Goal: Register for event/course

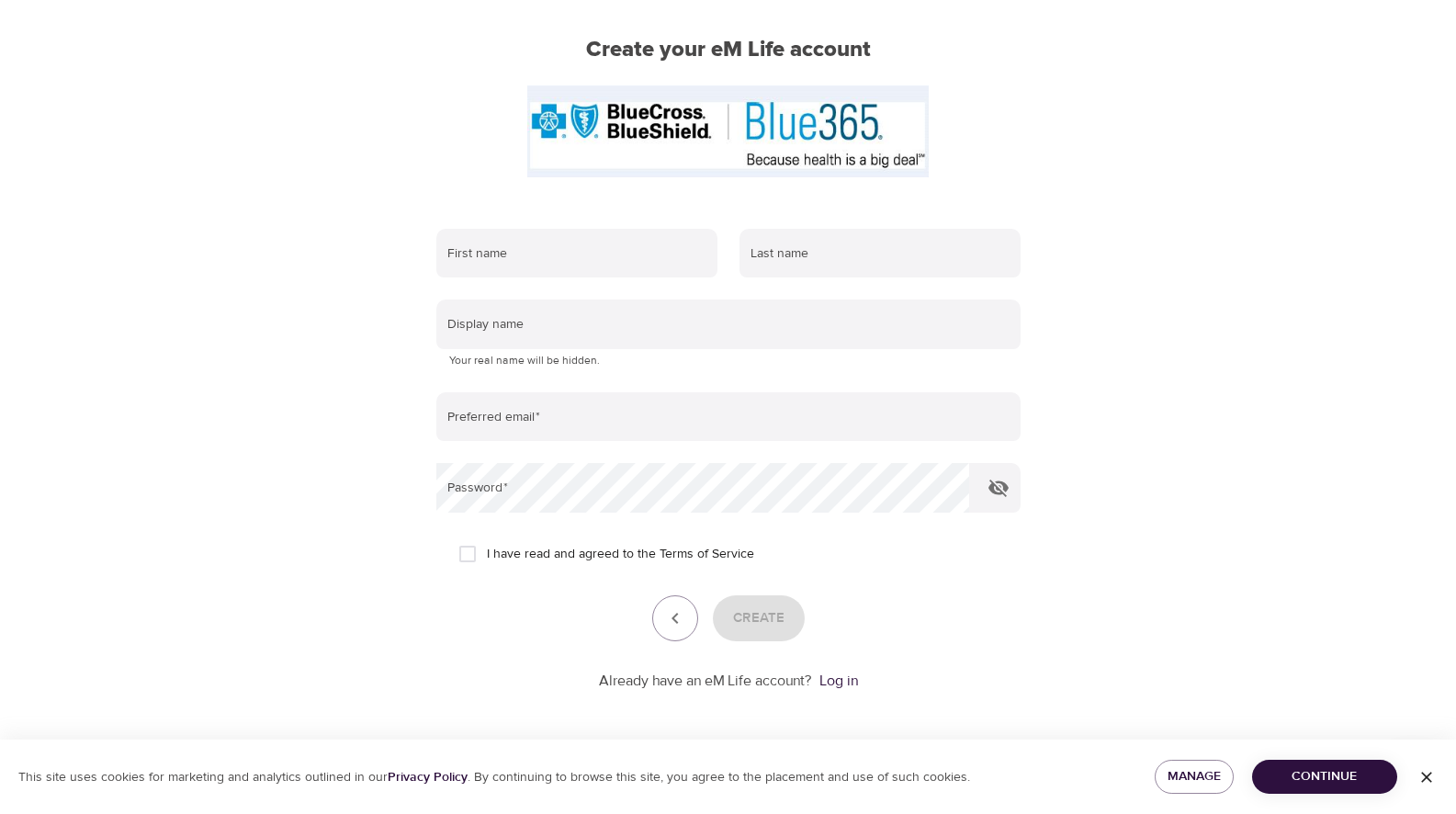
scroll to position [140, 0]
click at [655, 242] on input "text" at bounding box center [576, 252] width 281 height 50
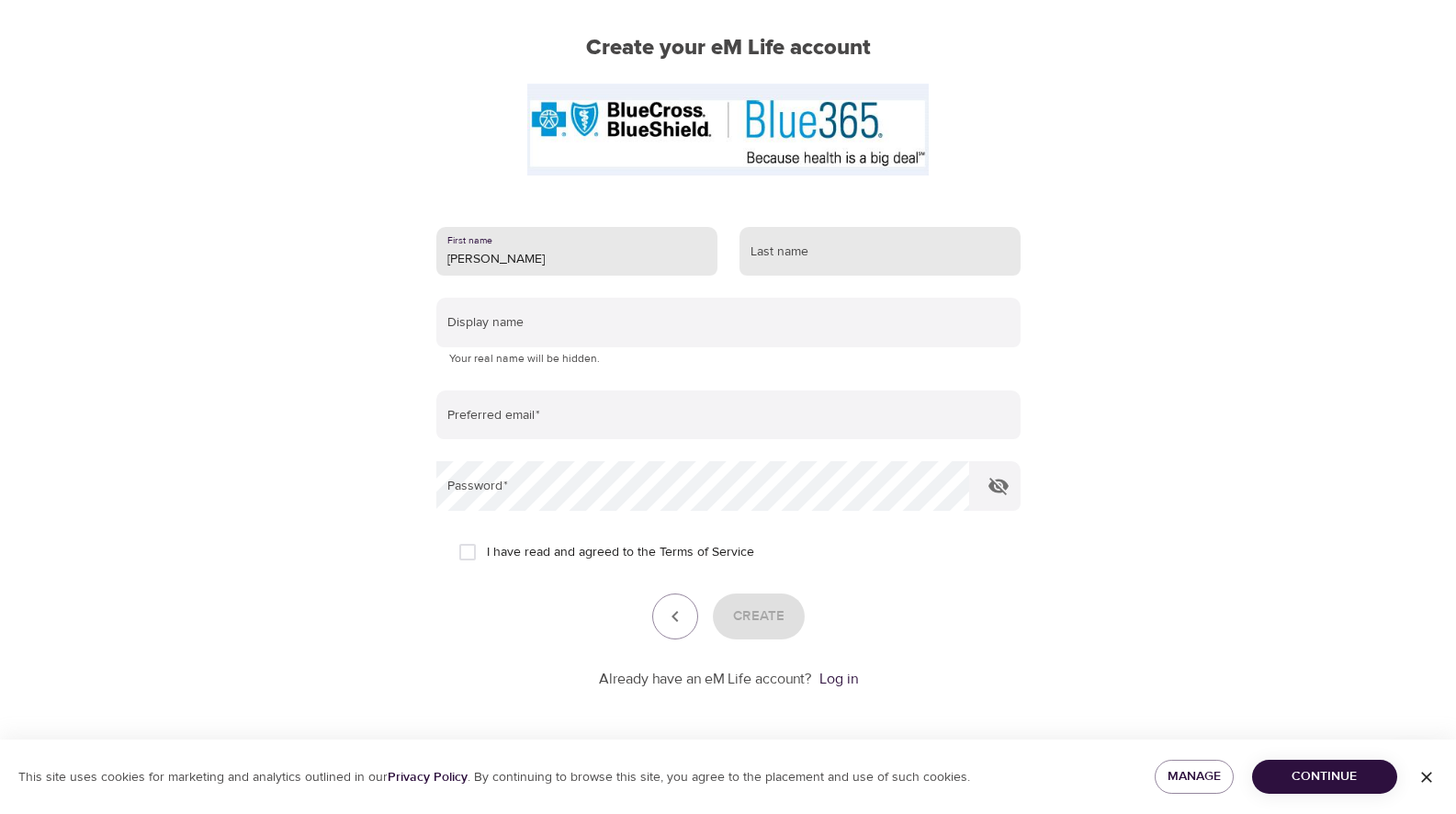
type input "[PERSON_NAME]"
click at [879, 252] on input "text" at bounding box center [879, 252] width 281 height 50
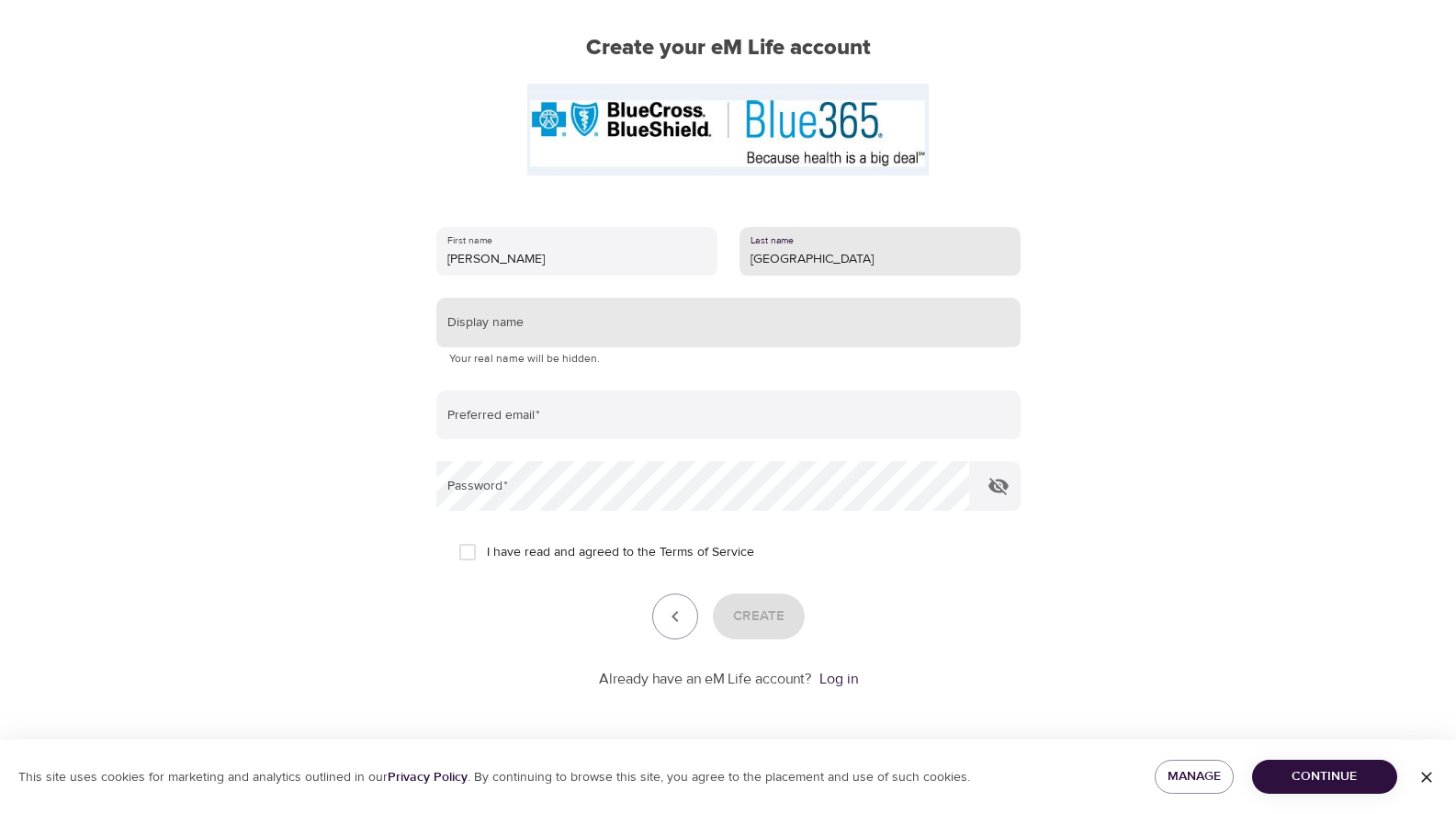
type input "Bhatnagar"
click at [738, 314] on input "text" at bounding box center [728, 323] width 584 height 50
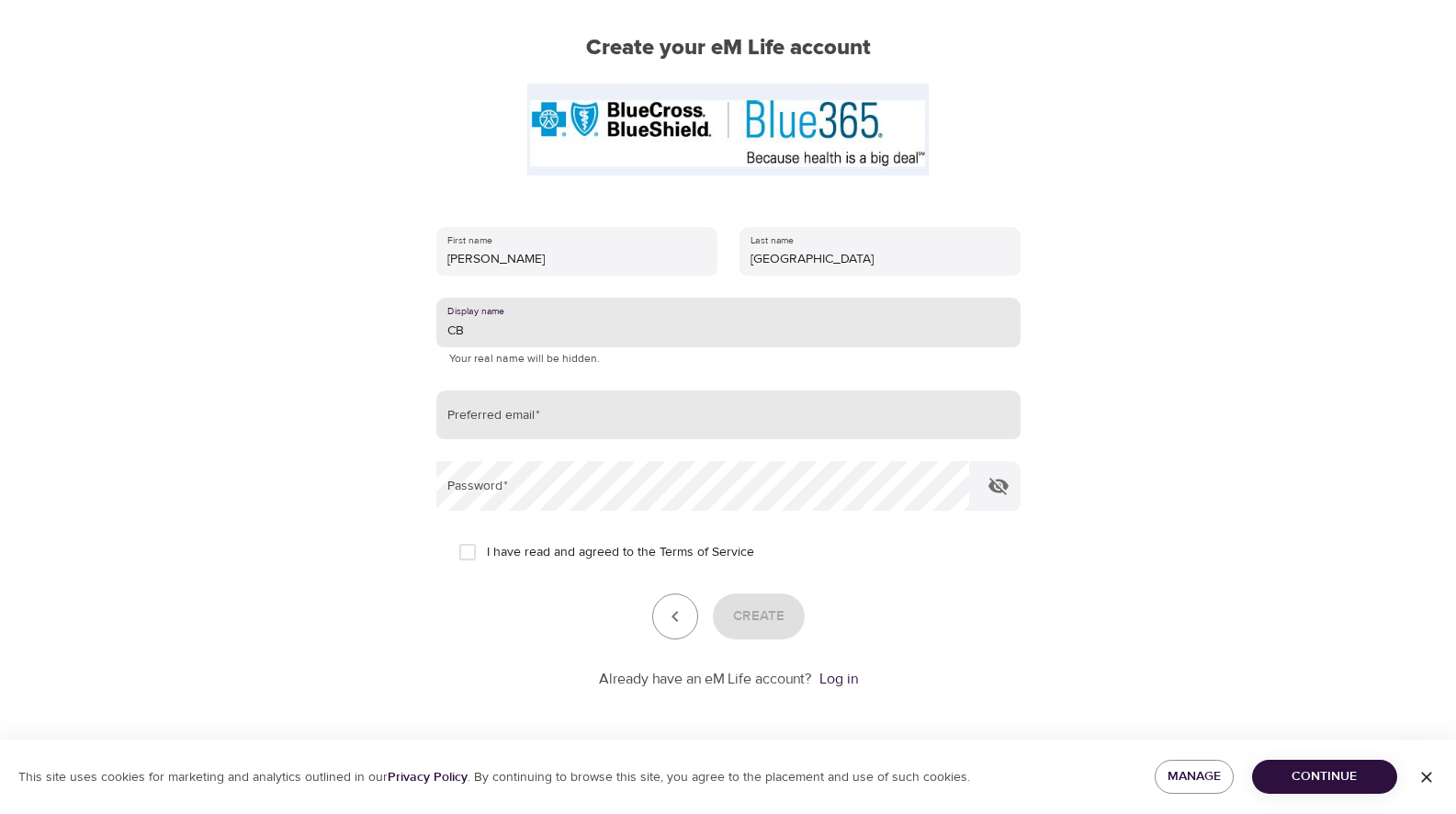
type input "CB"
click at [582, 415] on input "email" at bounding box center [728, 415] width 584 height 50
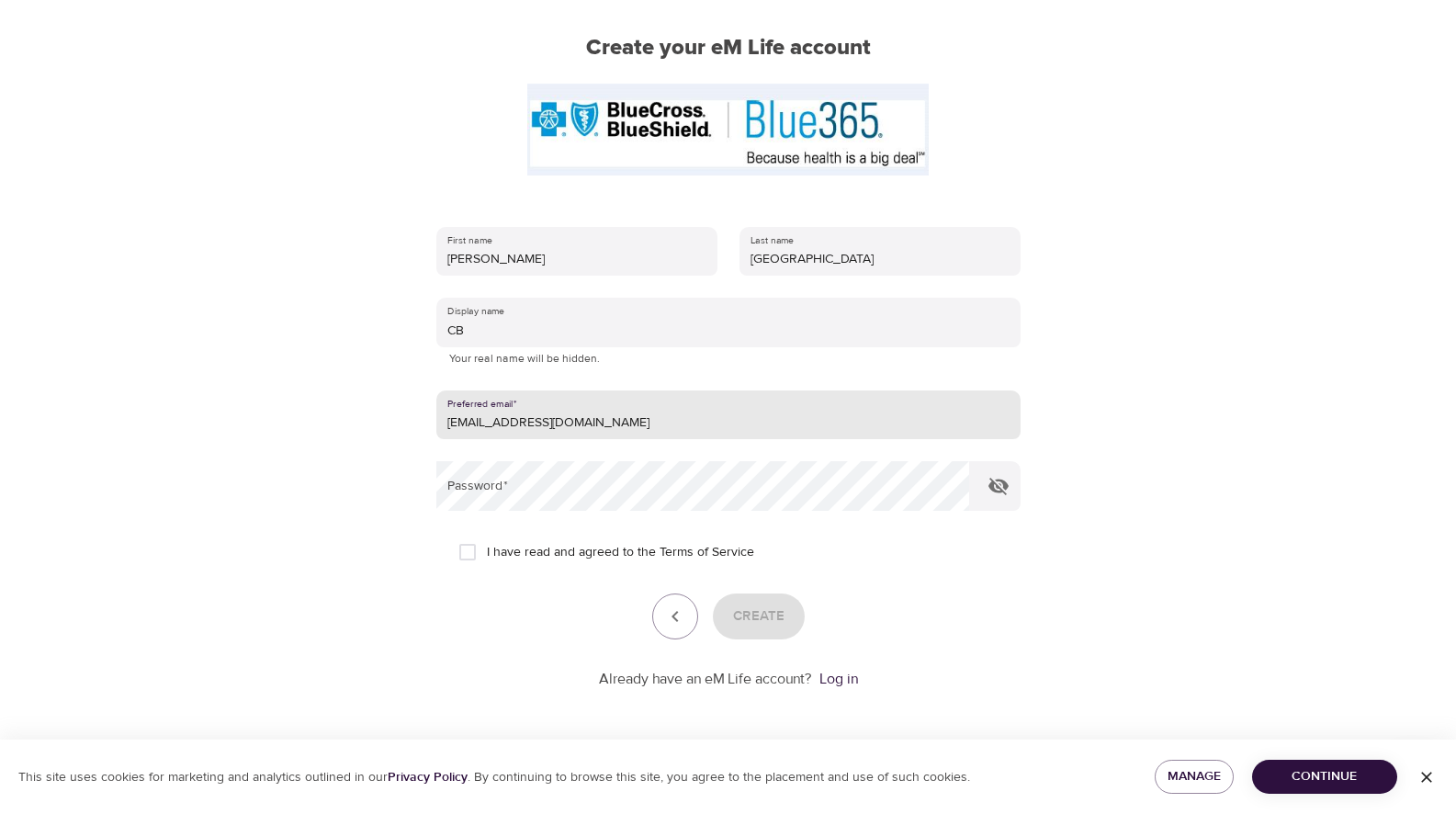
type input "Cbhatnagar@fbi.gov"
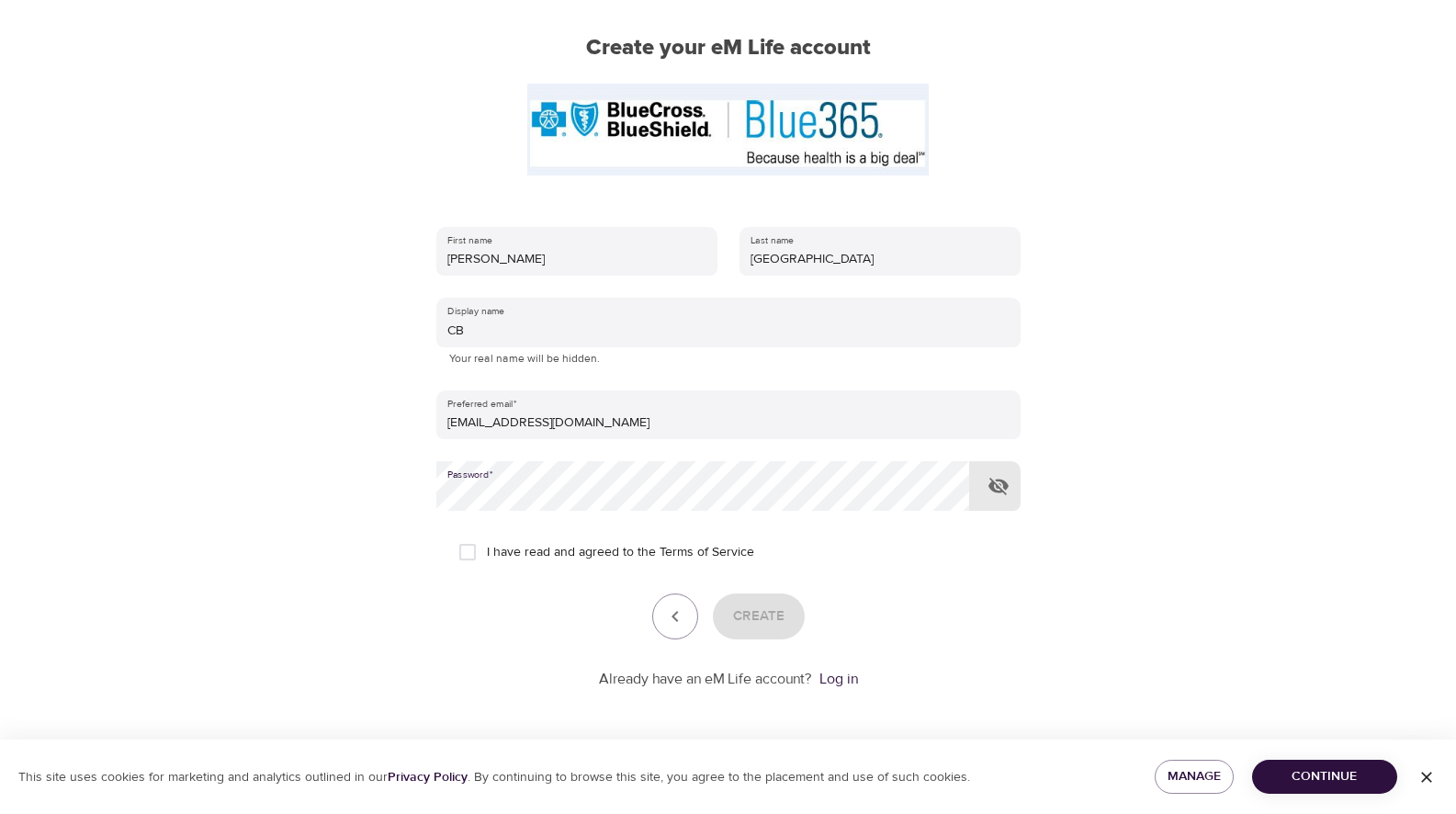
drag, startPoint x: 466, startPoint y: 550, endPoint x: 476, endPoint y: 555, distance: 11.1
click at [466, 550] on input "I have read and agreed to the Terms of Service" at bounding box center [467, 552] width 39 height 39
checkbox input "true"
click at [752, 623] on span "Create" at bounding box center [758, 616] width 51 height 24
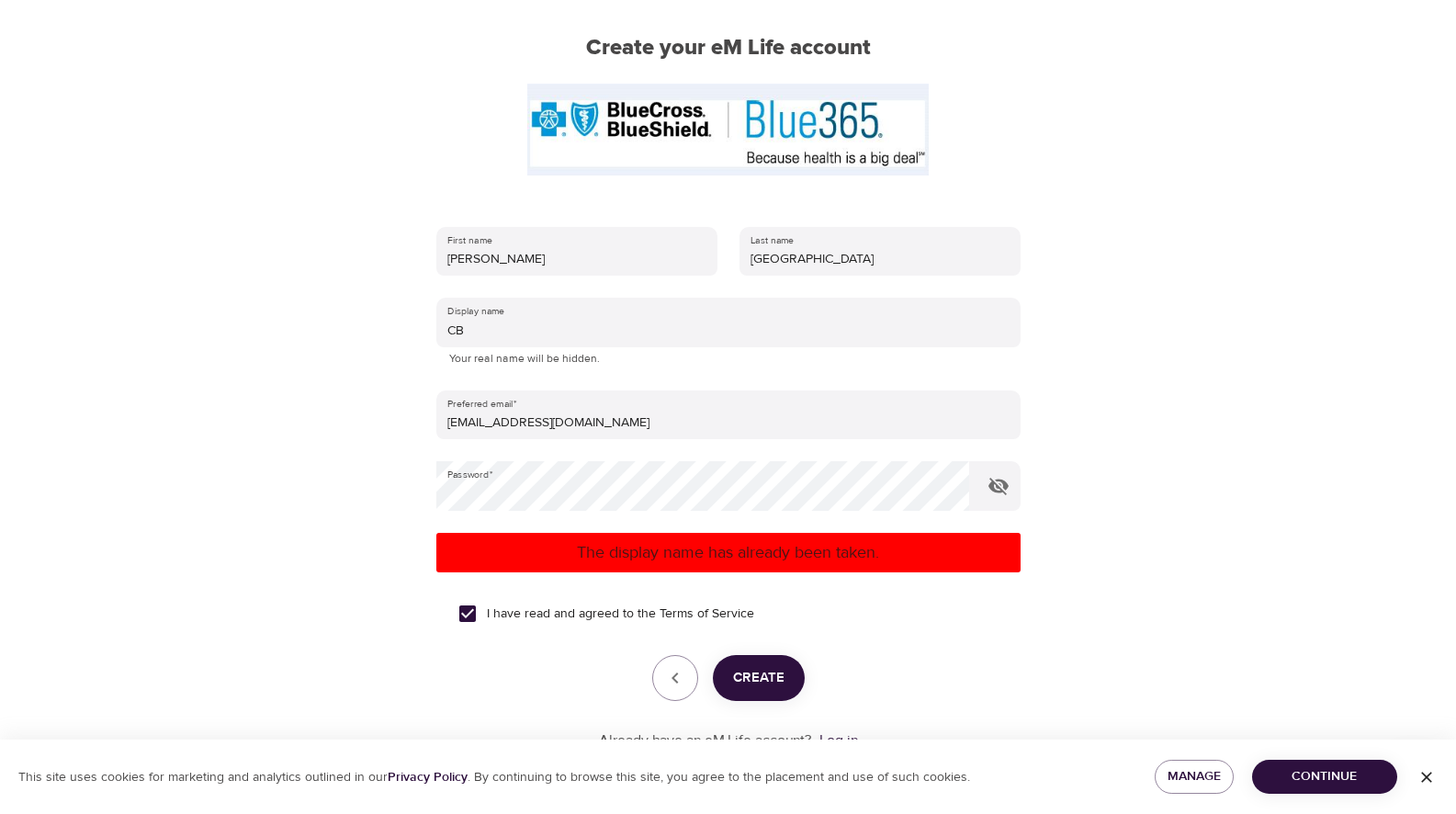
click at [826, 611] on div "I have read and agreed to the Terms of Service" at bounding box center [728, 613] width 540 height 39
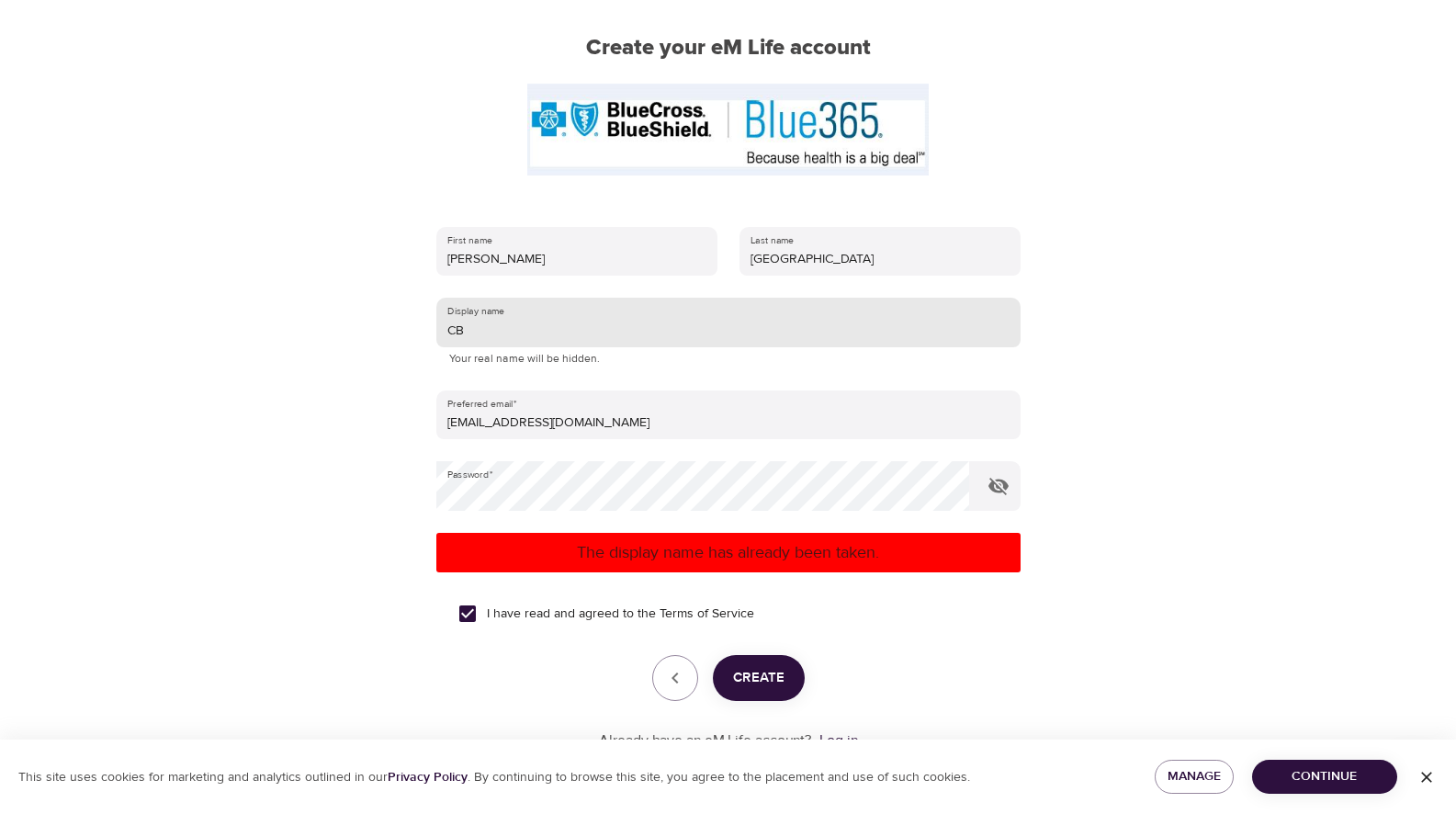
click at [518, 324] on input "CB" at bounding box center [728, 323] width 584 height 50
type input "[PERSON_NAME]"
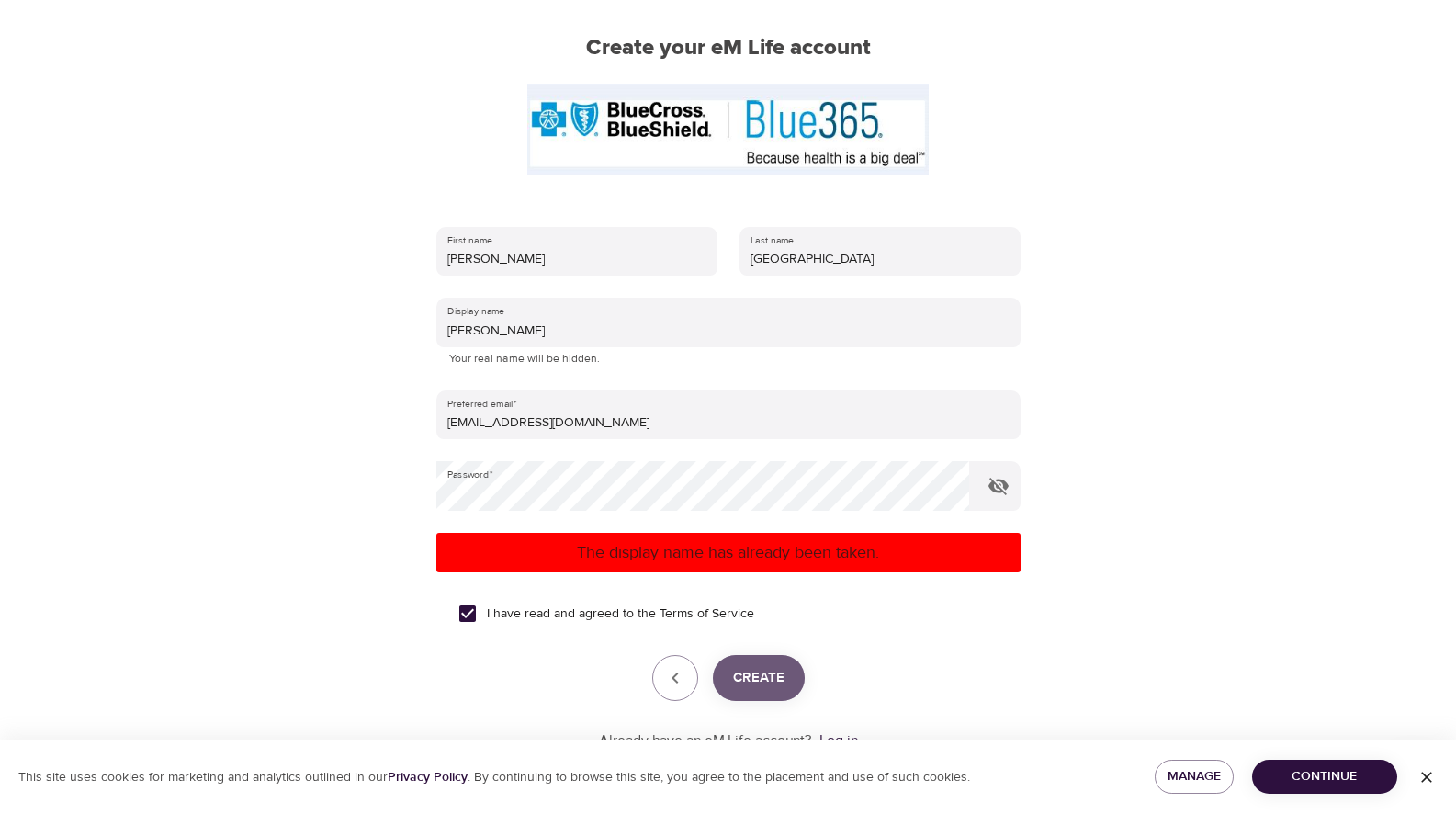
click at [765, 683] on span "Create" at bounding box center [758, 678] width 51 height 24
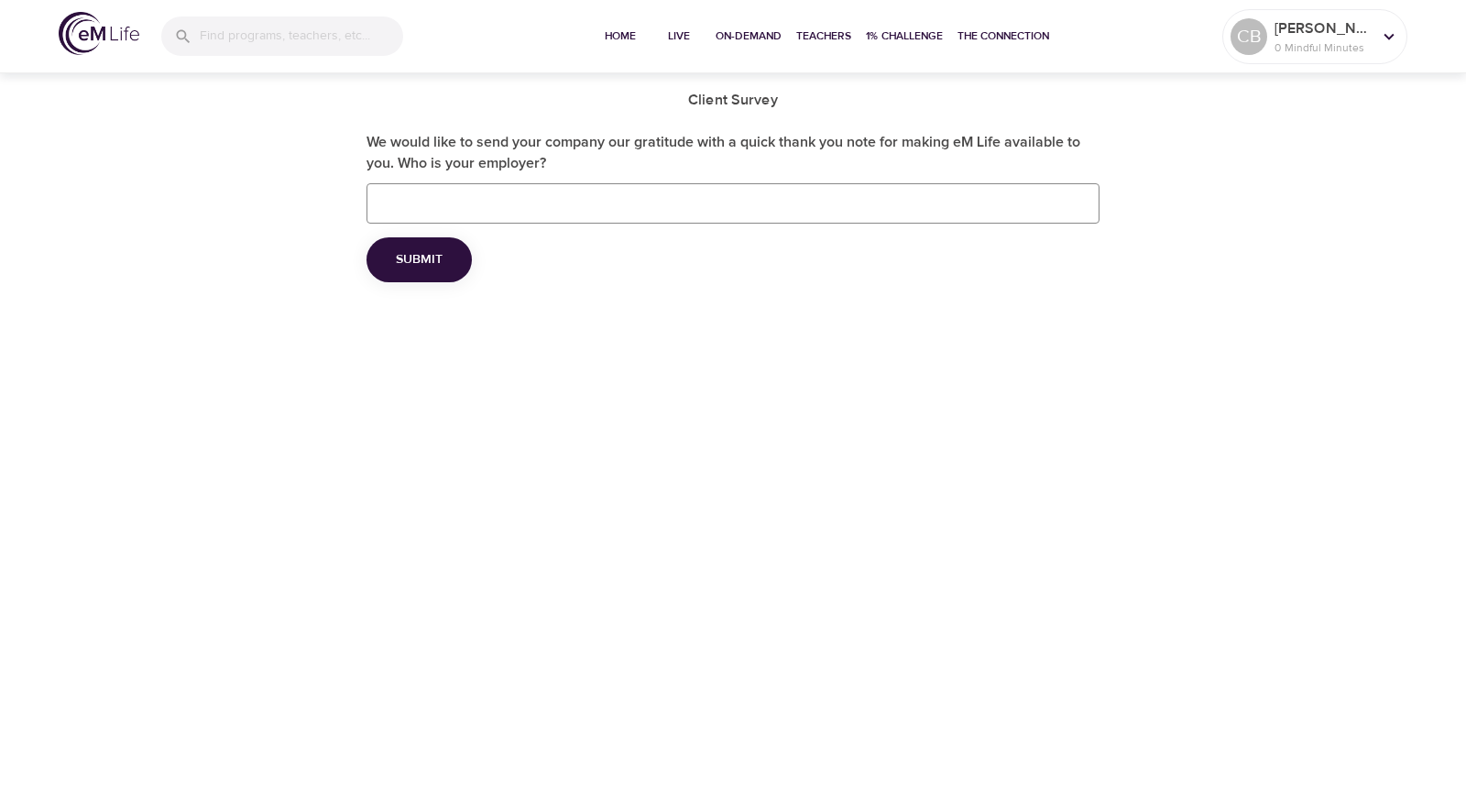
click at [560, 197] on input "We would like to send your company our gratitude with a quick thank you note fo…" at bounding box center [733, 203] width 733 height 40
type input "DOJ"
click at [421, 258] on span "Submit" at bounding box center [419, 259] width 47 height 23
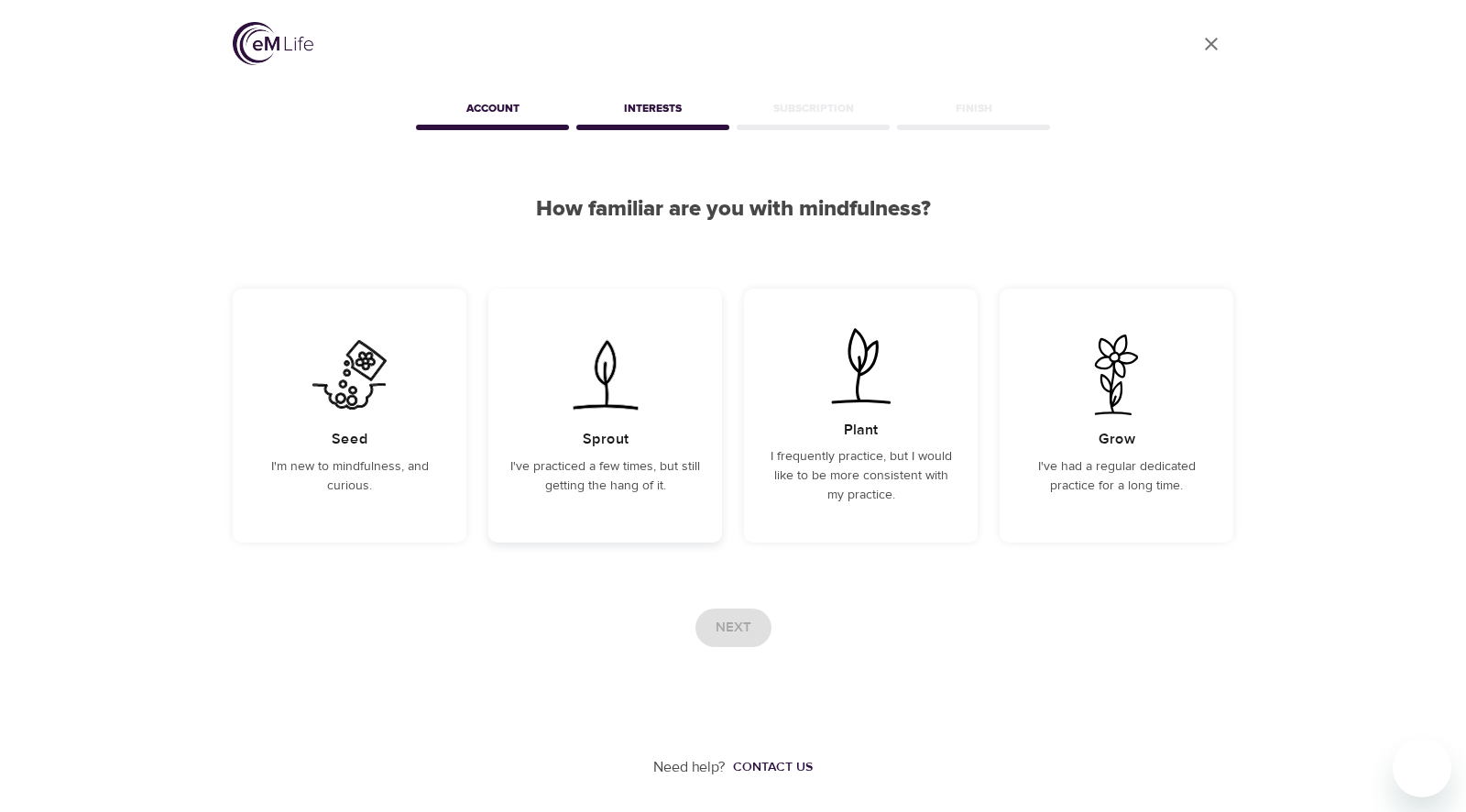
click at [600, 463] on p "I've practiced a few times, but still getting the hang of it." at bounding box center [606, 476] width 190 height 39
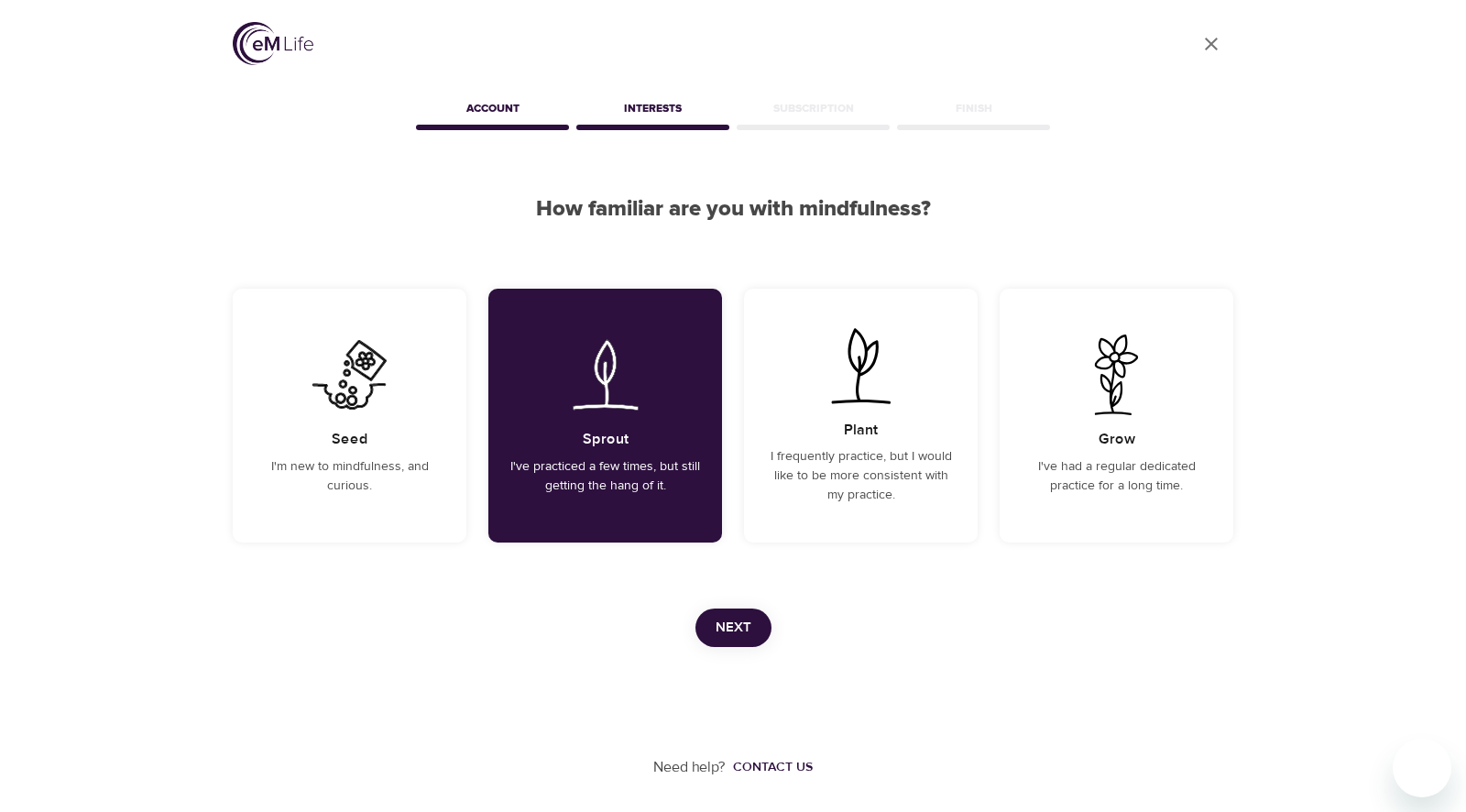
click at [732, 626] on span "Next" at bounding box center [733, 627] width 36 height 24
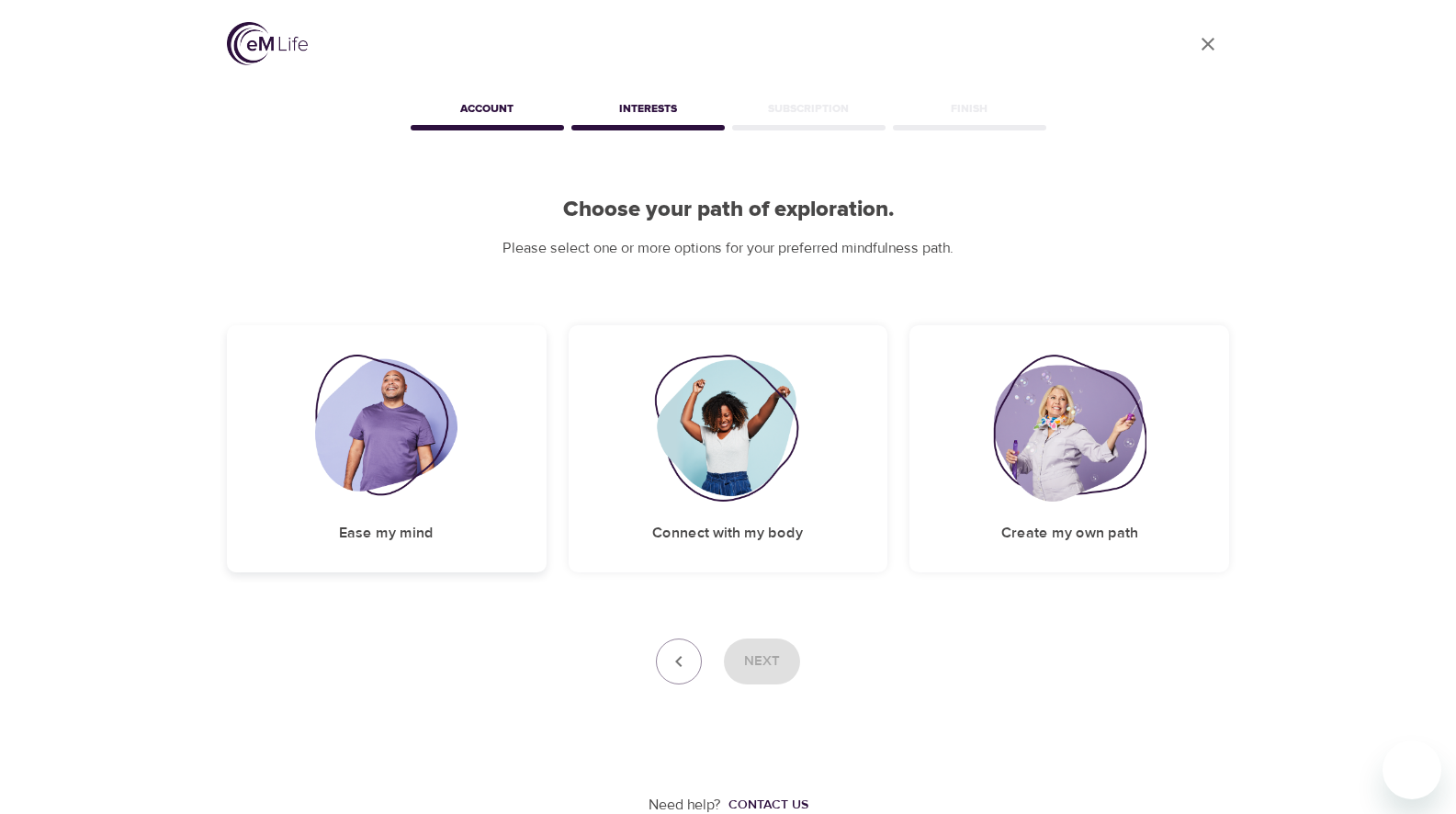
click at [449, 469] on img at bounding box center [386, 427] width 142 height 147
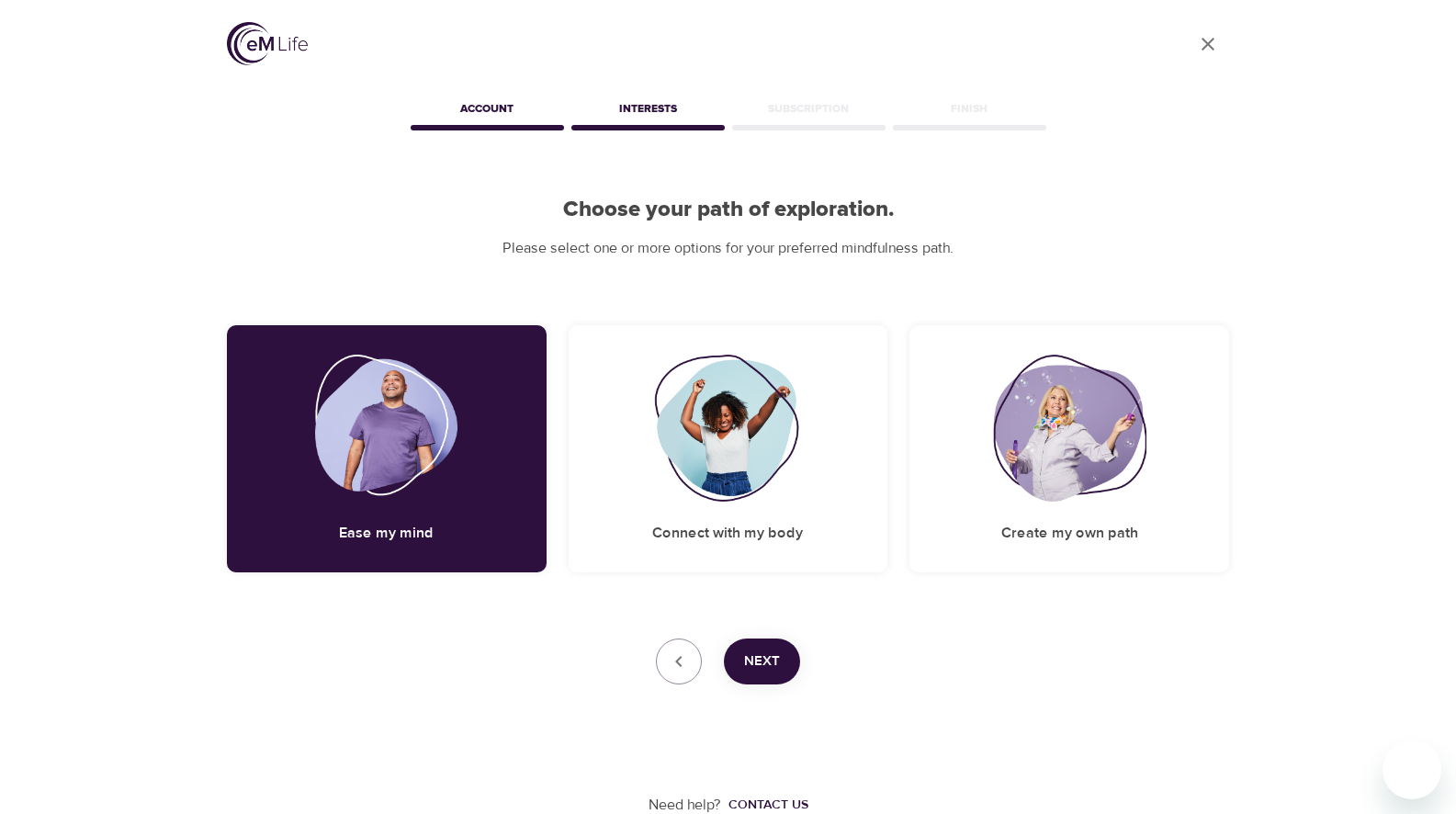
click at [752, 662] on span "Next" at bounding box center [762, 661] width 36 height 24
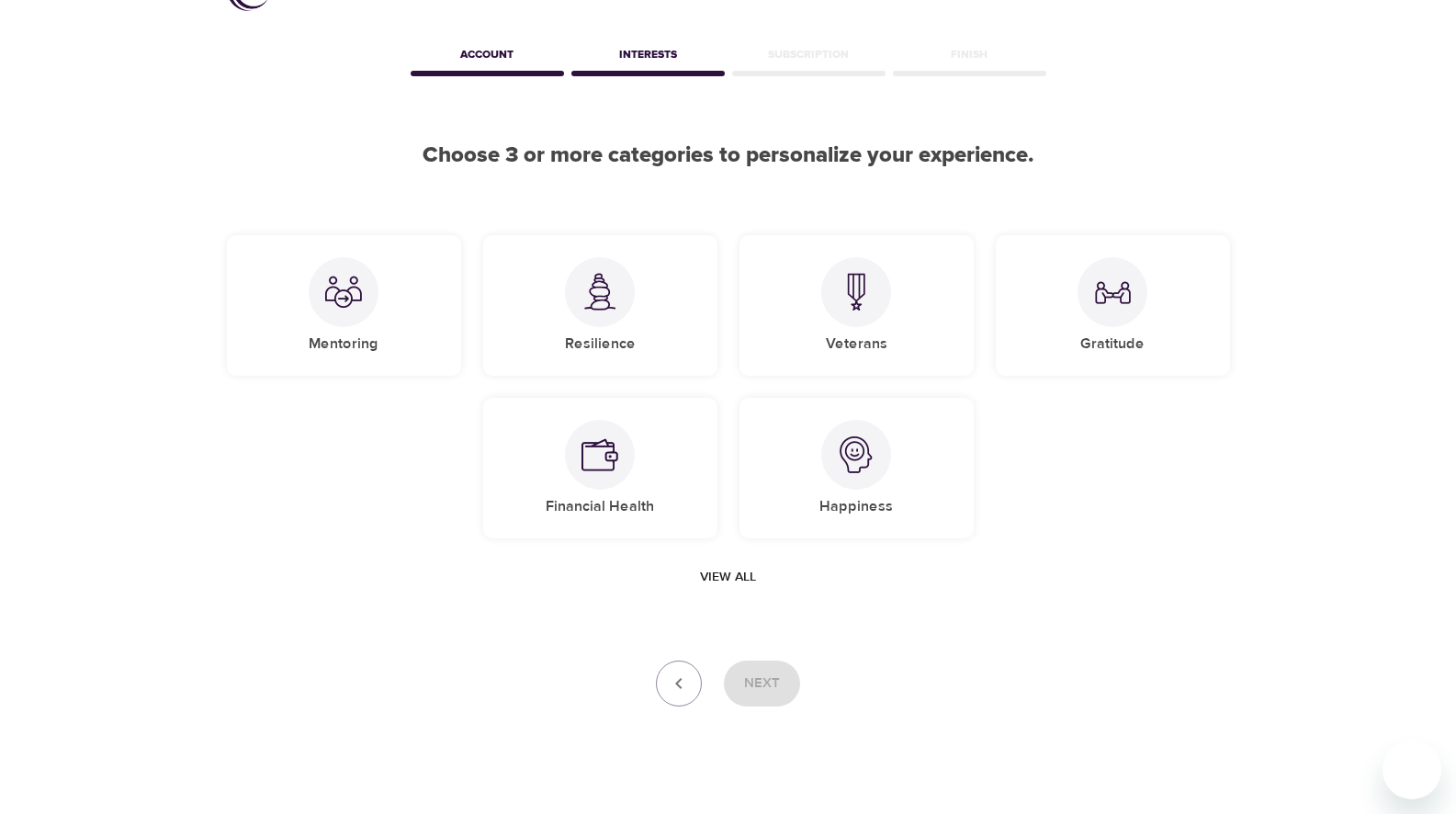
scroll to position [78, 0]
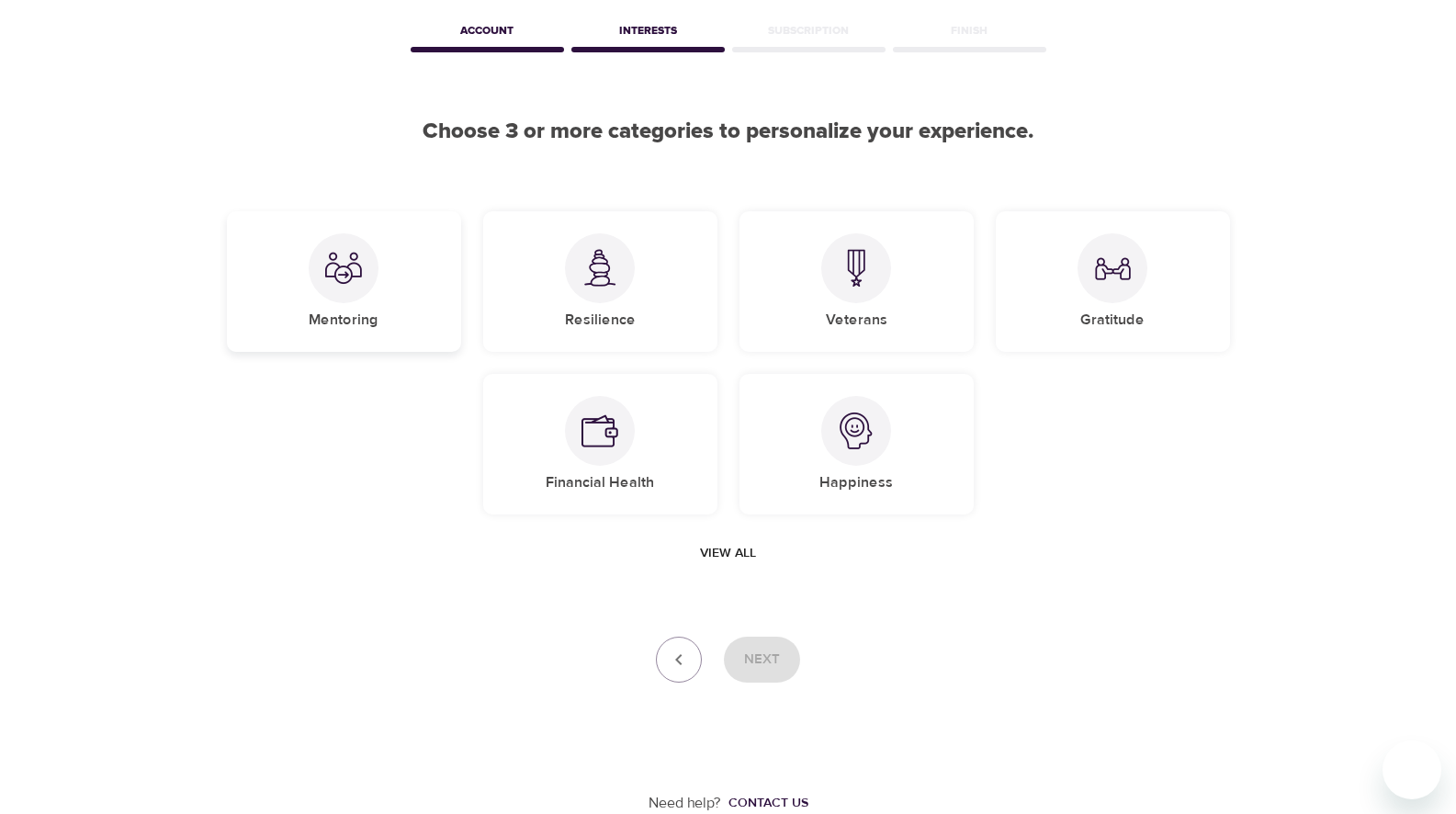
click at [424, 314] on div "Mentoring" at bounding box center [344, 281] width 234 height 141
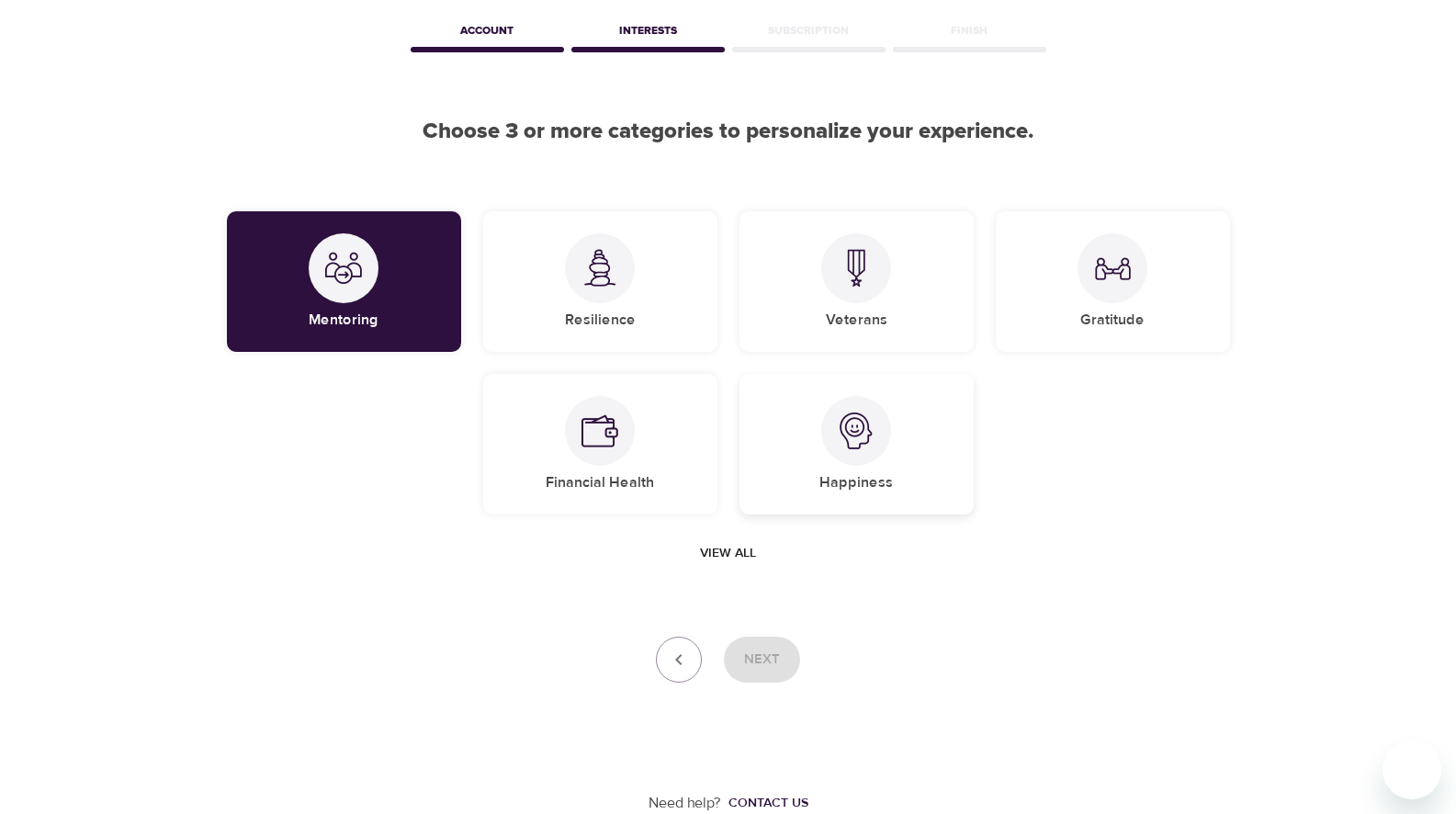
click at [866, 467] on div "Happiness" at bounding box center [856, 444] width 234 height 141
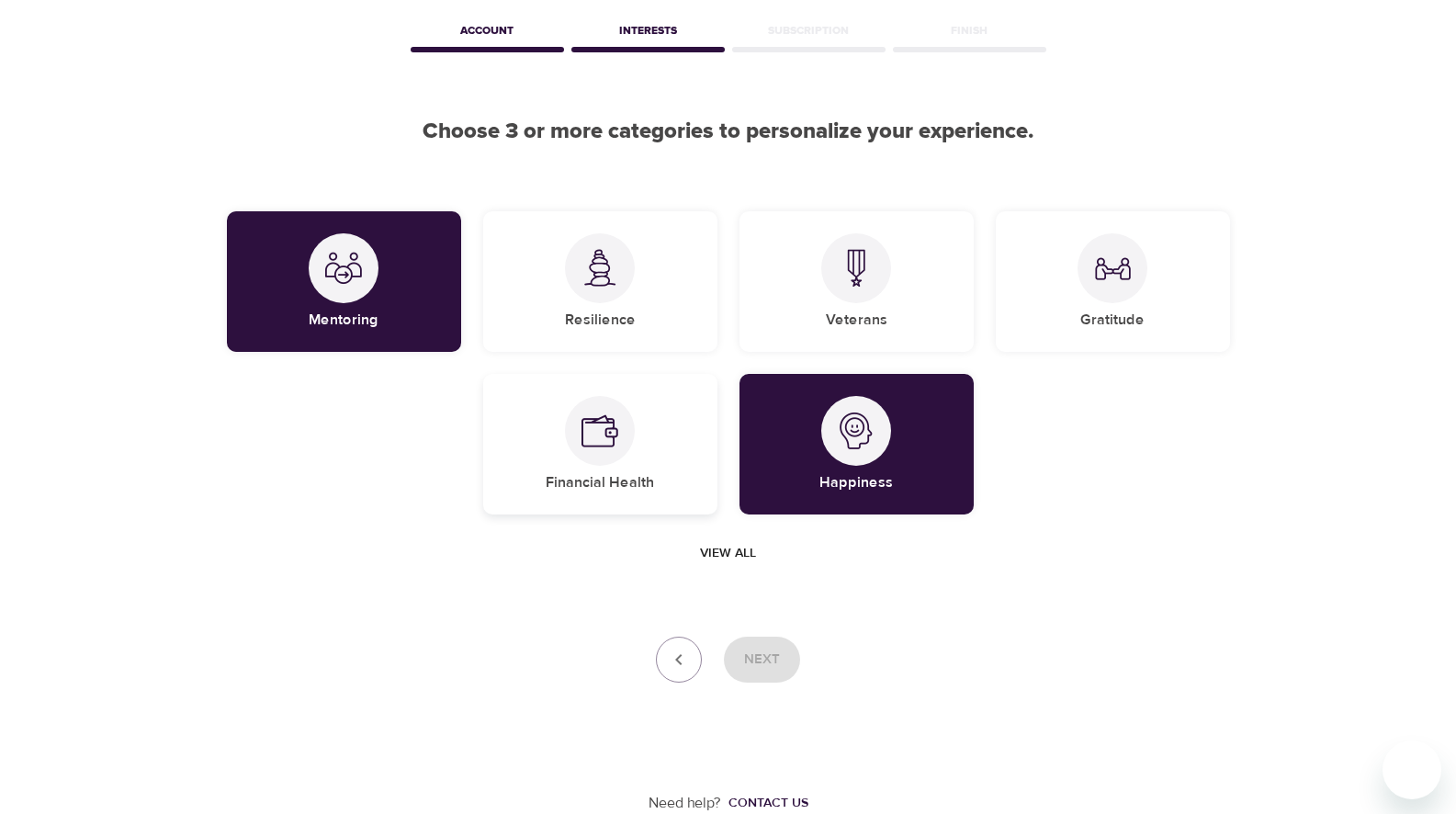
click at [638, 478] on h5 "Financial Health" at bounding box center [600, 482] width 108 height 19
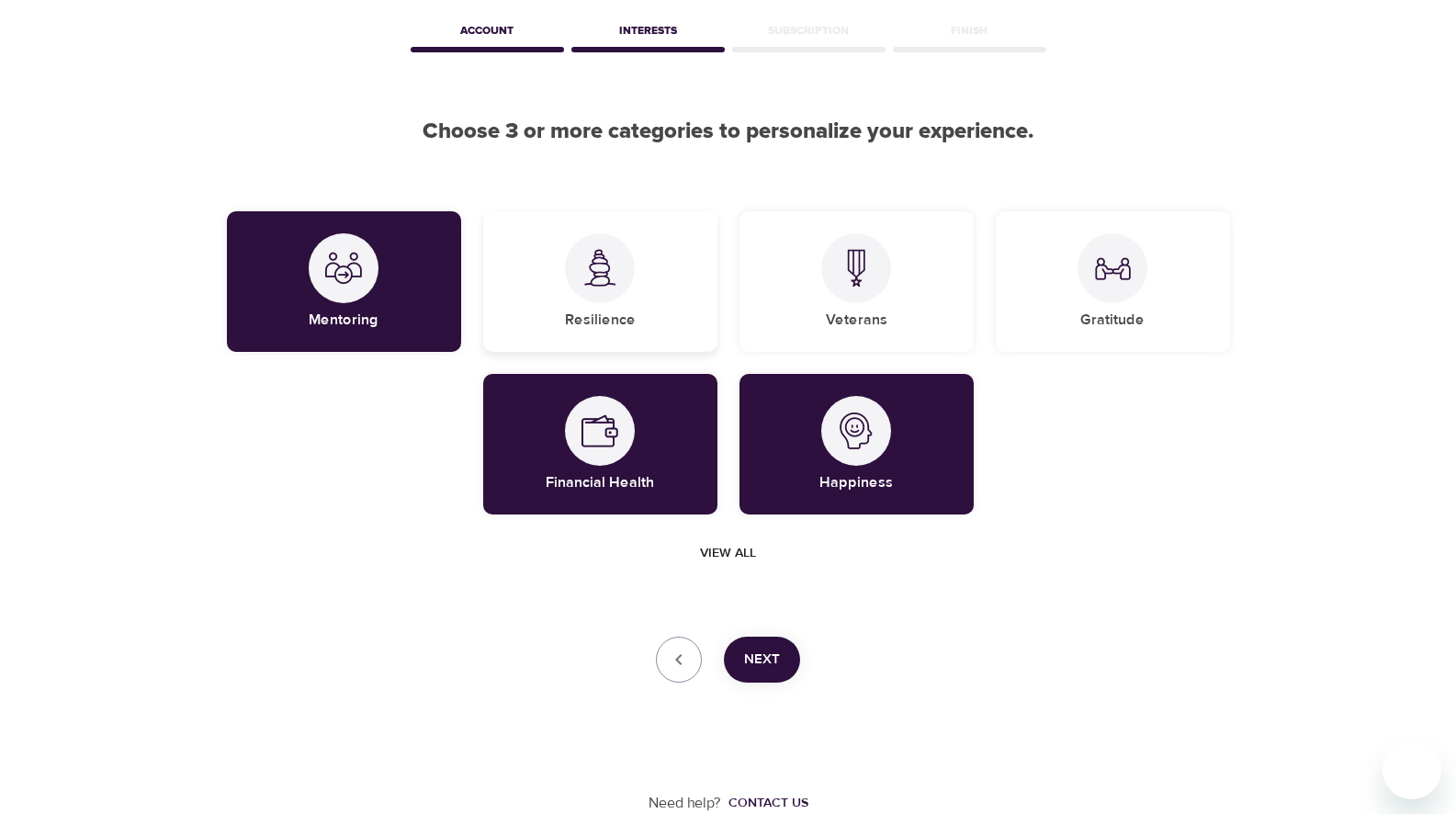
click at [644, 307] on div "Resilience" at bounding box center [600, 281] width 234 height 141
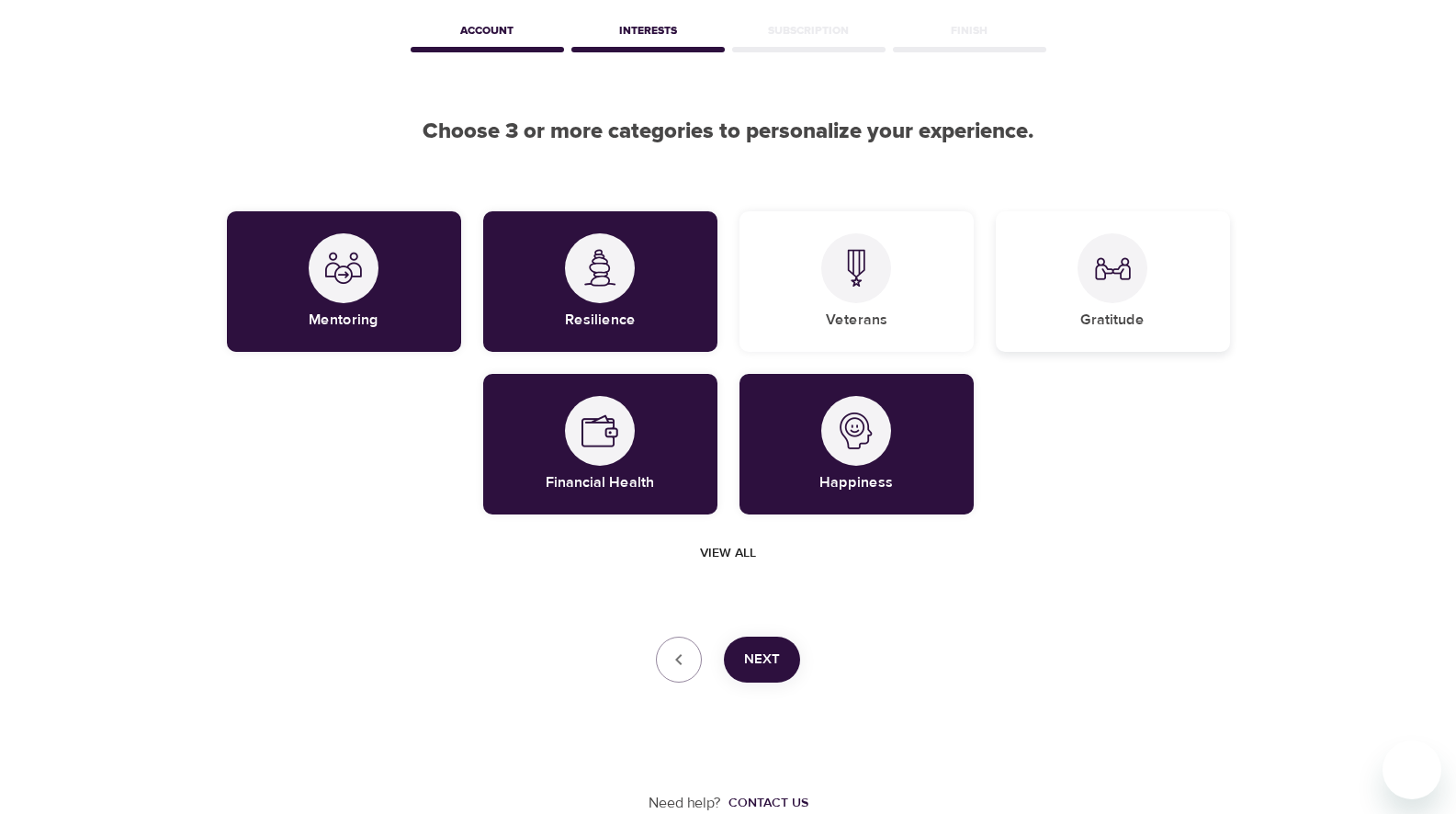
click at [1135, 332] on div "Gratitude" at bounding box center [1113, 281] width 234 height 141
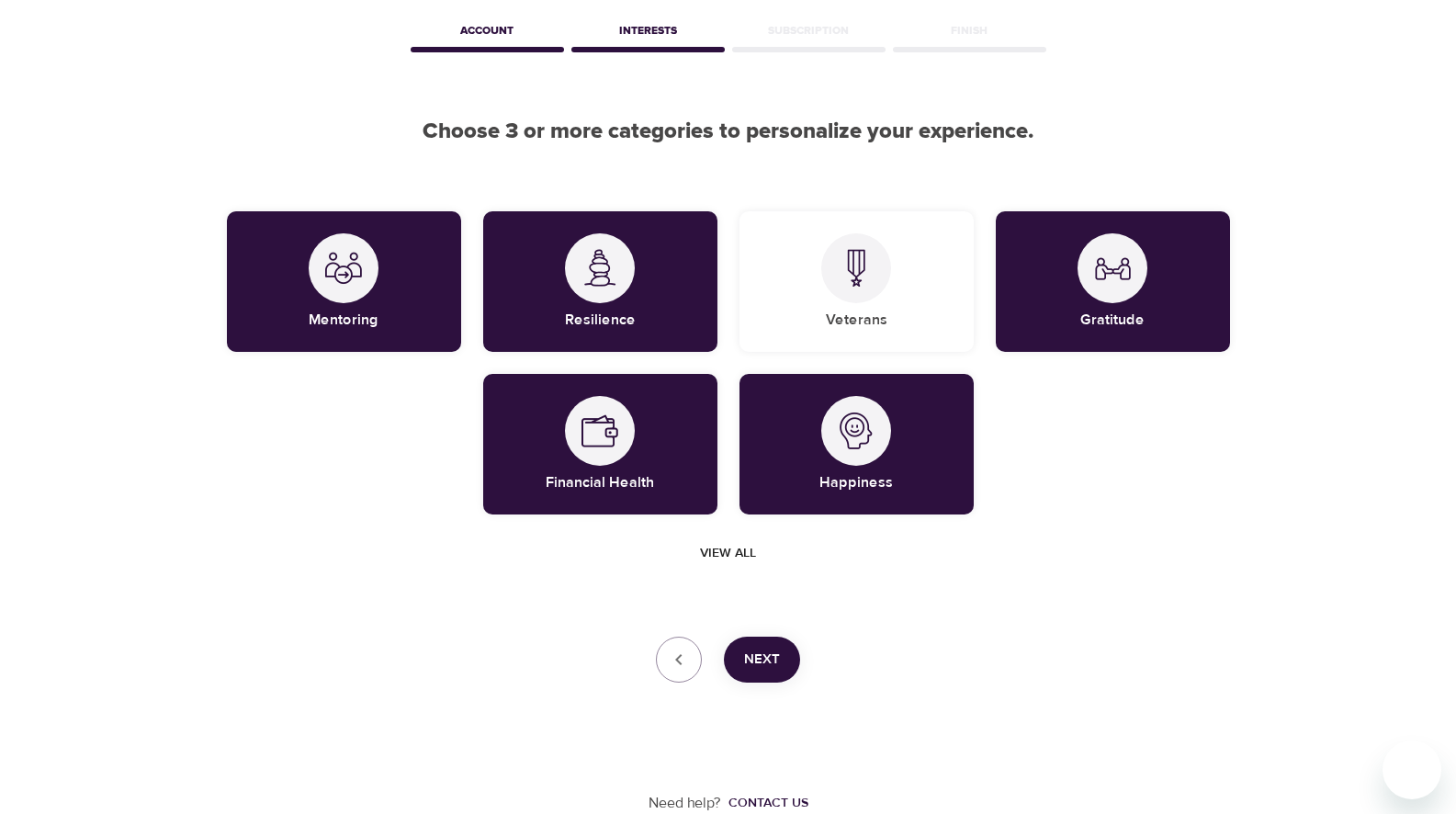
click at [767, 654] on span "Next" at bounding box center [762, 659] width 36 height 24
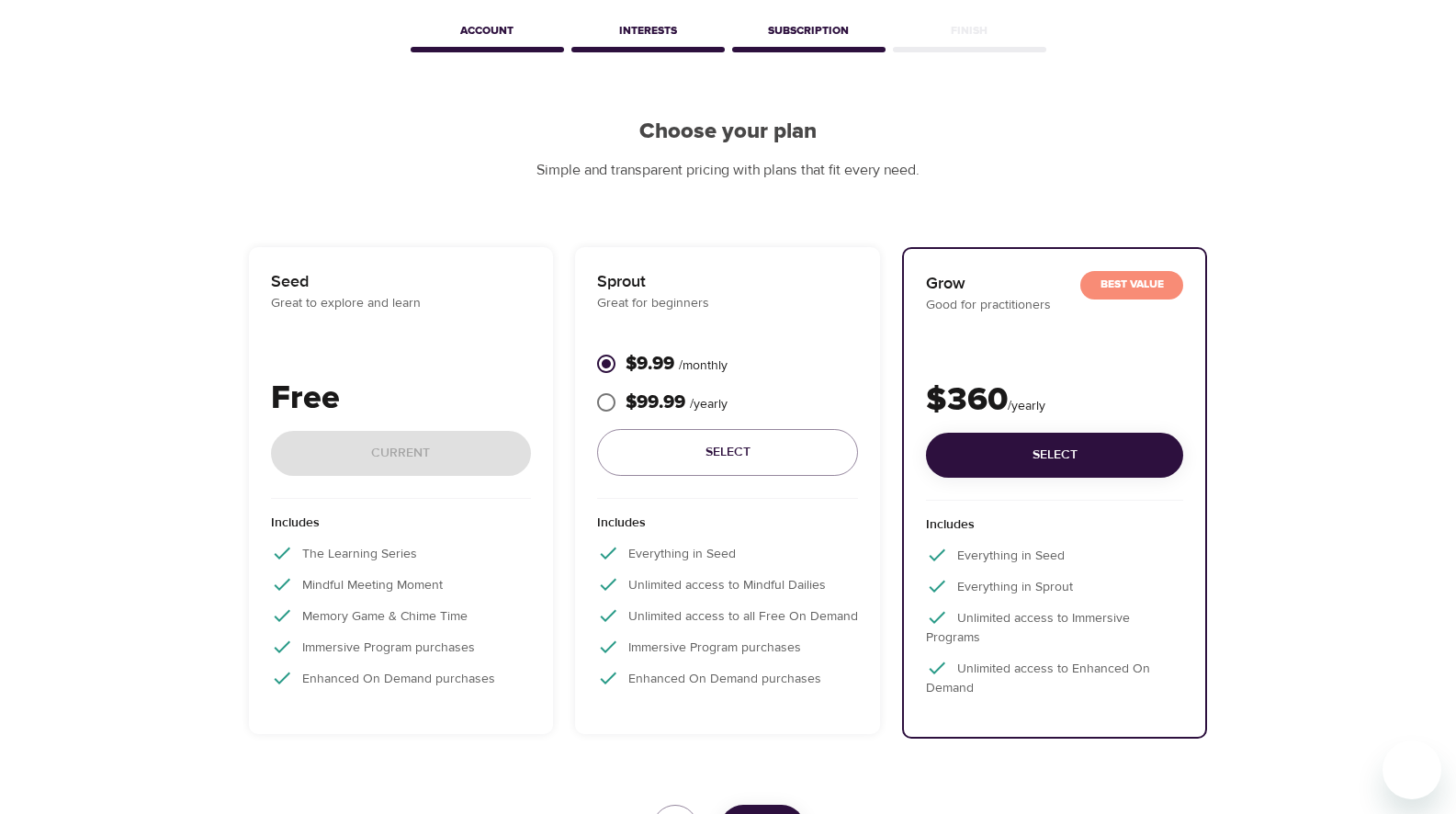
scroll to position [170, 0]
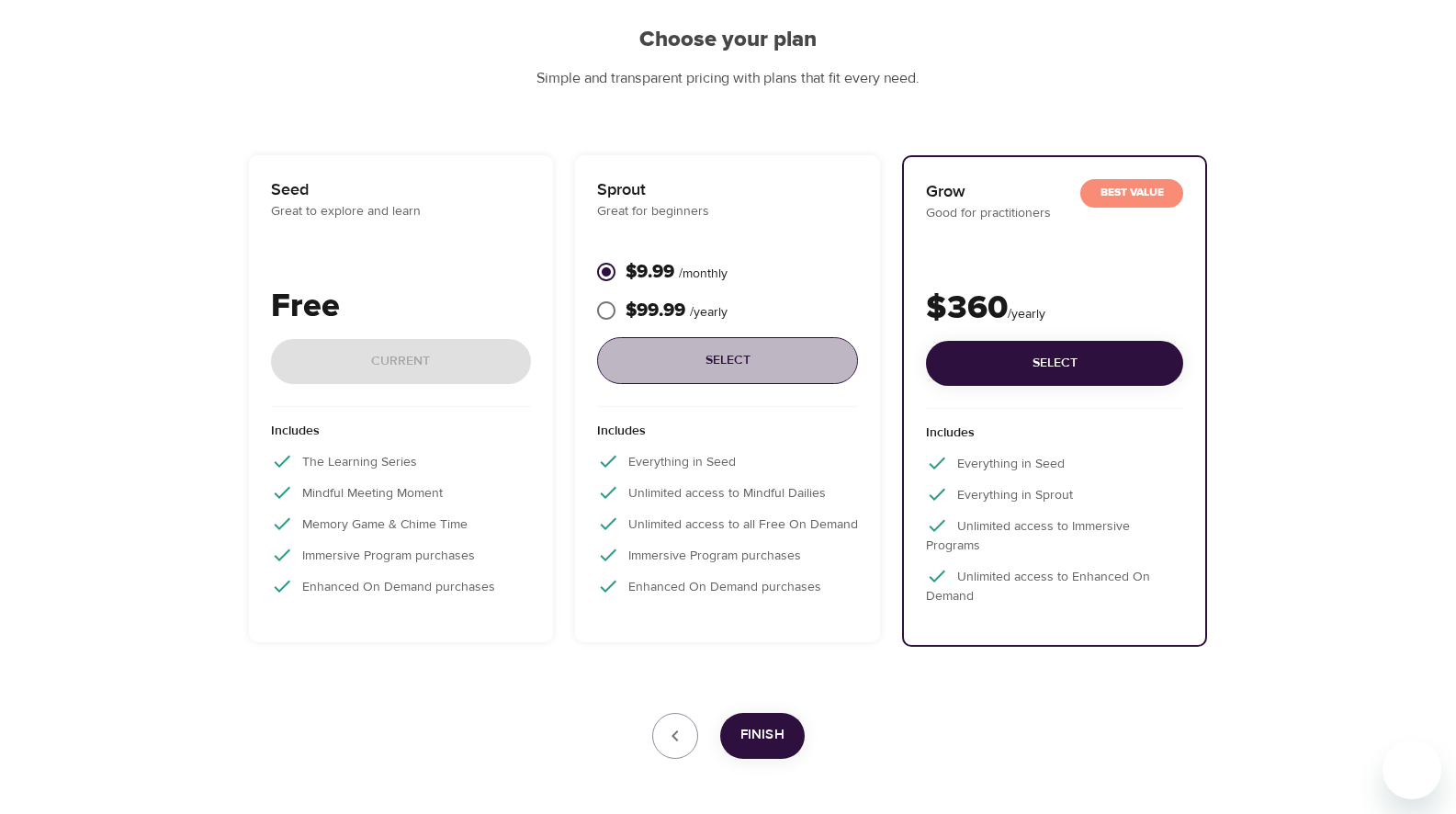
click at [731, 371] on span "Select" at bounding box center [727, 360] width 231 height 23
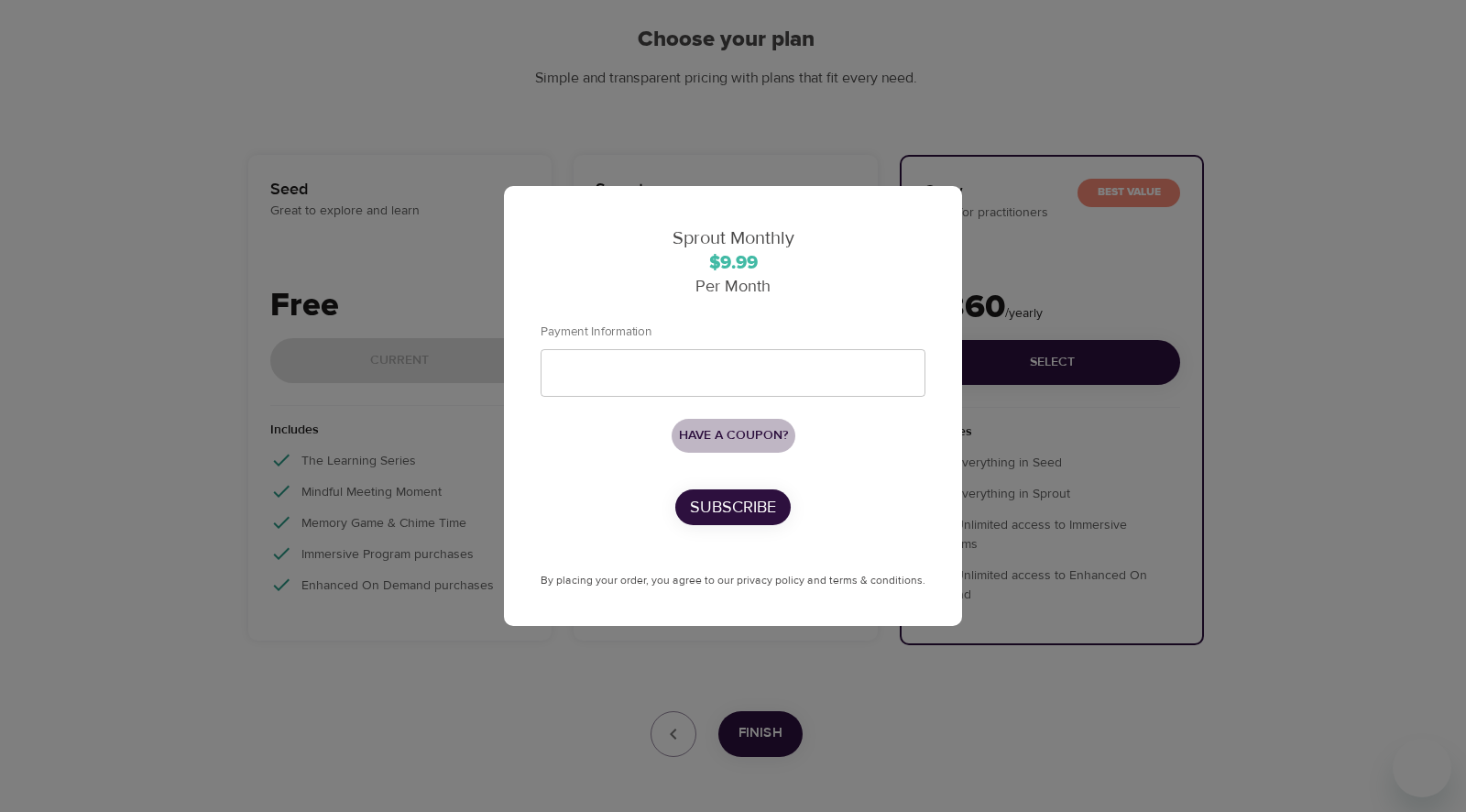
click at [730, 427] on span "Have a coupon?" at bounding box center [733, 435] width 109 height 23
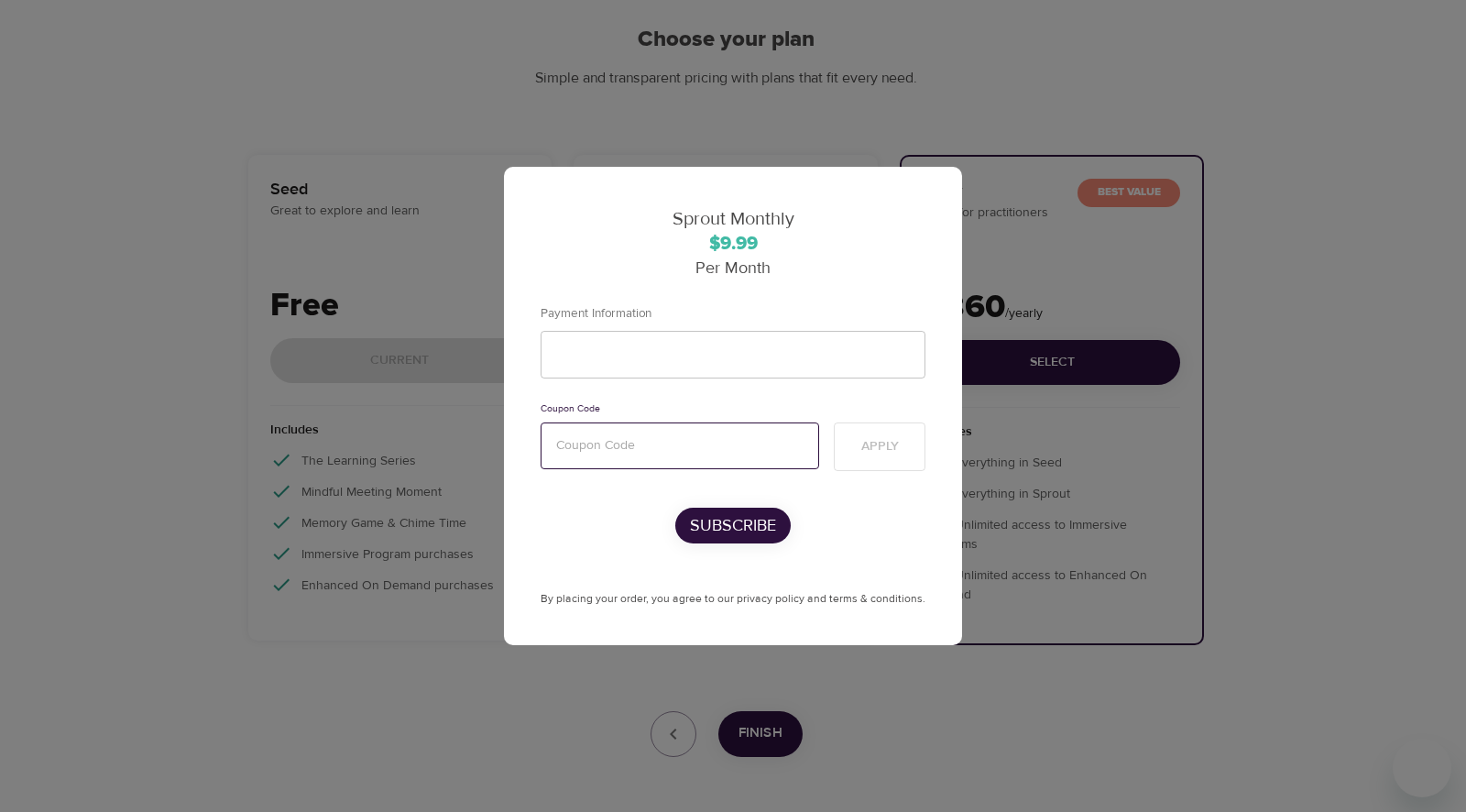
click at [629, 440] on input "text" at bounding box center [680, 445] width 278 height 47
paste input "mentalhealth"
type input "mentalhealth"
click at [871, 444] on span "Apply" at bounding box center [880, 446] width 38 height 23
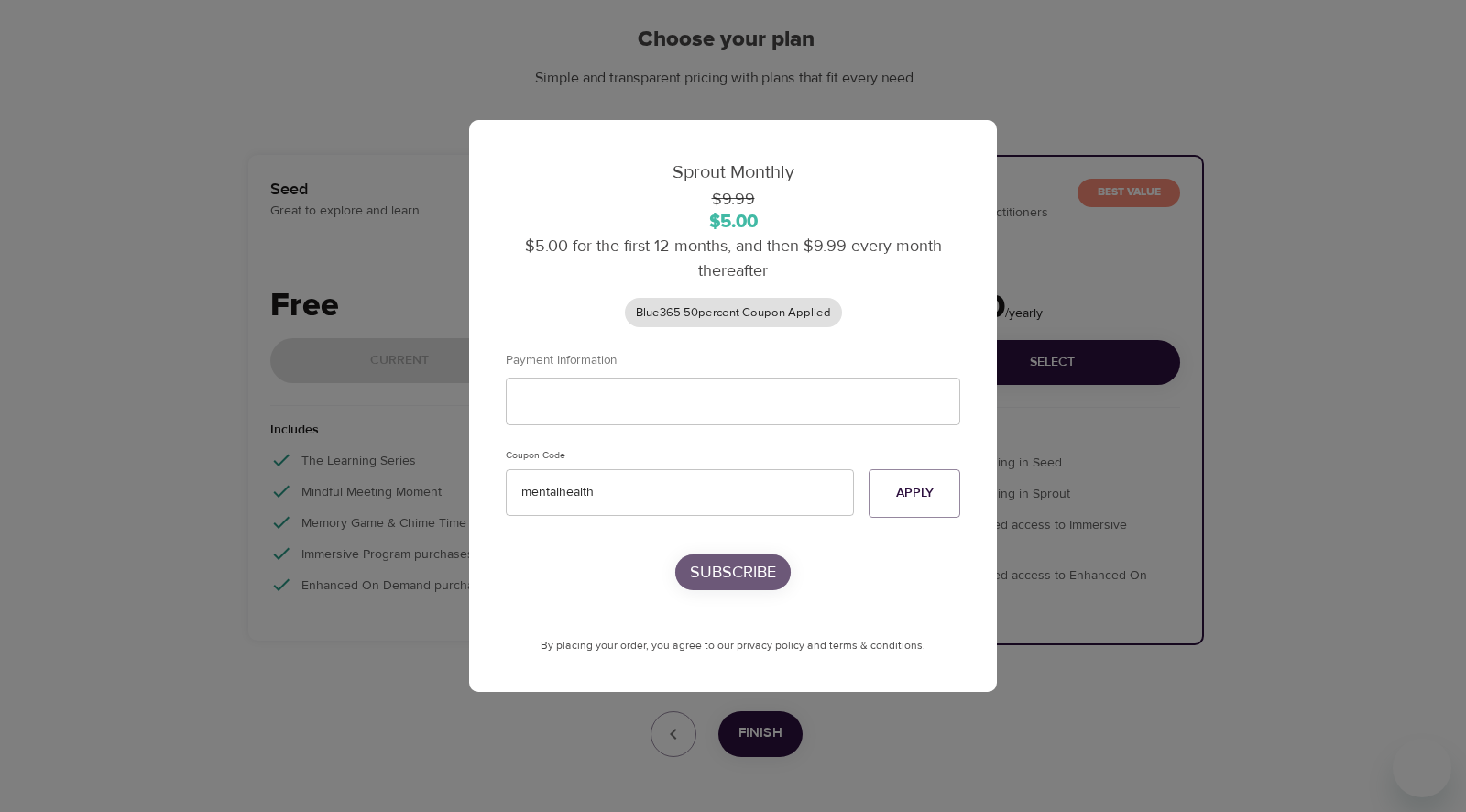
click at [720, 578] on p "Subscribe" at bounding box center [733, 572] width 86 height 25
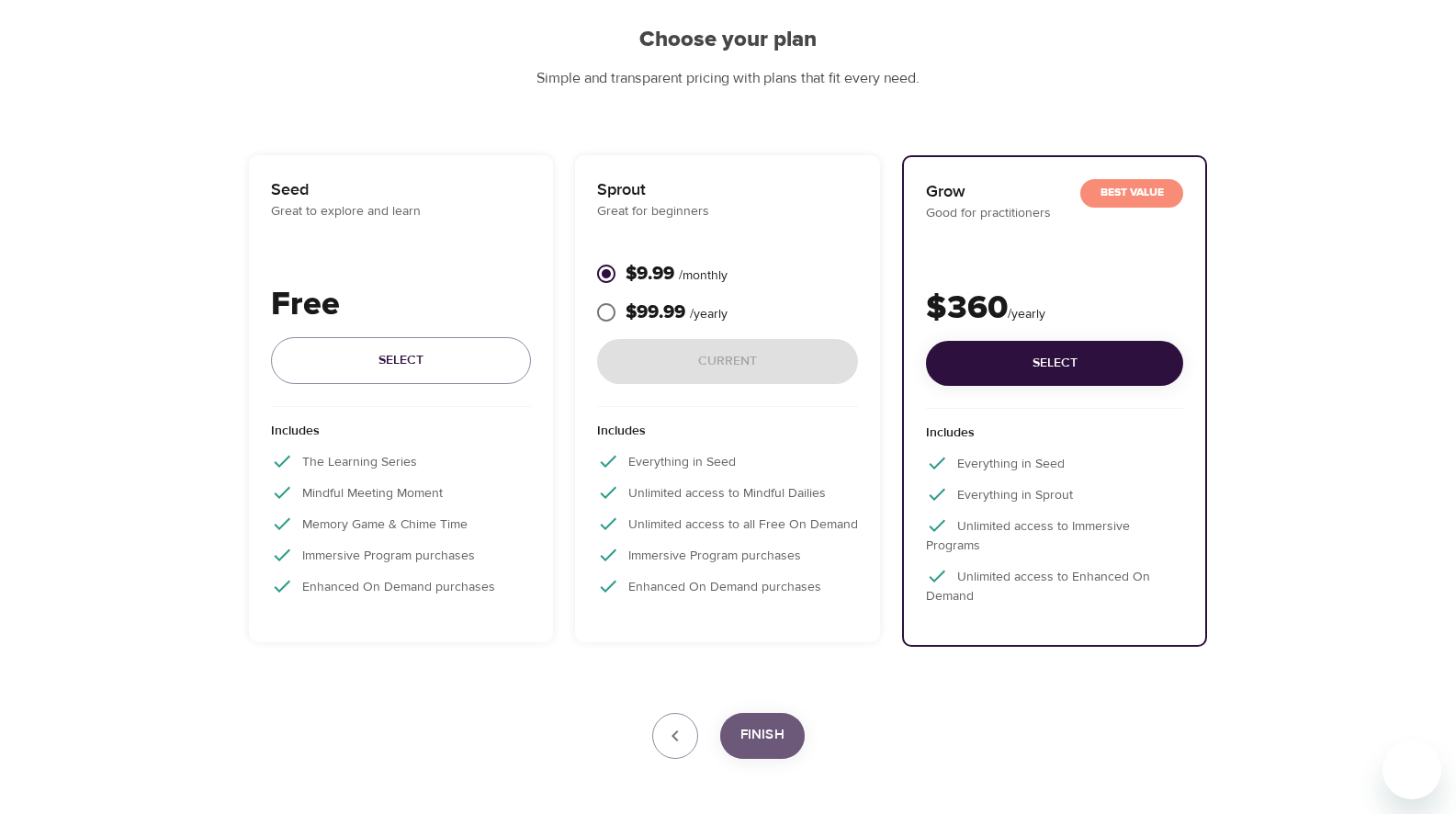
click at [759, 741] on span "Finish" at bounding box center [762, 735] width 44 height 24
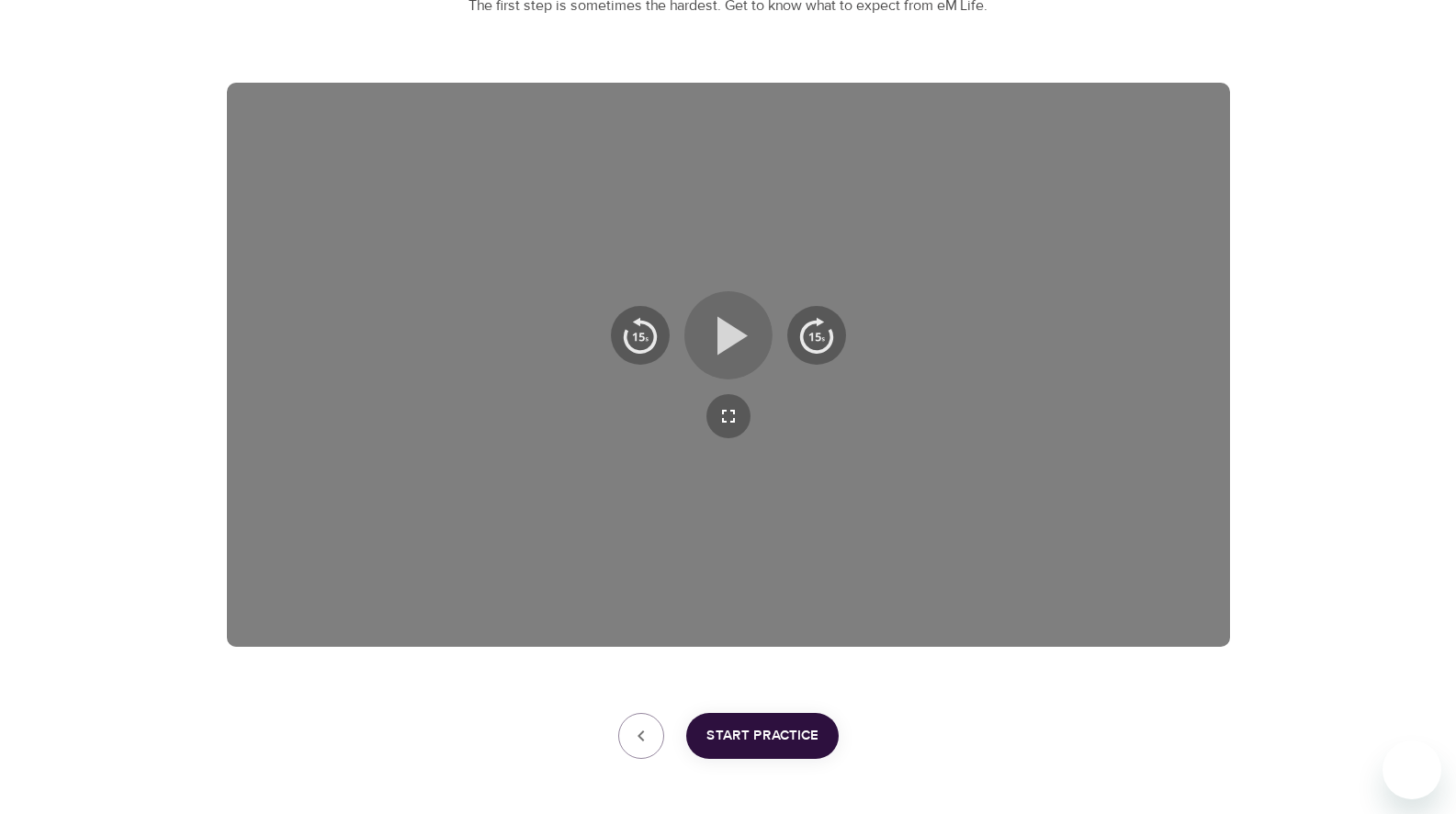
click at [721, 341] on icon "button" at bounding box center [732, 335] width 30 height 39
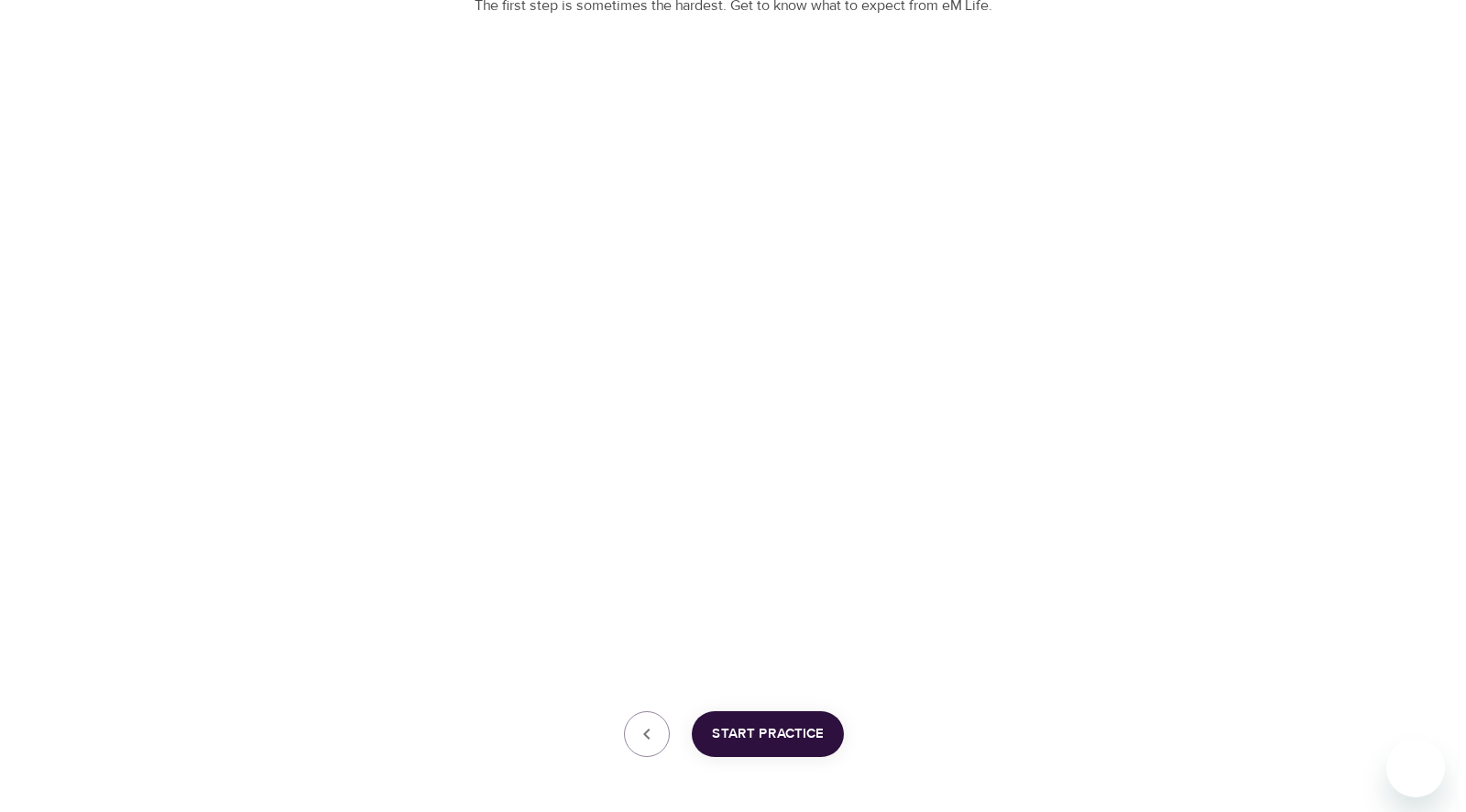
scroll to position [318, 0]
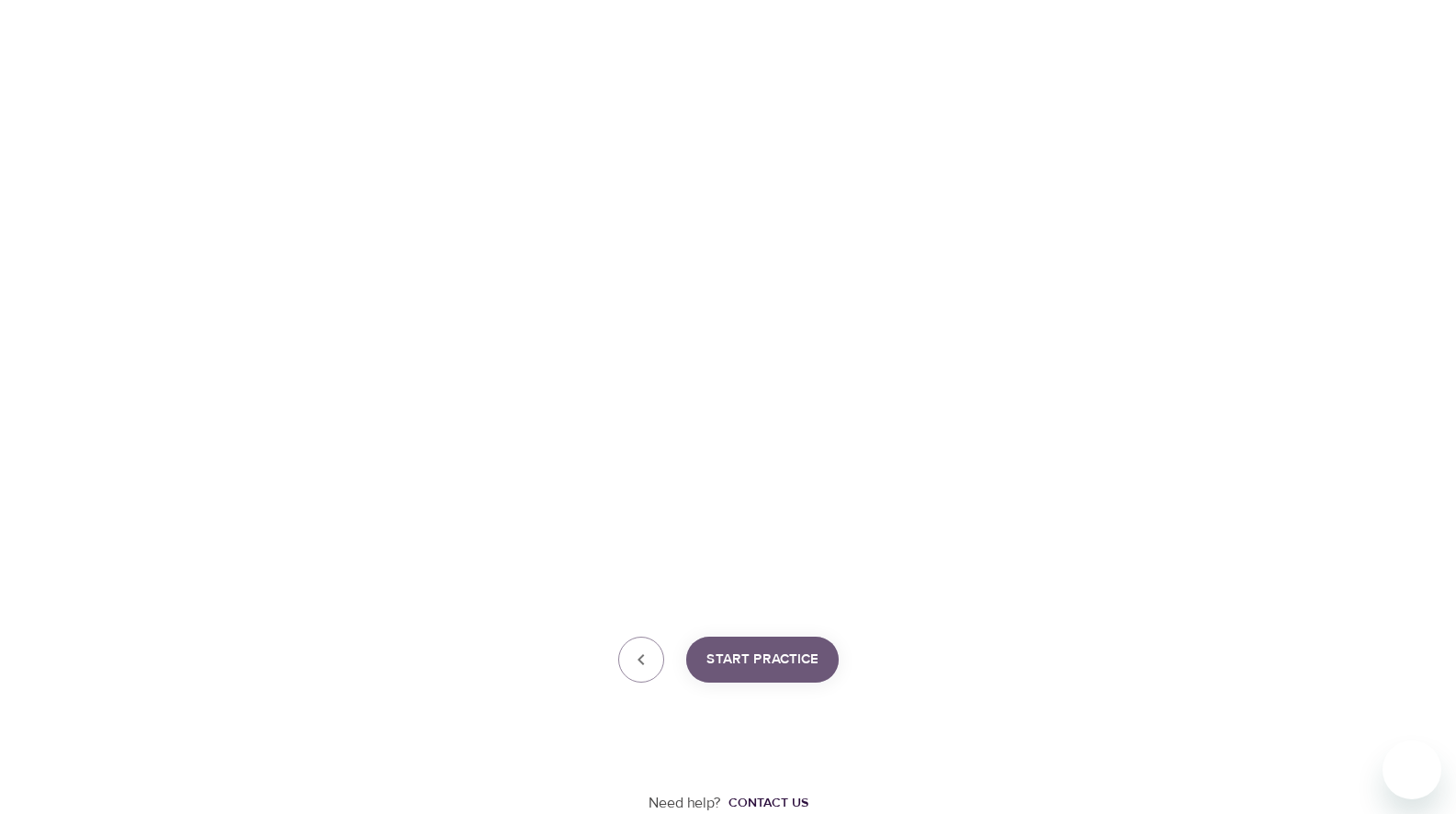
click at [774, 657] on span "Start Practice" at bounding box center [762, 659] width 112 height 24
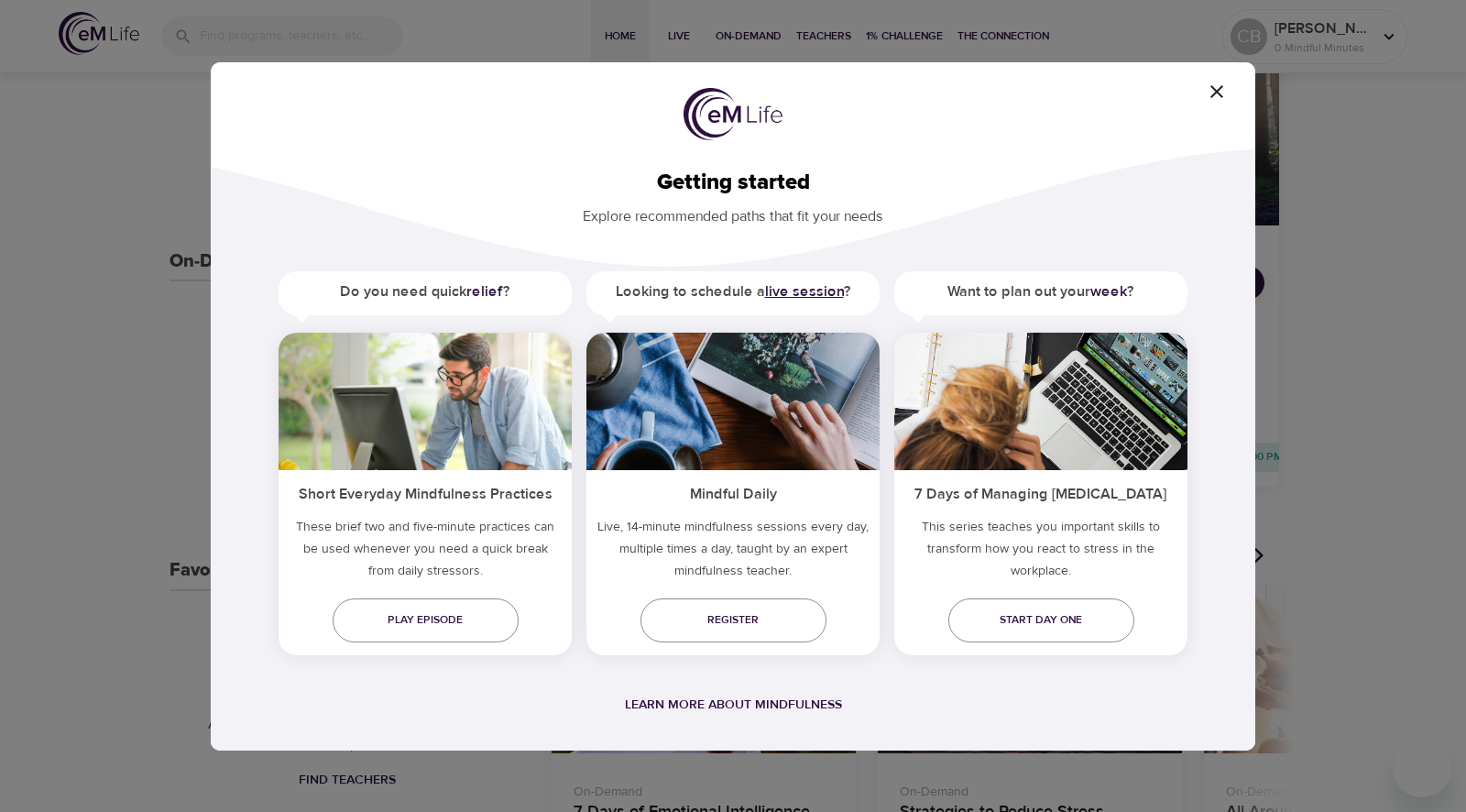
click at [798, 293] on b "live session" at bounding box center [804, 291] width 79 height 18
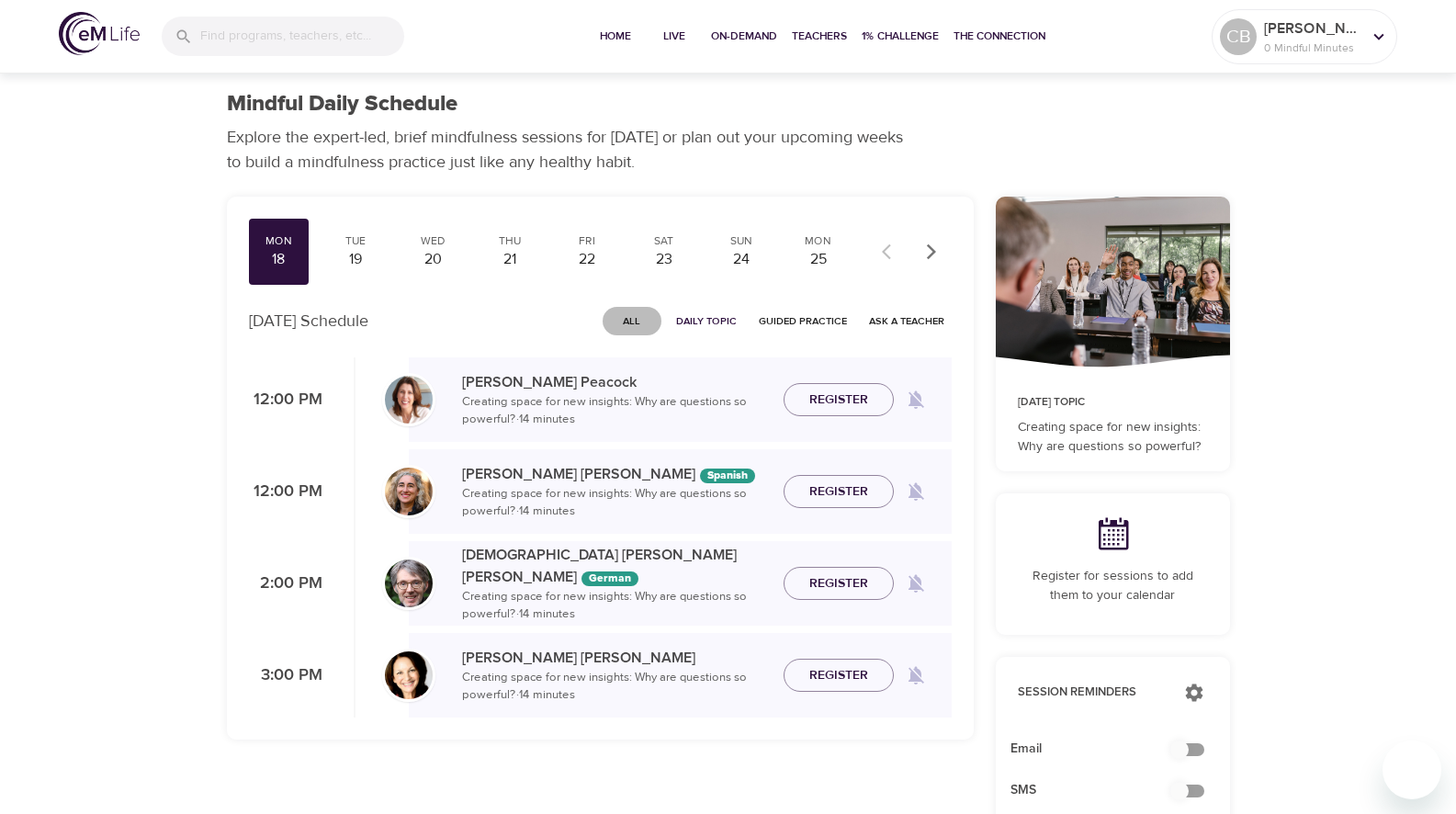
click at [635, 319] on span "All" at bounding box center [632, 320] width 44 height 17
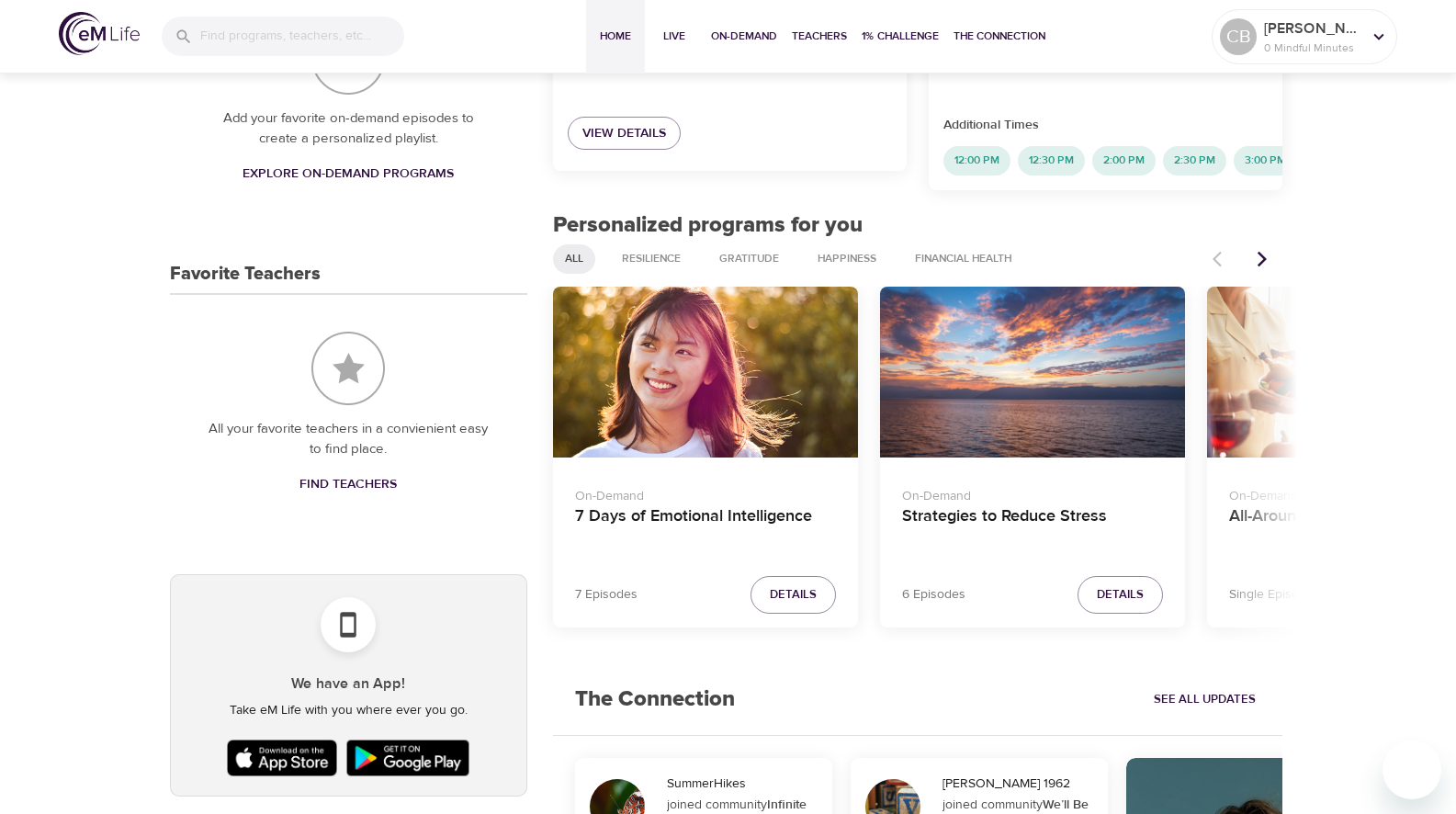
scroll to position [686, 0]
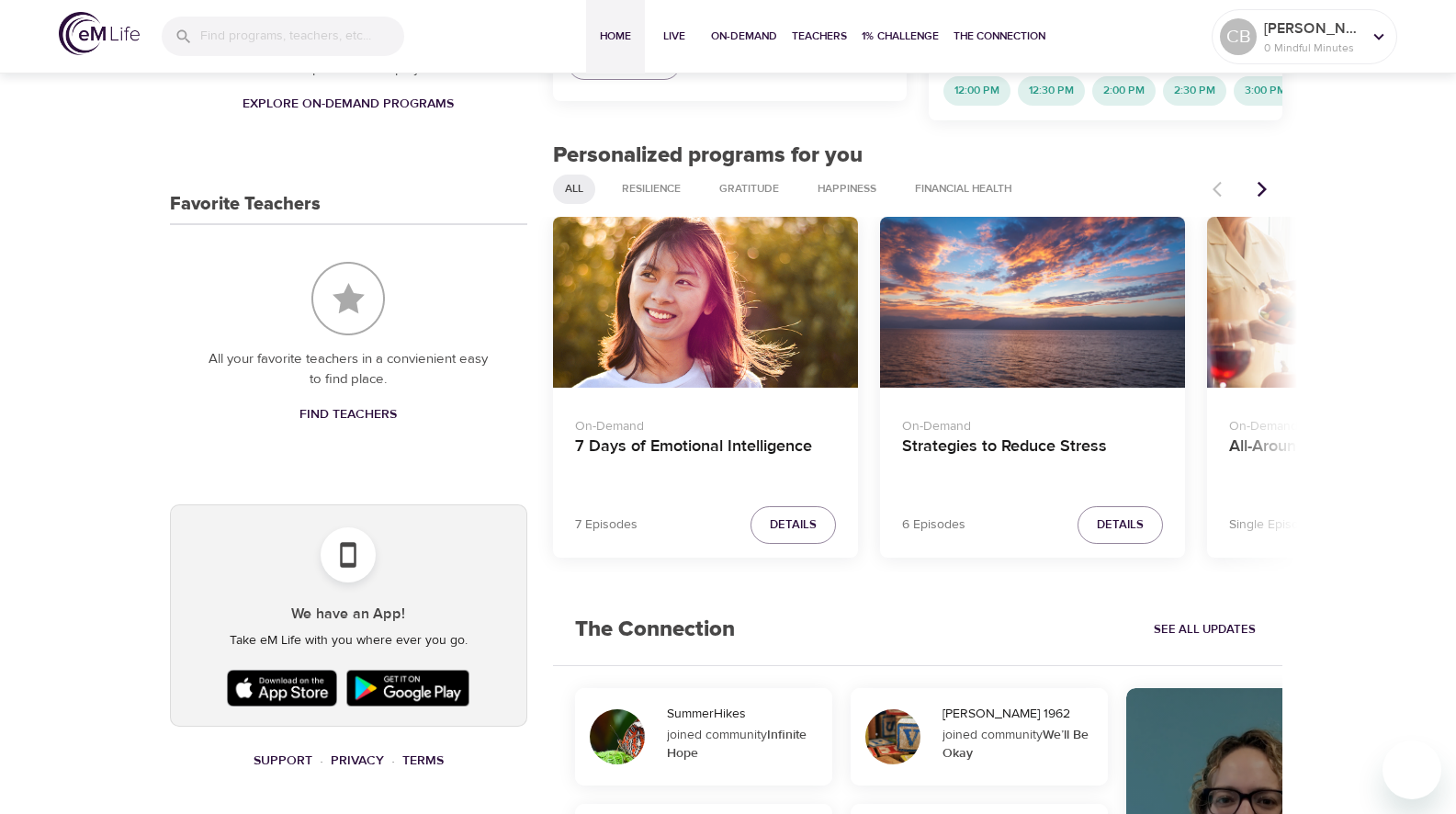
click at [1256, 184] on icon "Next items" at bounding box center [1262, 189] width 18 height 18
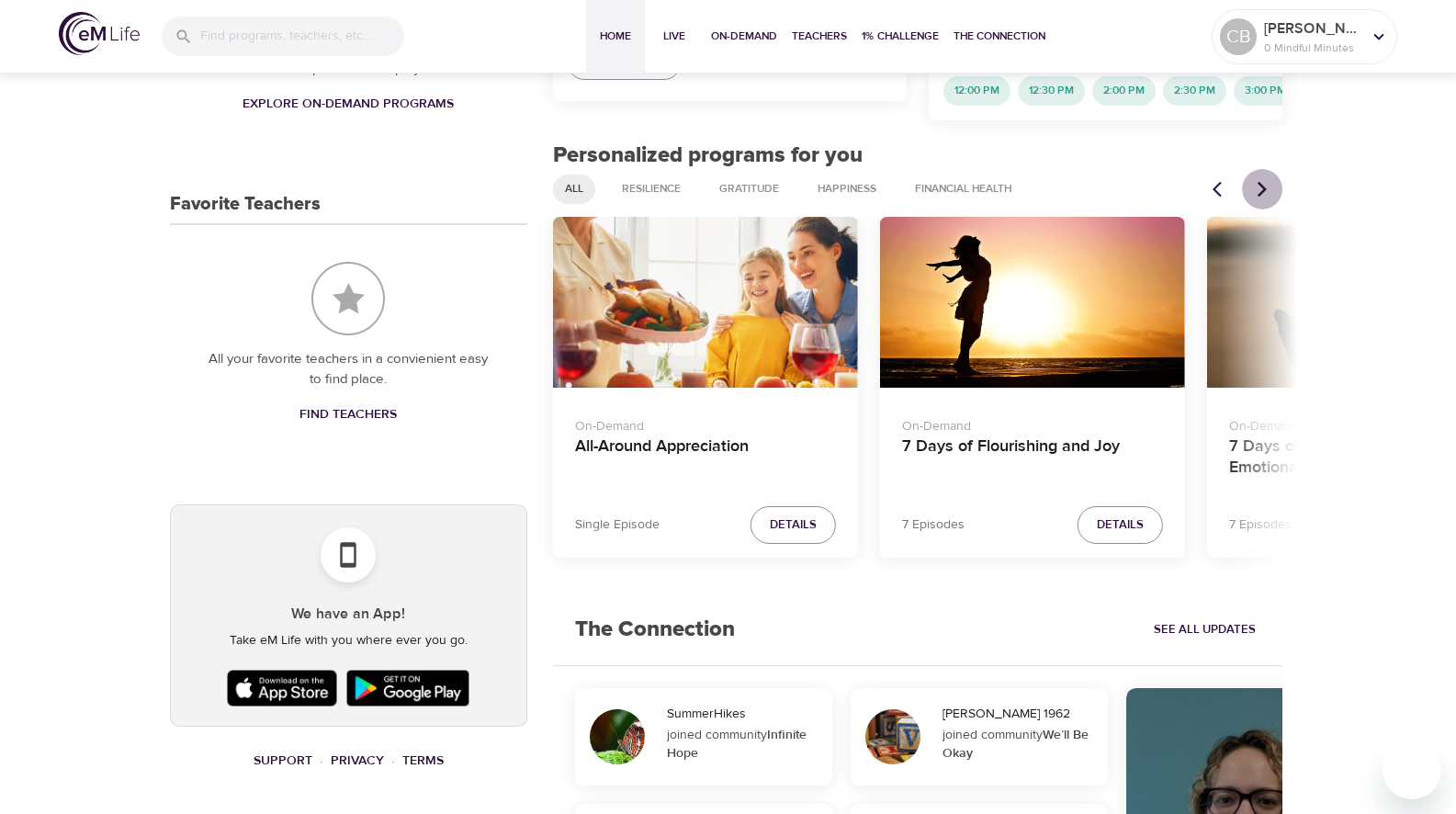
click at [1256, 184] on icon "Next items" at bounding box center [1262, 189] width 18 height 18
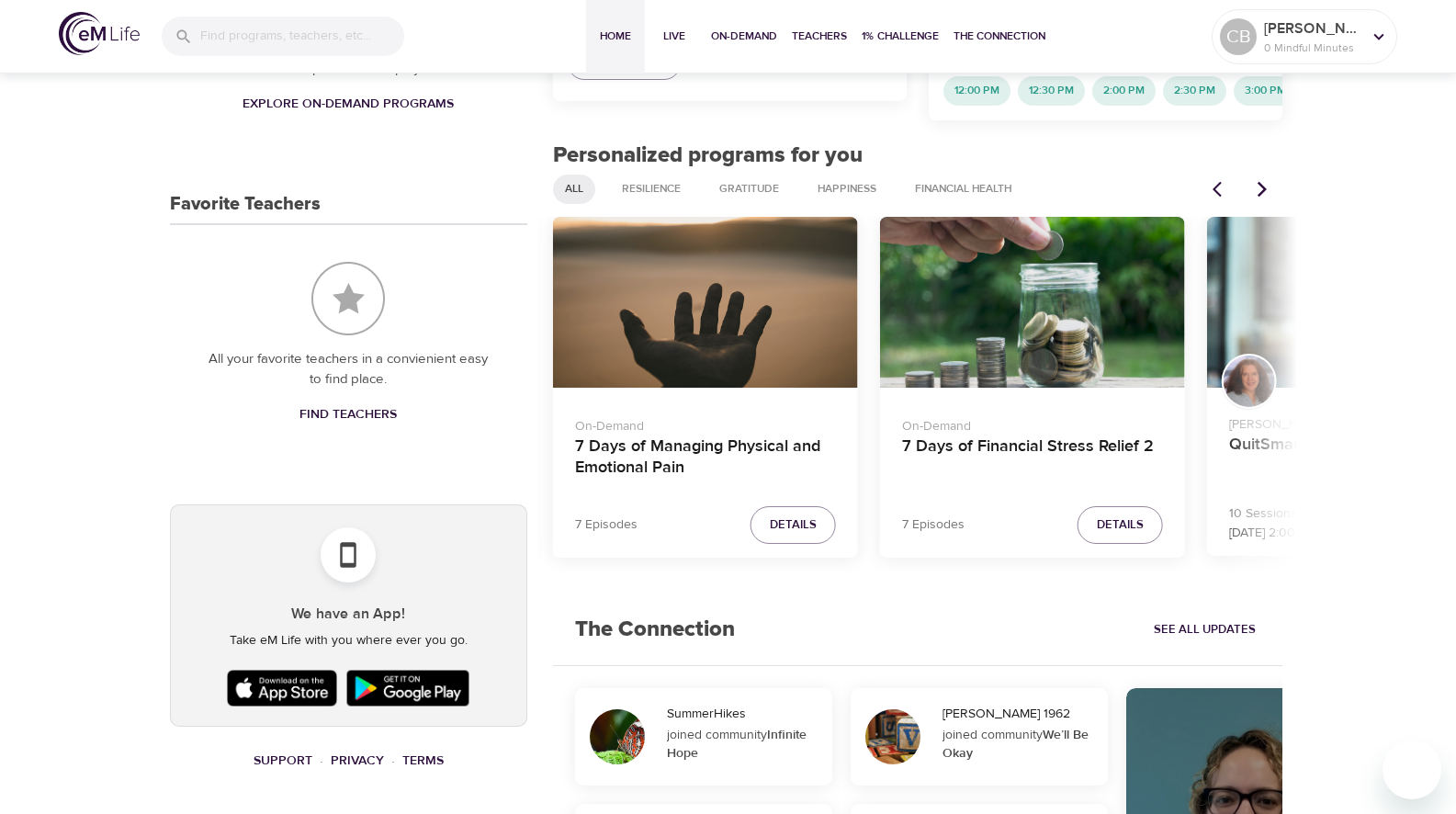
click at [1256, 190] on icon "Next items" at bounding box center [1262, 189] width 18 height 18
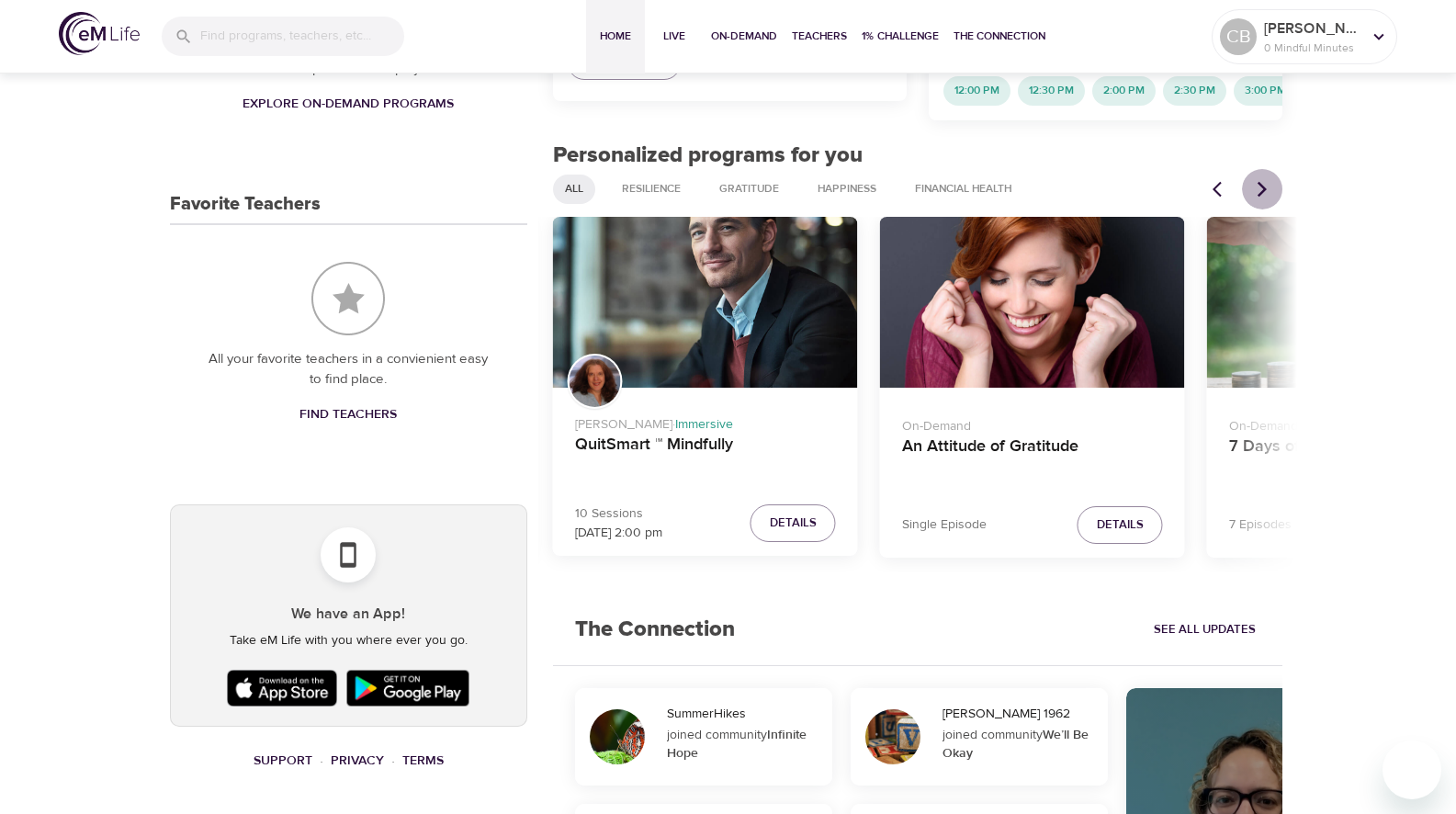
click at [1256, 190] on icon "Next items" at bounding box center [1262, 189] width 18 height 18
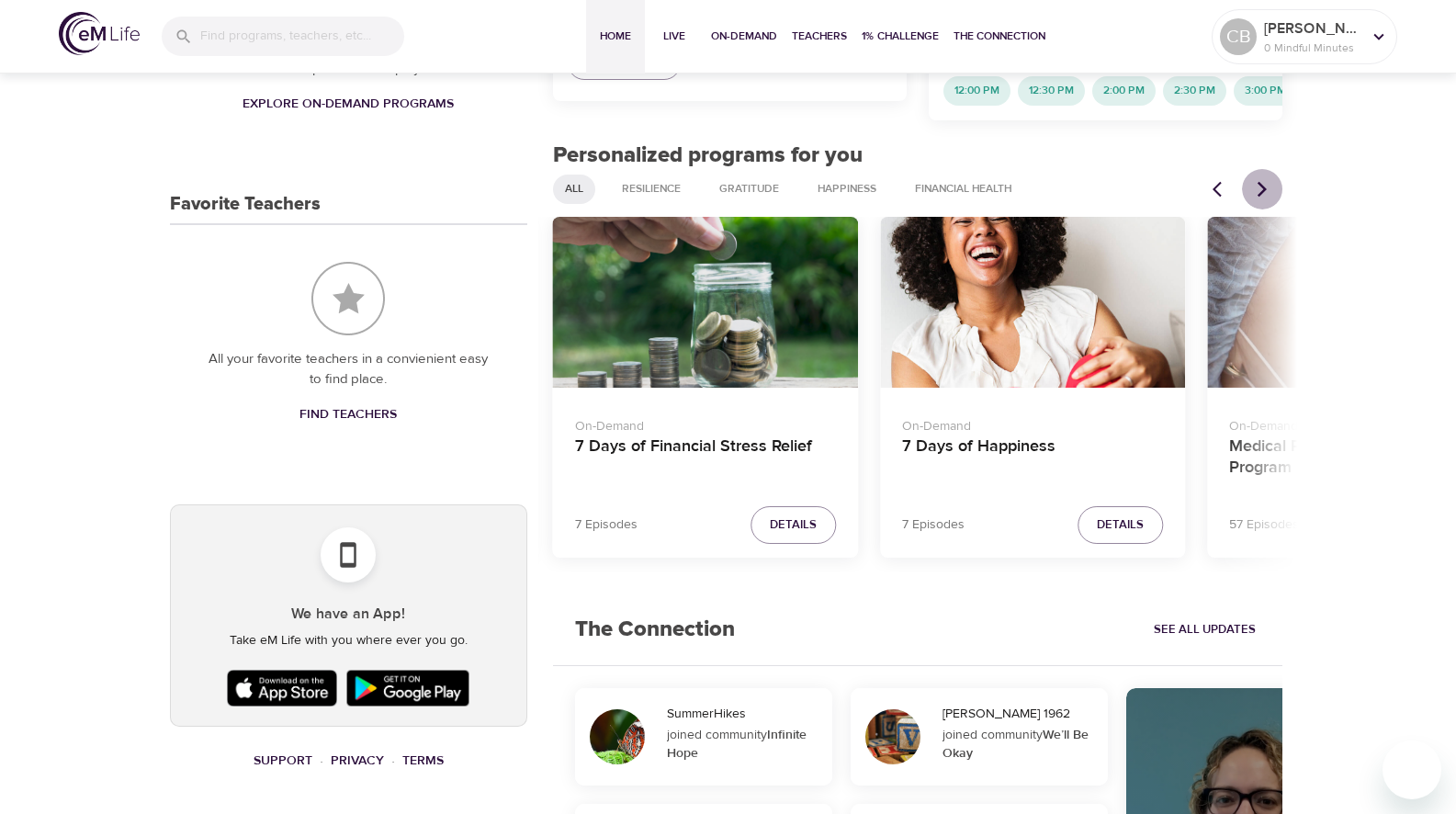
click at [1256, 190] on icon "Next items" at bounding box center [1262, 189] width 18 height 18
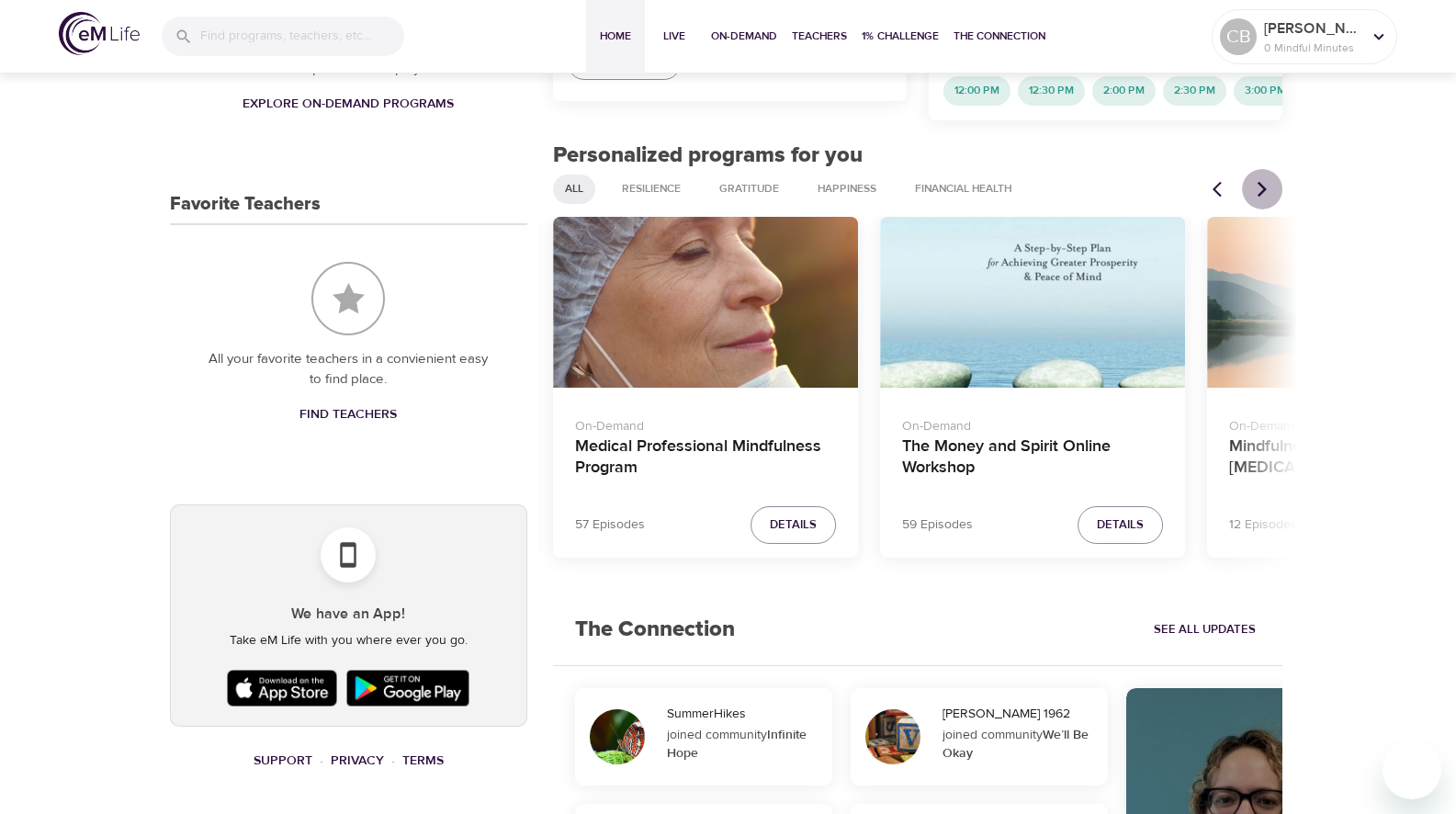
click at [1256, 190] on icon "Next items" at bounding box center [1262, 189] width 18 height 18
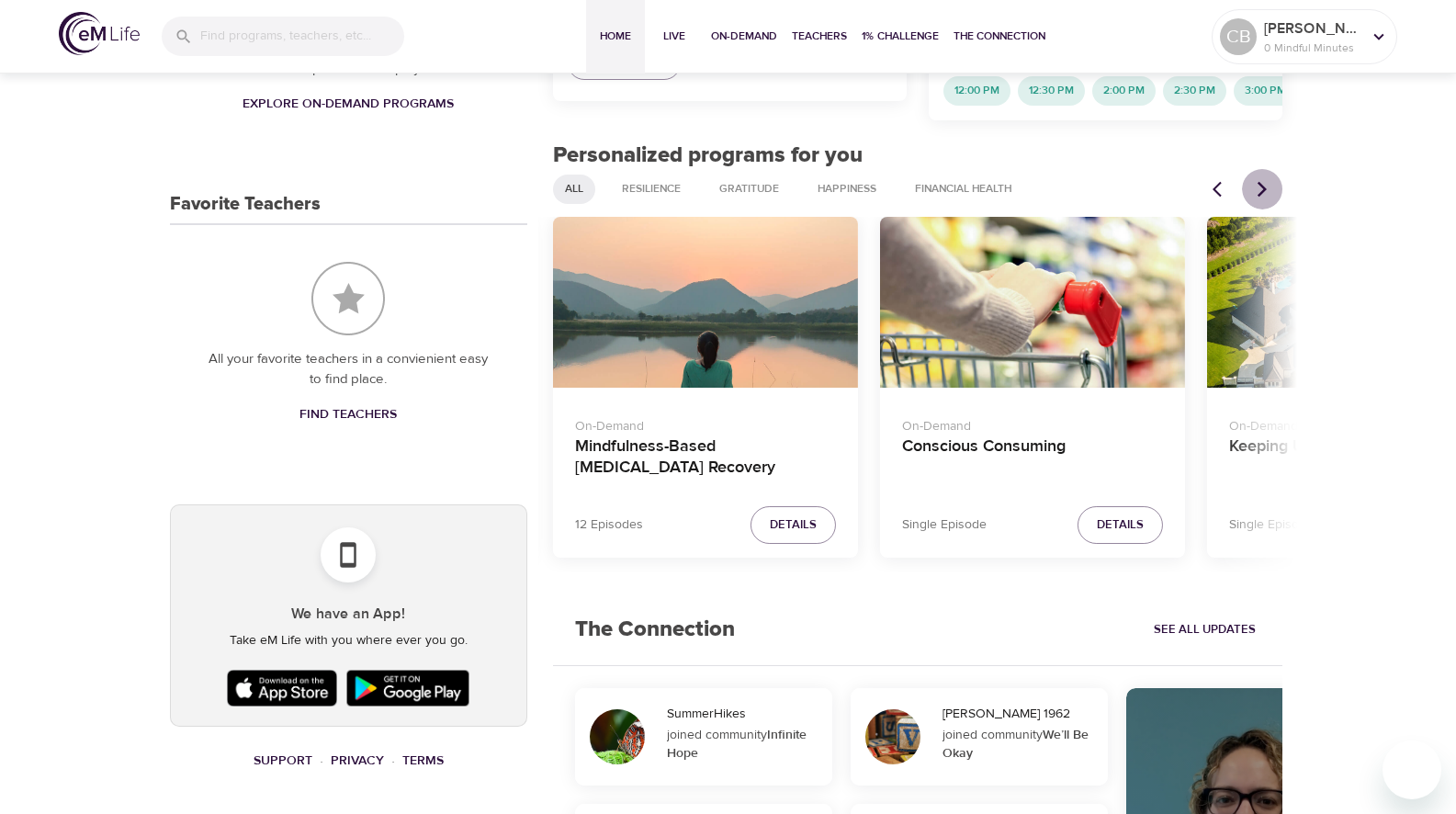
click at [1256, 190] on icon "Next items" at bounding box center [1262, 189] width 18 height 18
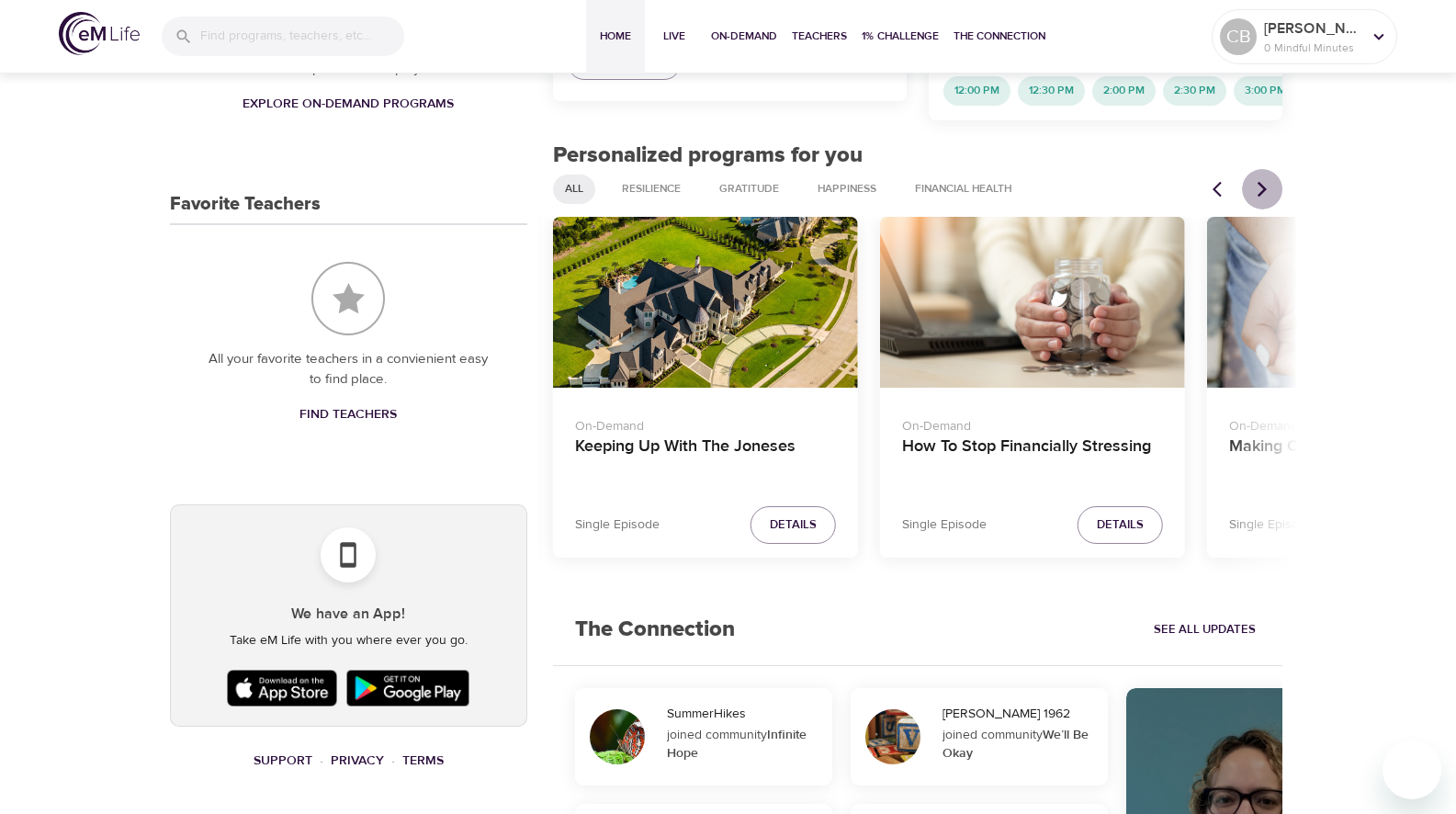
click at [1256, 190] on icon "Next items" at bounding box center [1262, 189] width 18 height 18
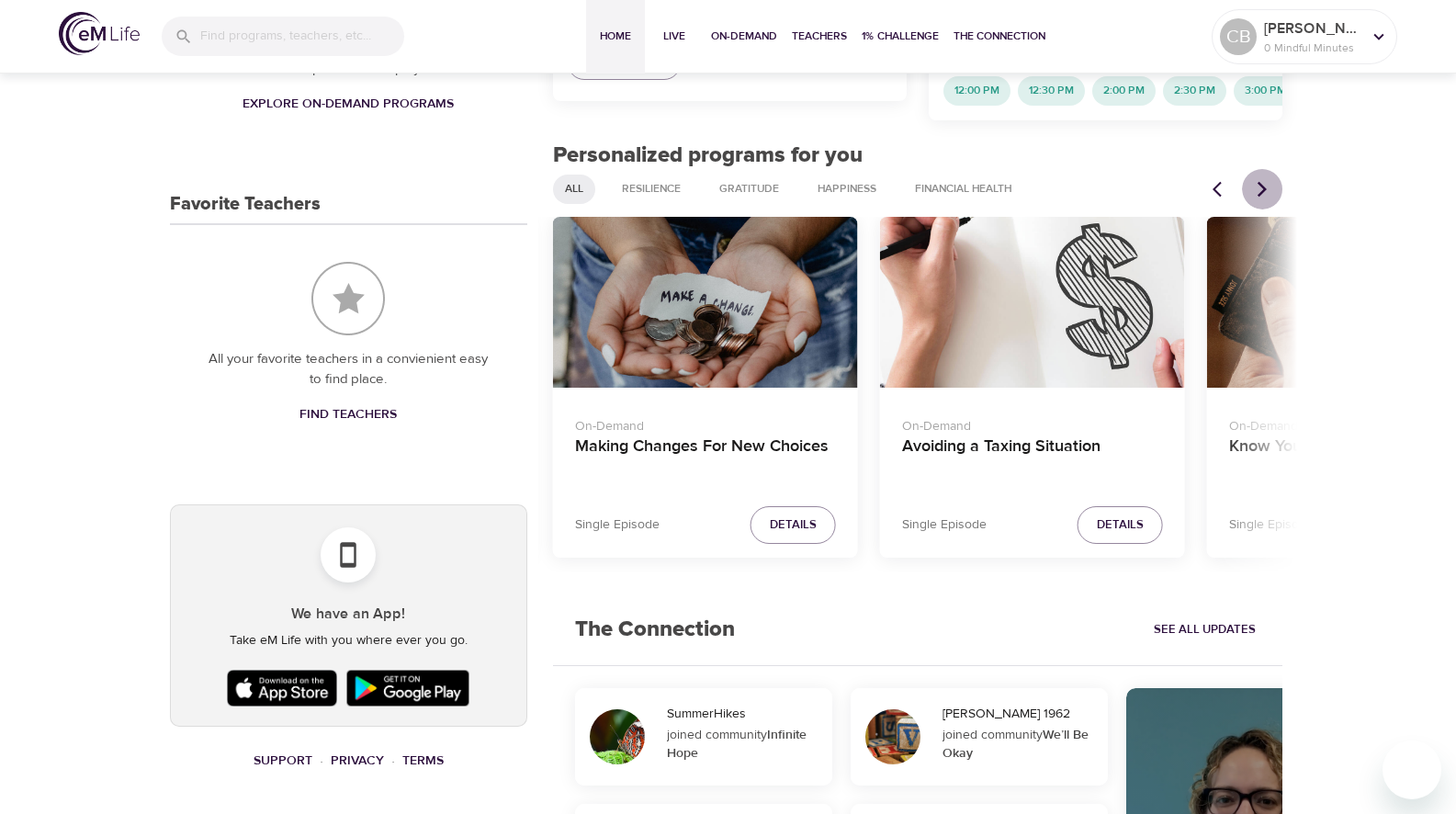
click at [1256, 190] on icon "Next items" at bounding box center [1262, 189] width 18 height 18
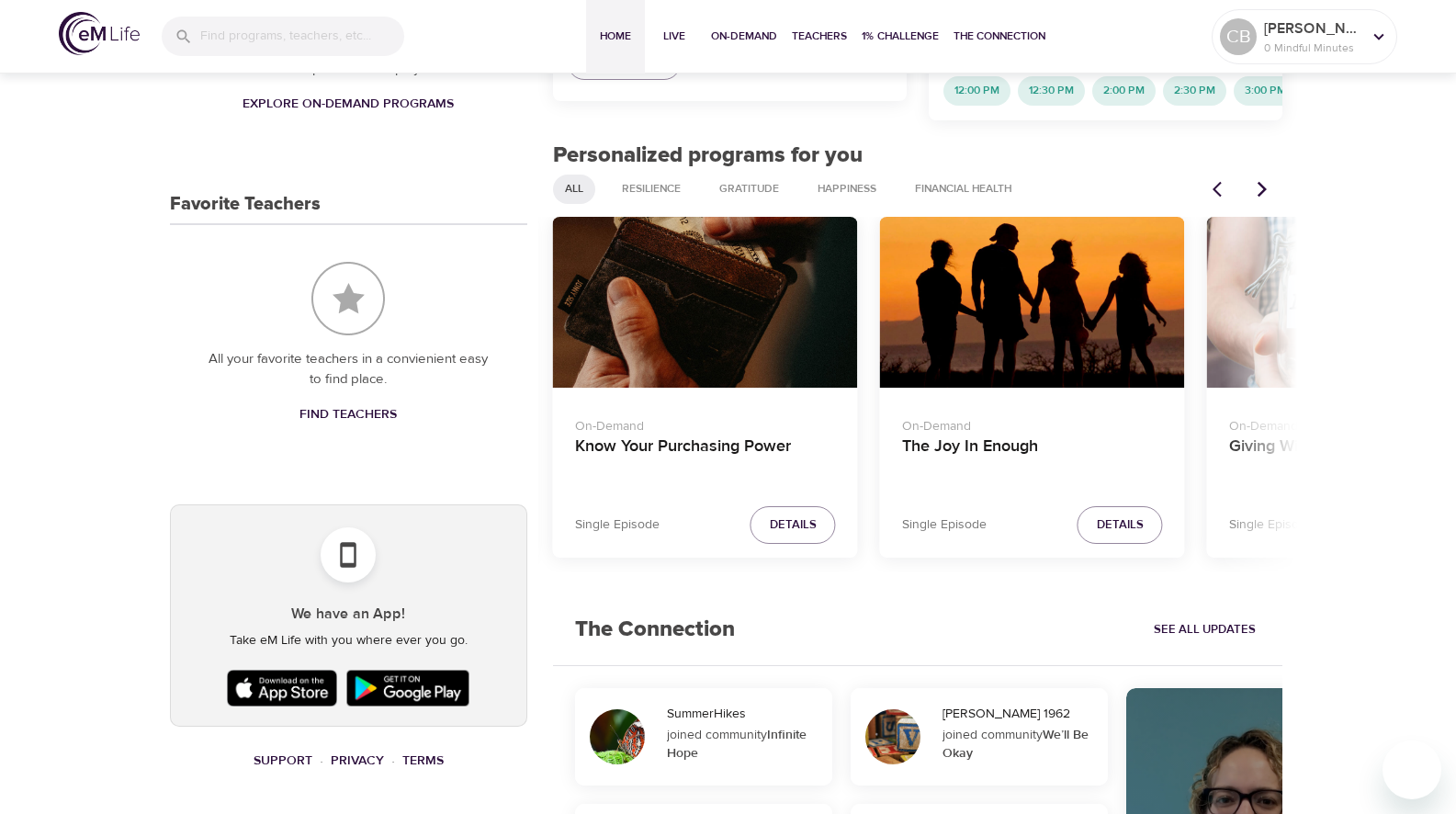
click at [1256, 190] on icon "Next items" at bounding box center [1262, 189] width 18 height 18
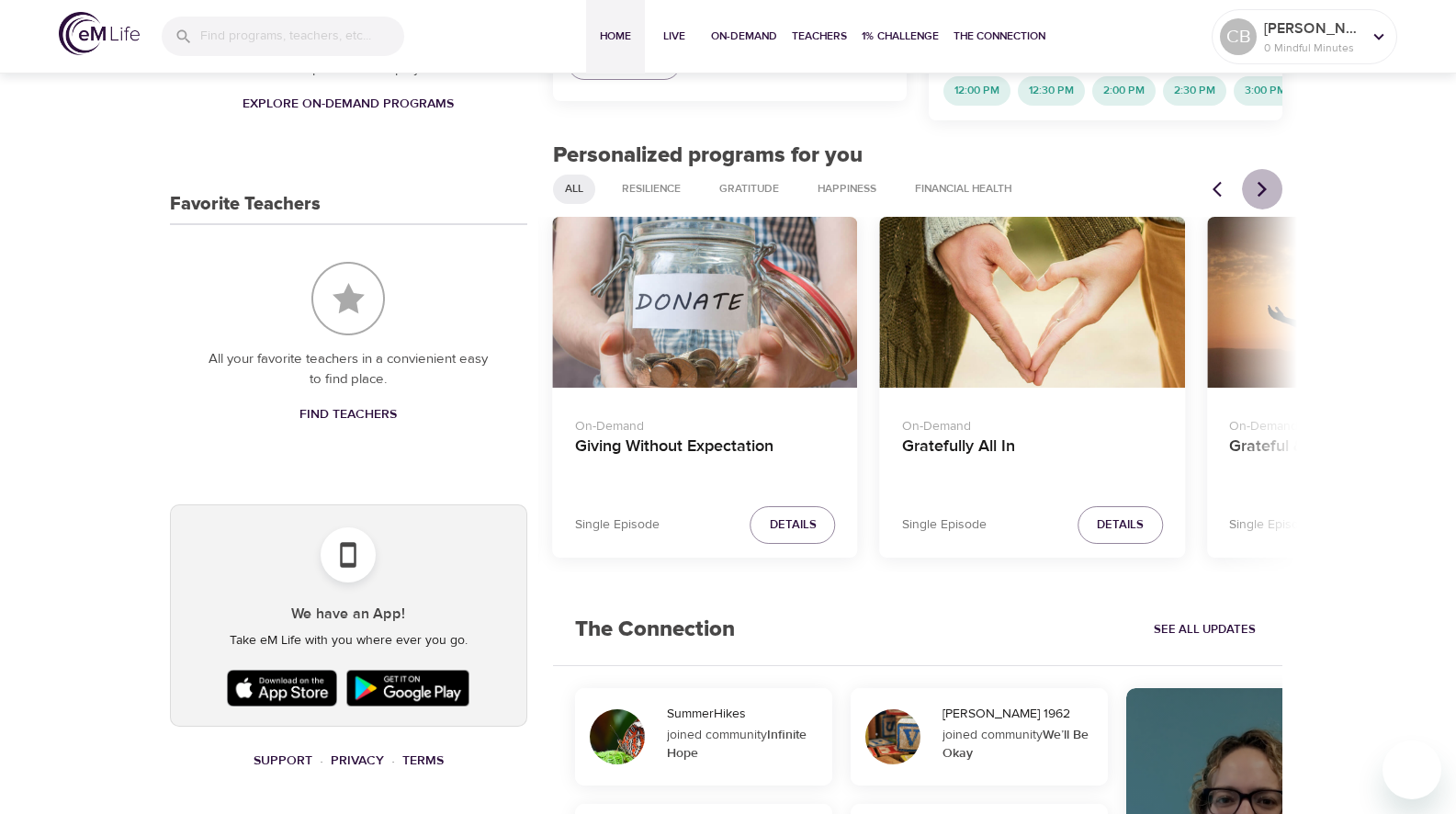
click at [1256, 190] on icon "Next items" at bounding box center [1262, 189] width 18 height 18
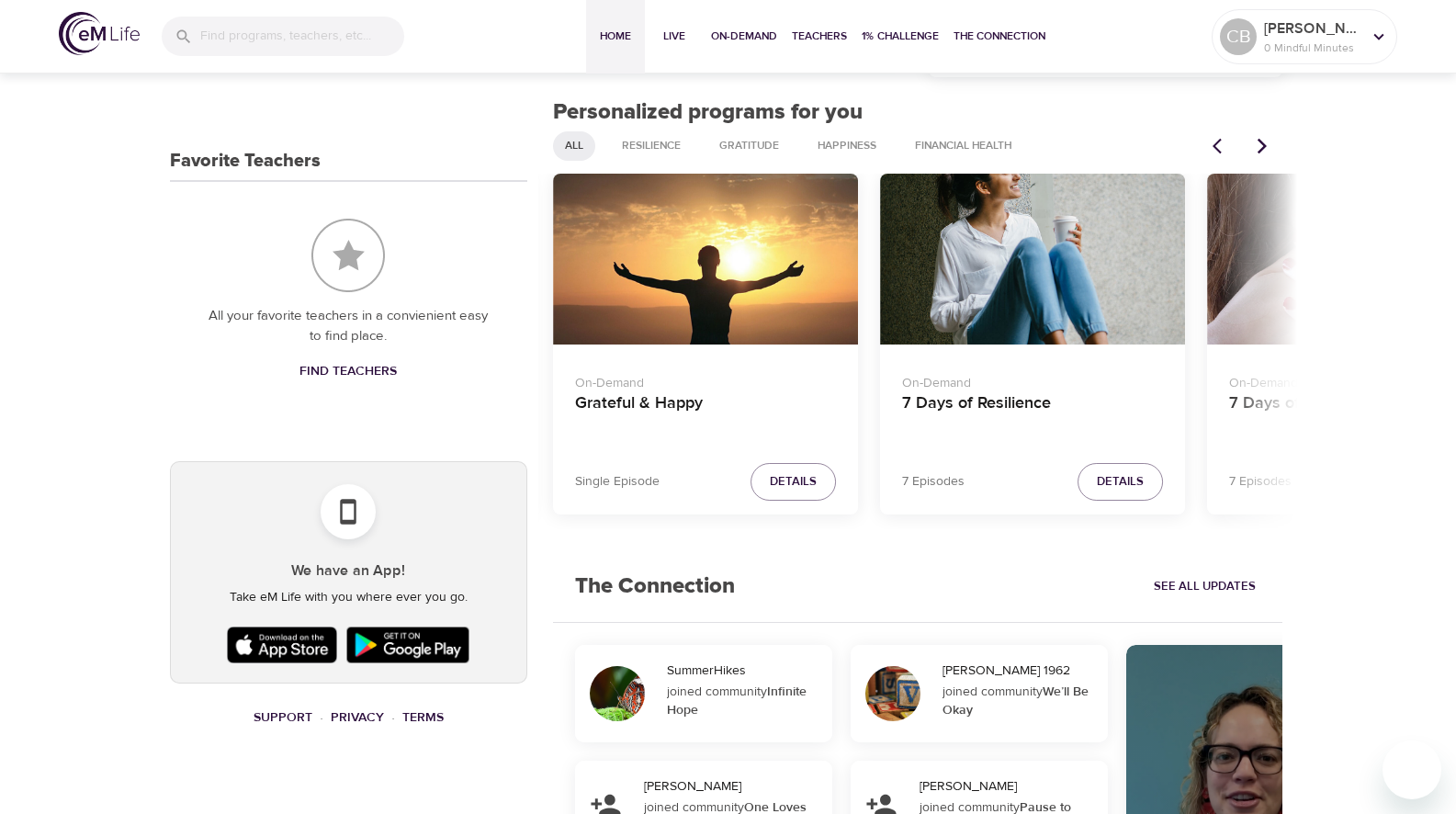
scroll to position [574, 0]
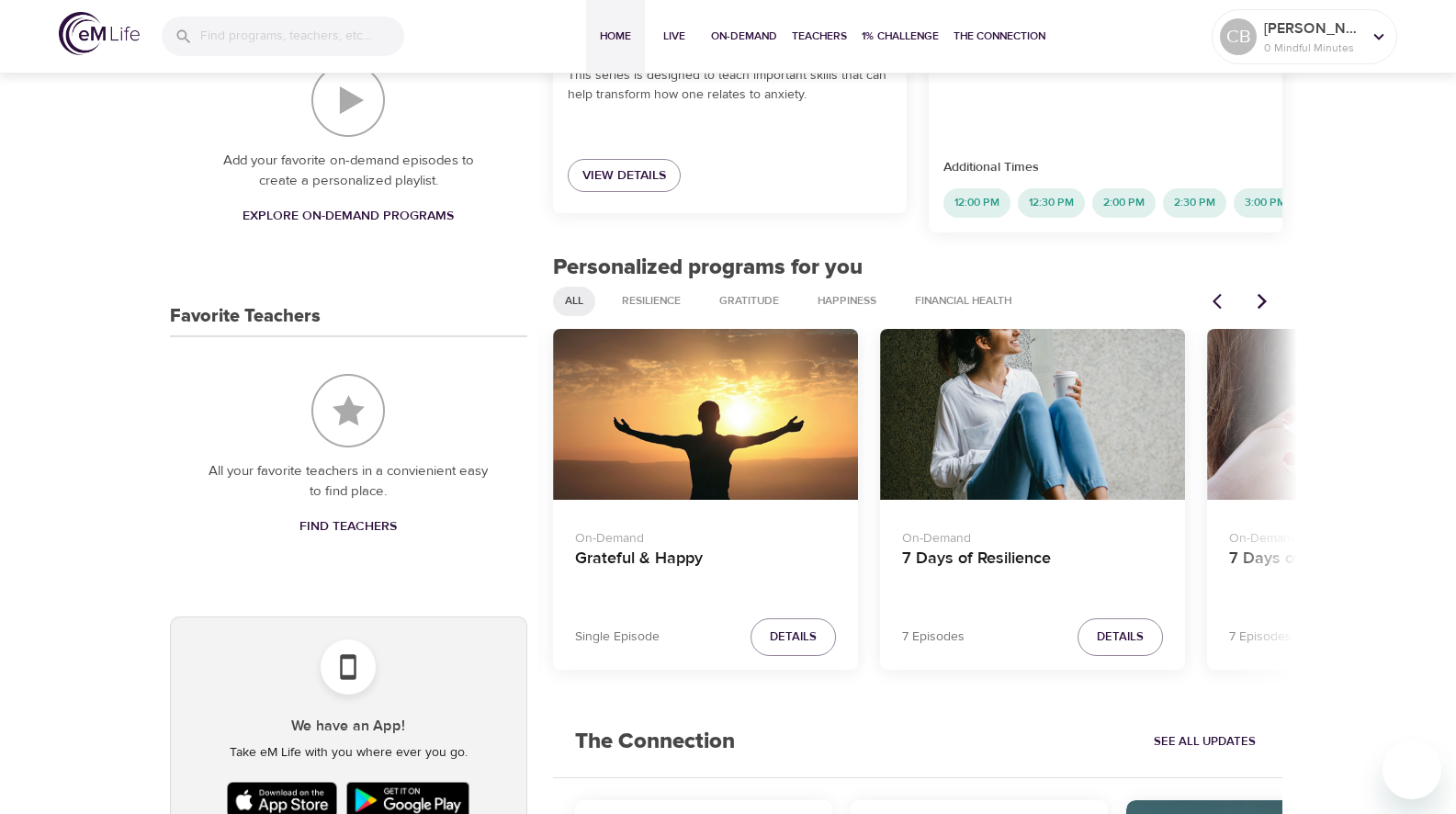
click at [1266, 295] on icon "Next items" at bounding box center [1262, 301] width 18 height 18
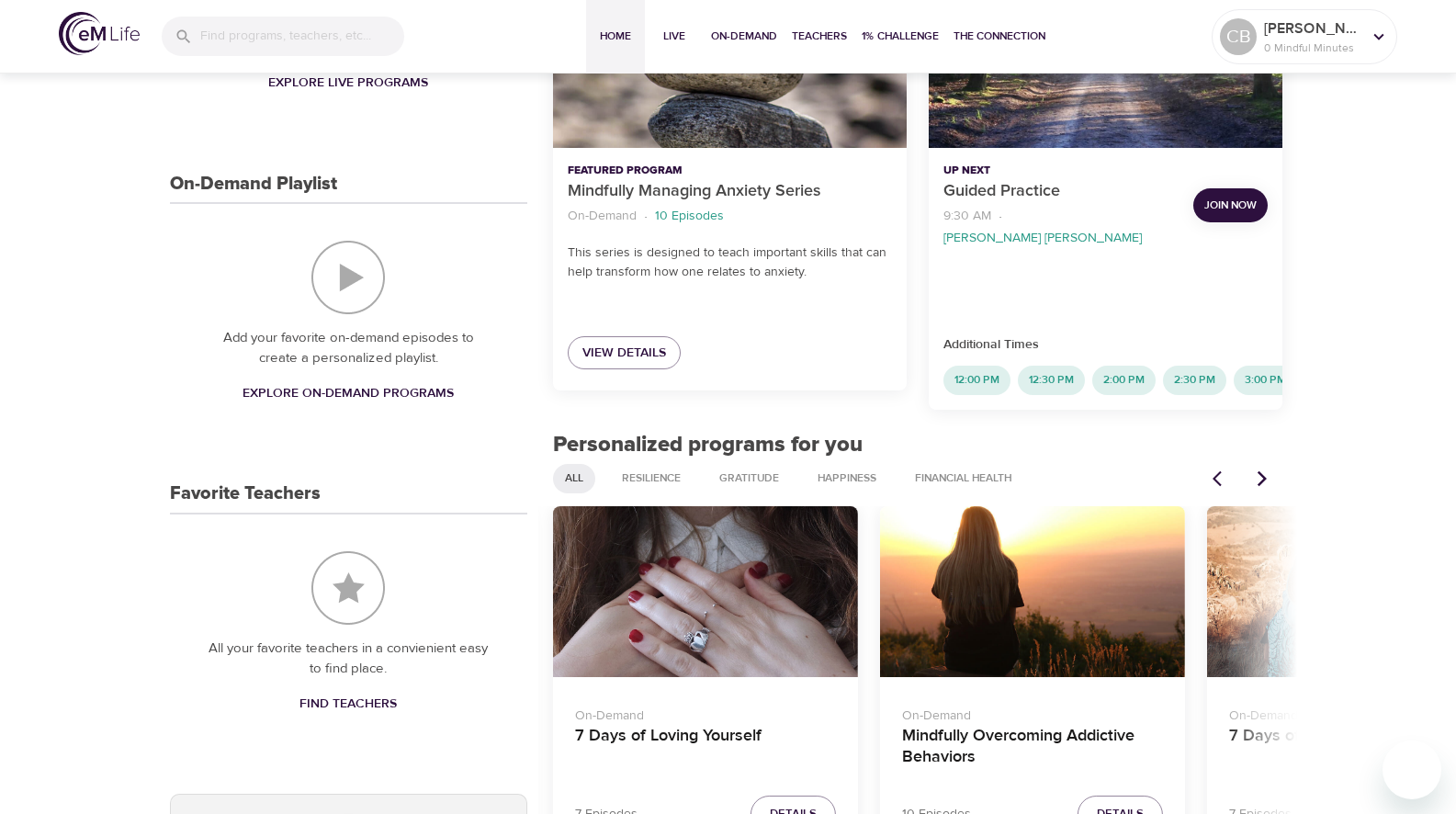
scroll to position [551, 0]
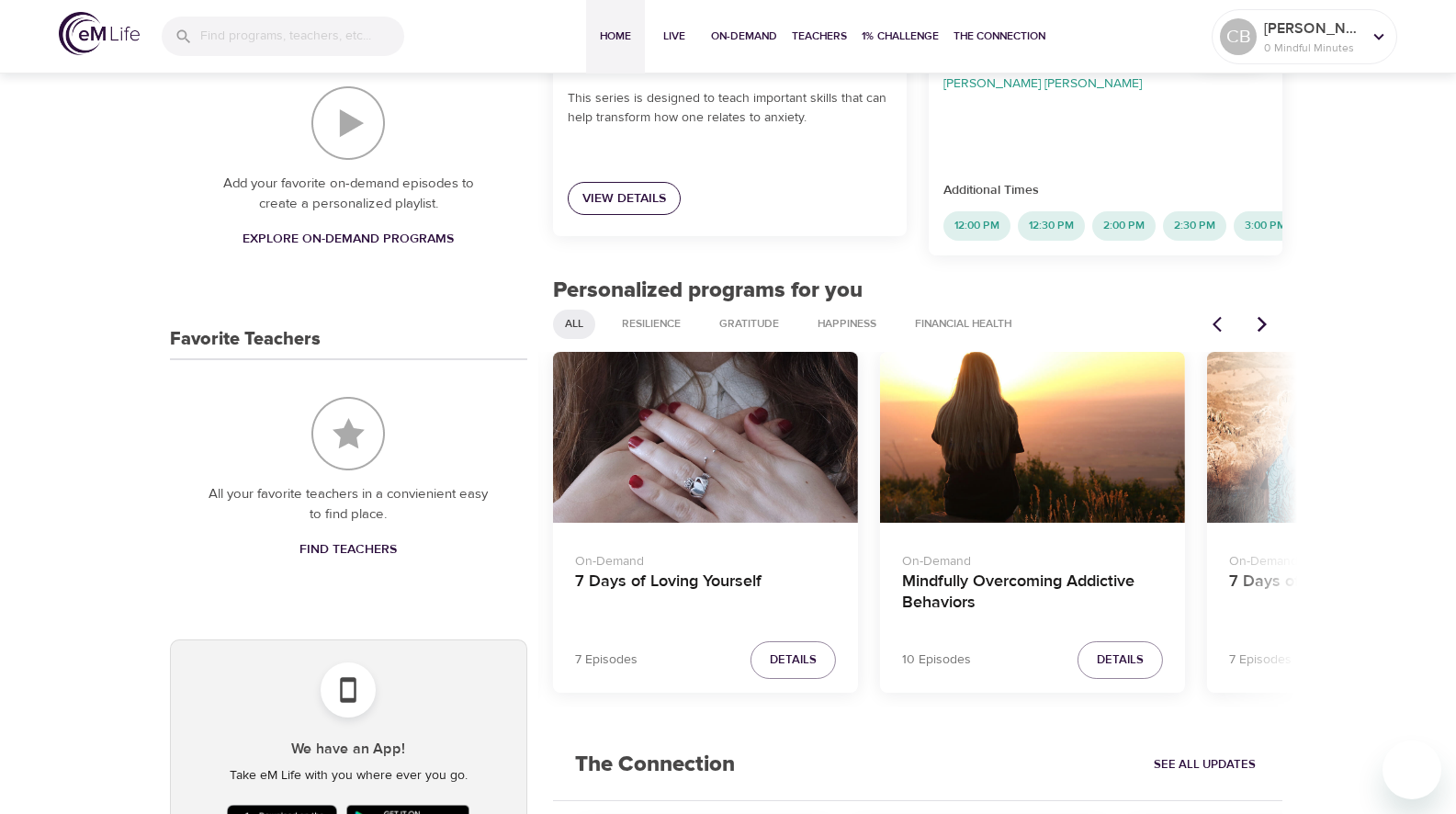
click at [634, 201] on span "View Details" at bounding box center [624, 198] width 84 height 23
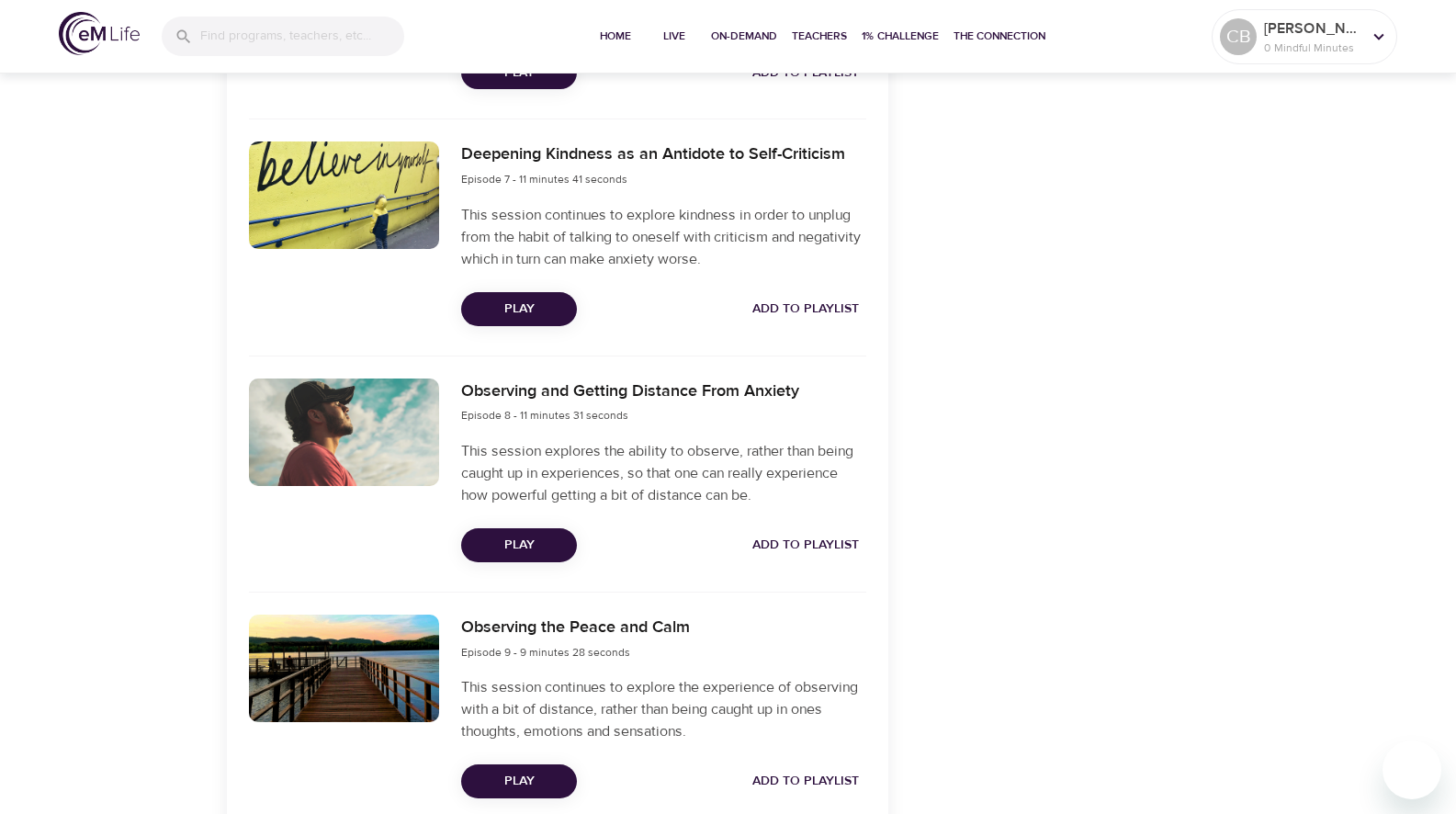
scroll to position [1972, 0]
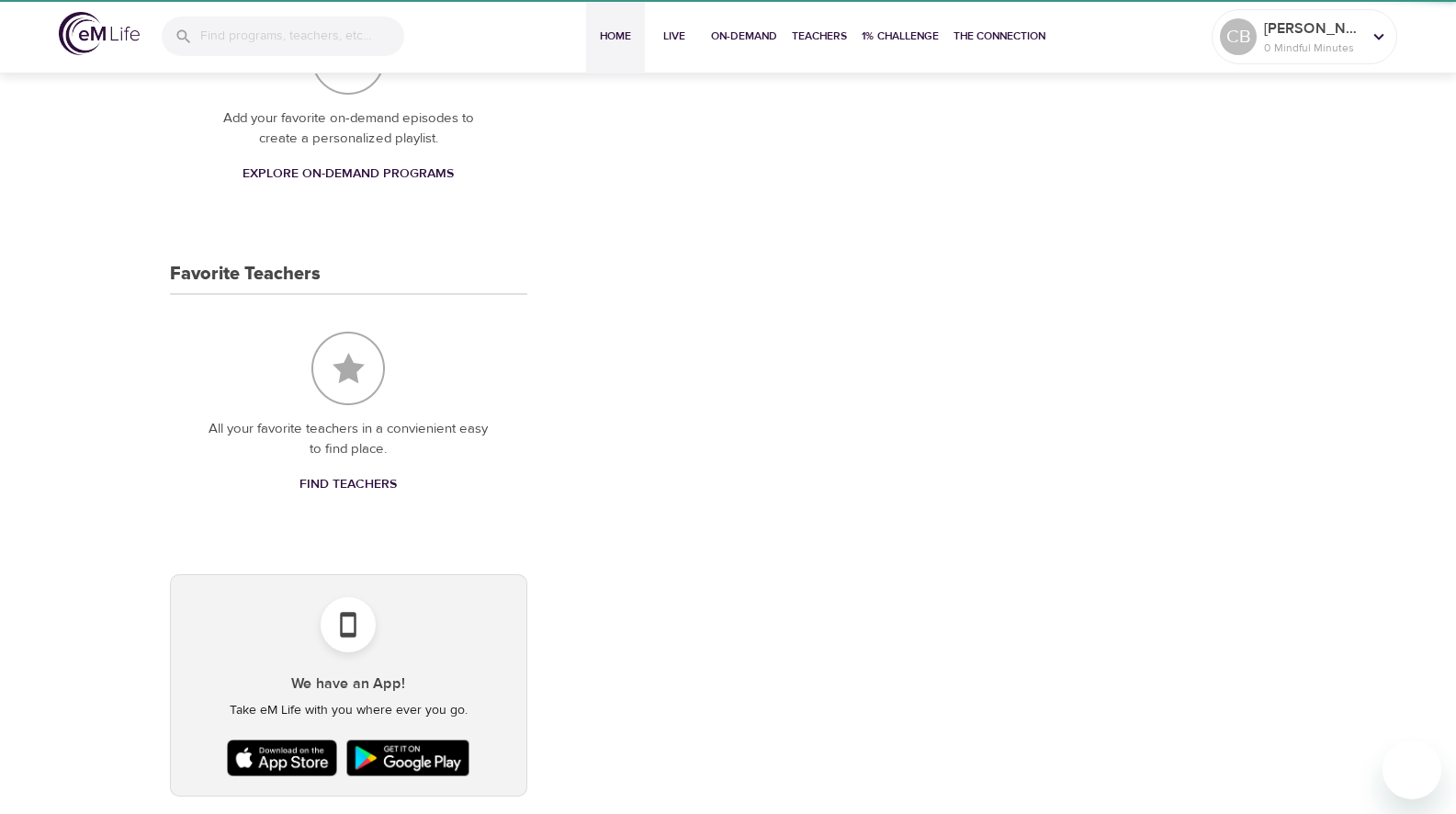
scroll to position [551, 0]
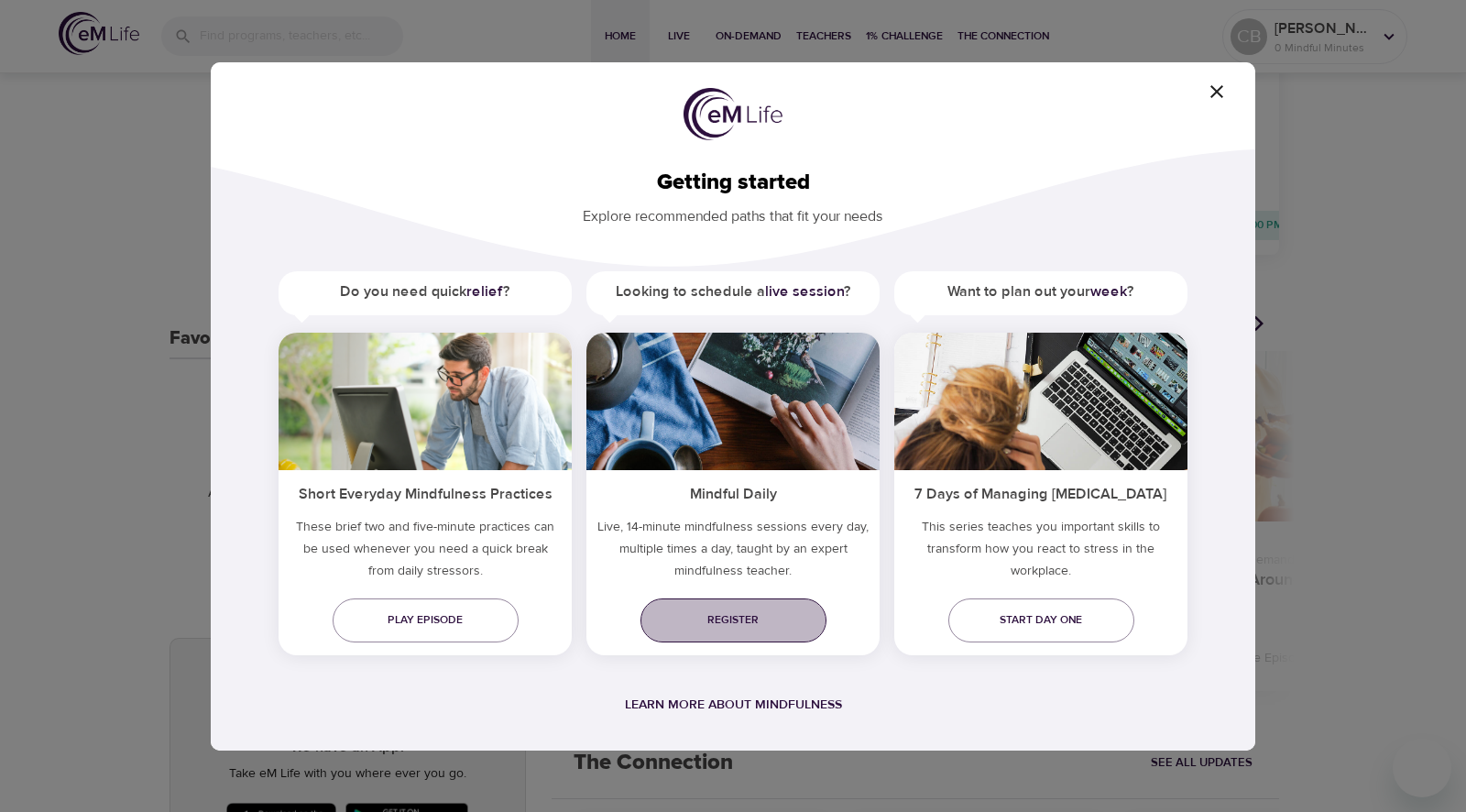
click at [756, 621] on span "Register" at bounding box center [733, 619] width 157 height 19
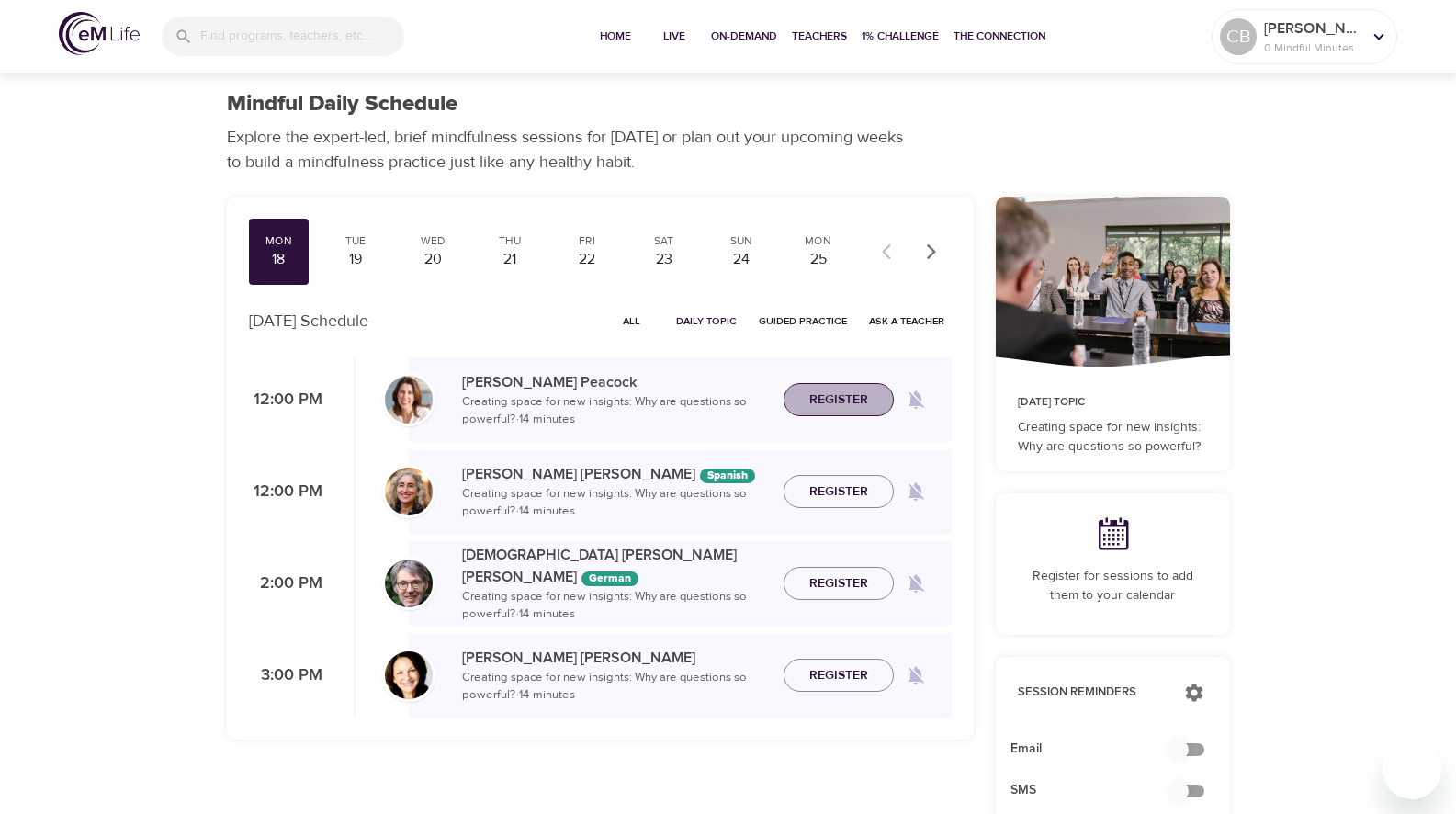
click at [844, 403] on span "Register" at bounding box center [838, 399] width 59 height 23
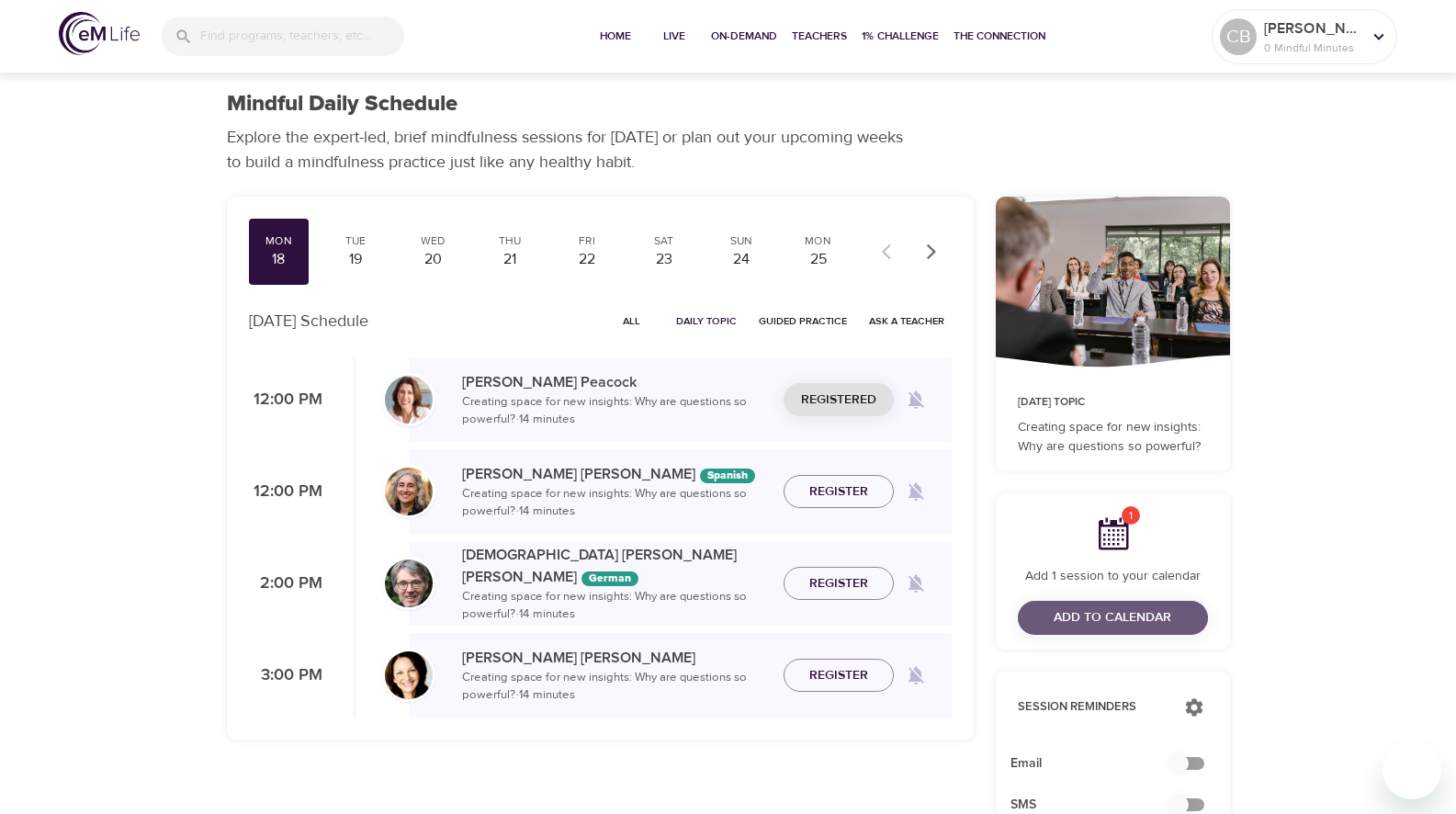
click at [1139, 619] on span "Add to Calendar" at bounding box center [1112, 617] width 118 height 23
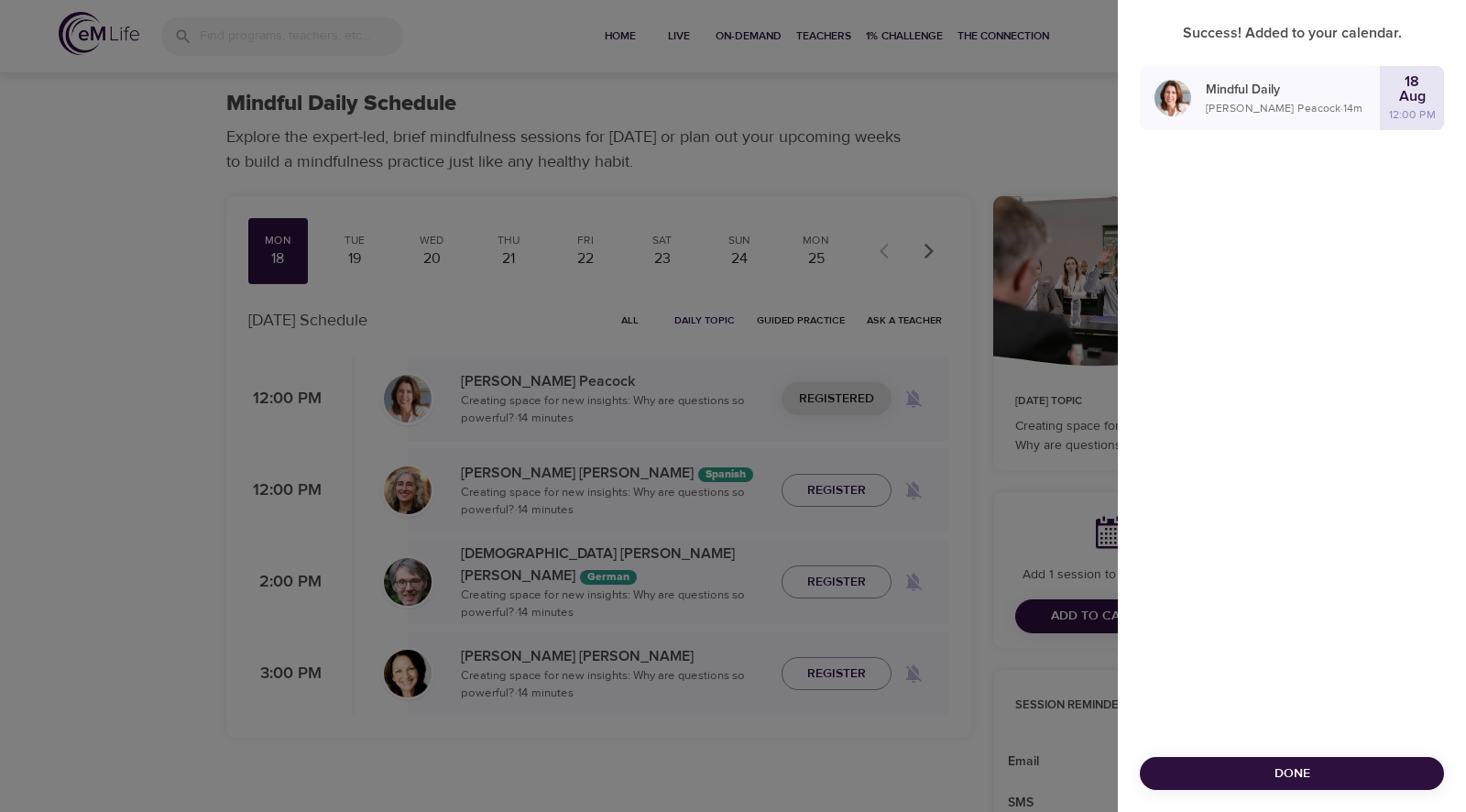
click at [1423, 252] on div "Success! Added to your calendar. Mindful Daily [PERSON_NAME] · 14 m [DATE] 12:0…" at bounding box center [1291, 406] width 348 height 812
click at [1265, 772] on span "Done" at bounding box center [1292, 773] width 275 height 23
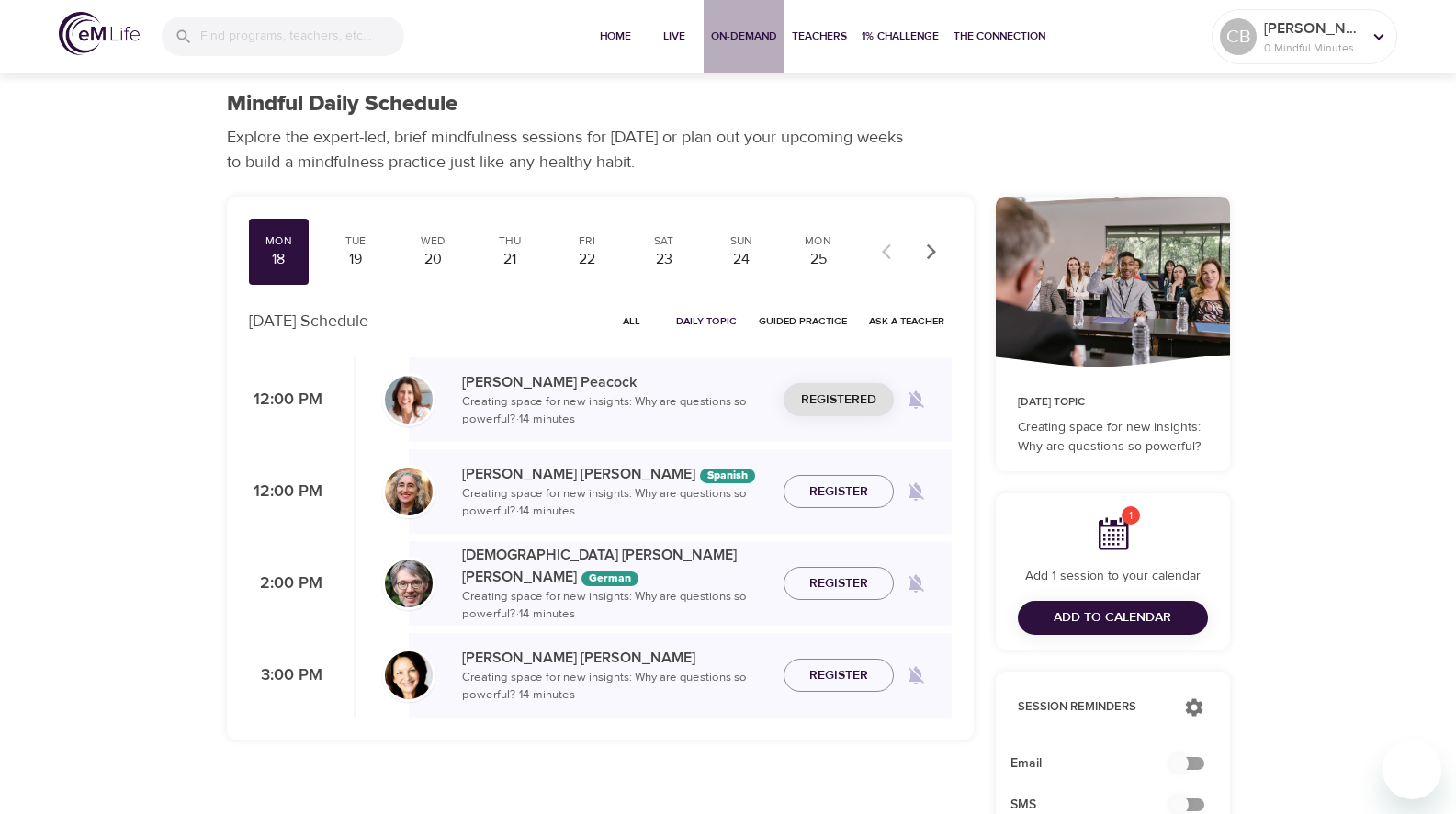
click at [759, 36] on span "On-Demand" at bounding box center [744, 36] width 66 height 19
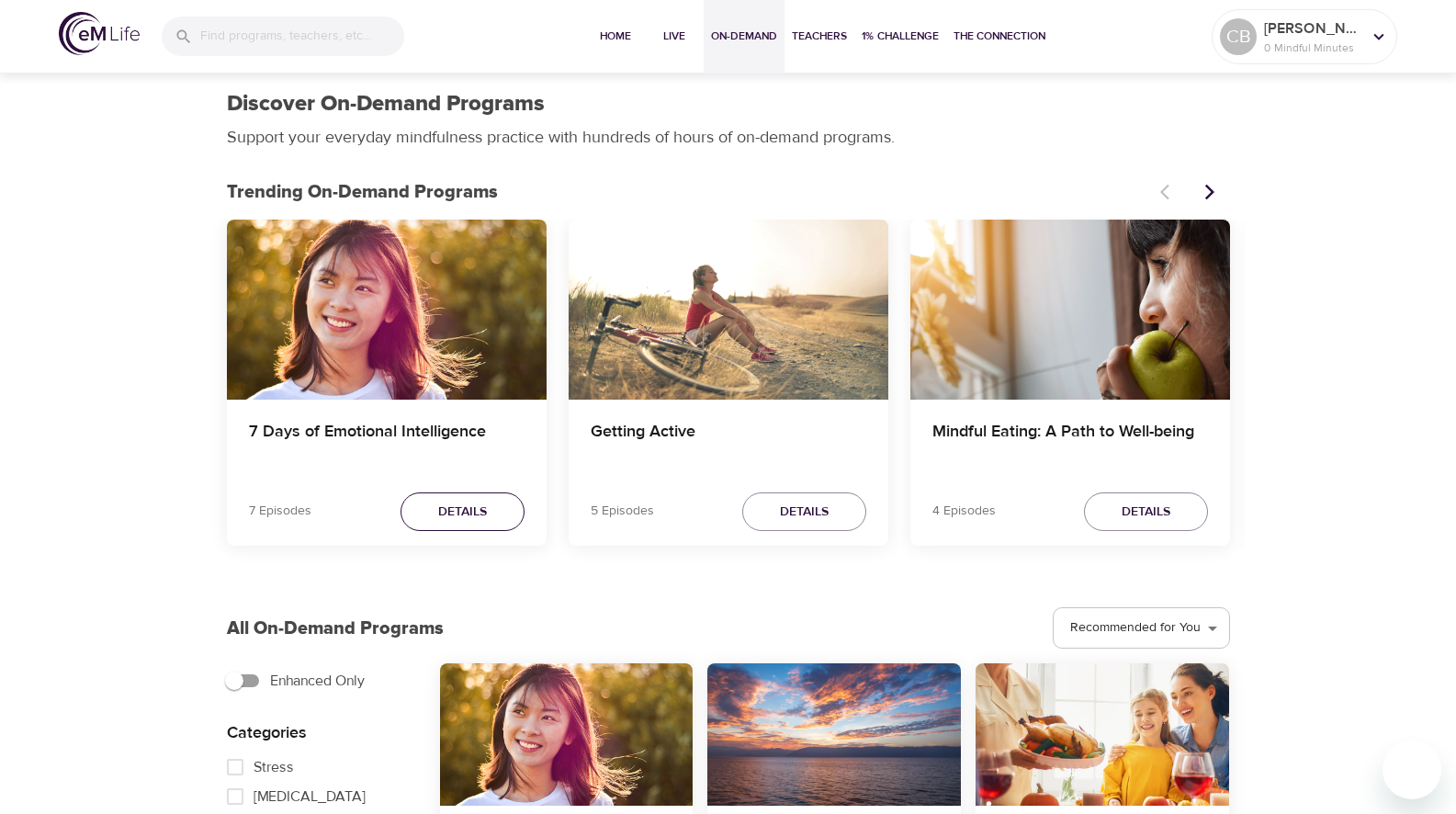
click at [478, 515] on span "Details" at bounding box center [462, 512] width 49 height 23
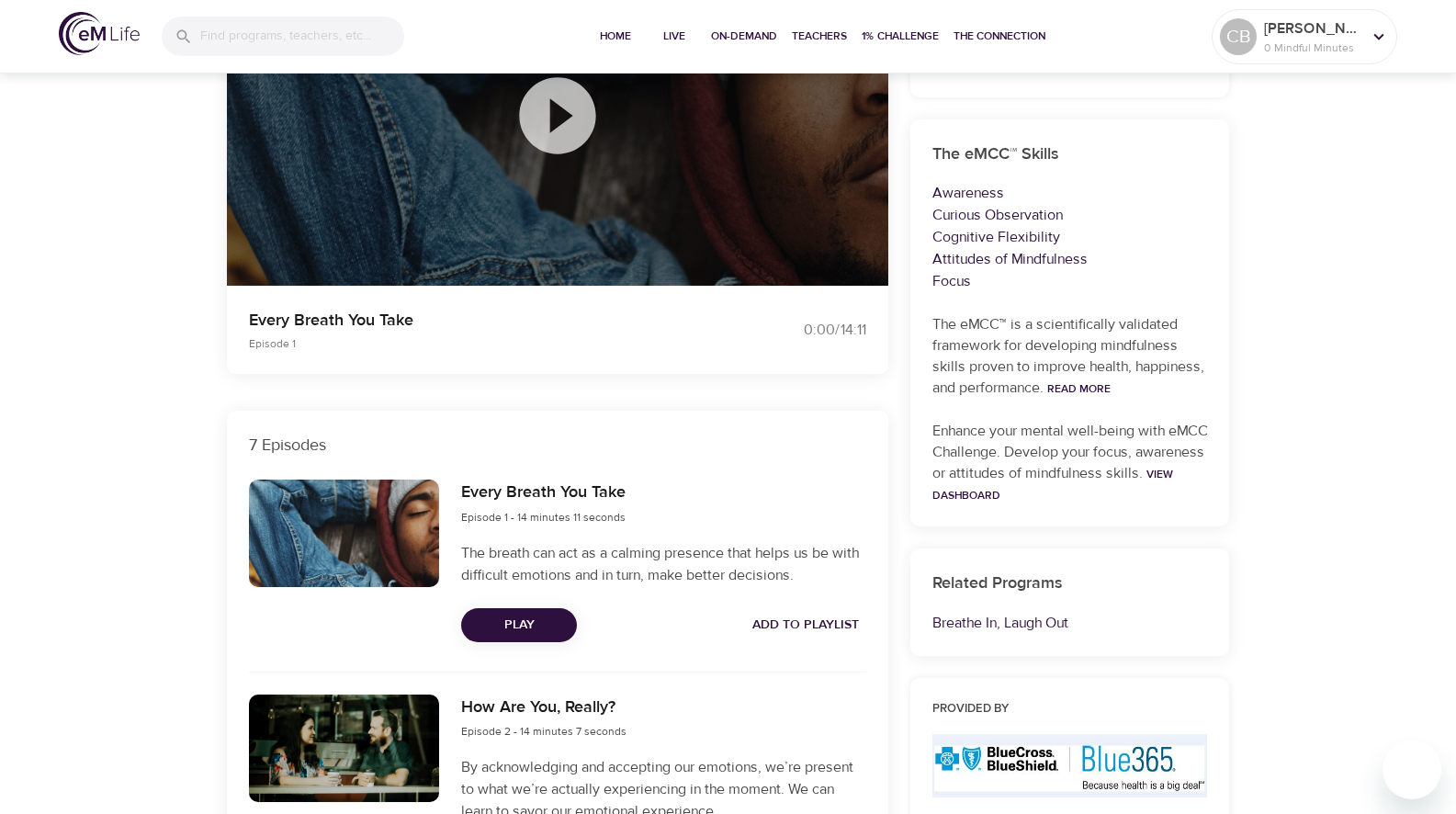
scroll to position [367, 0]
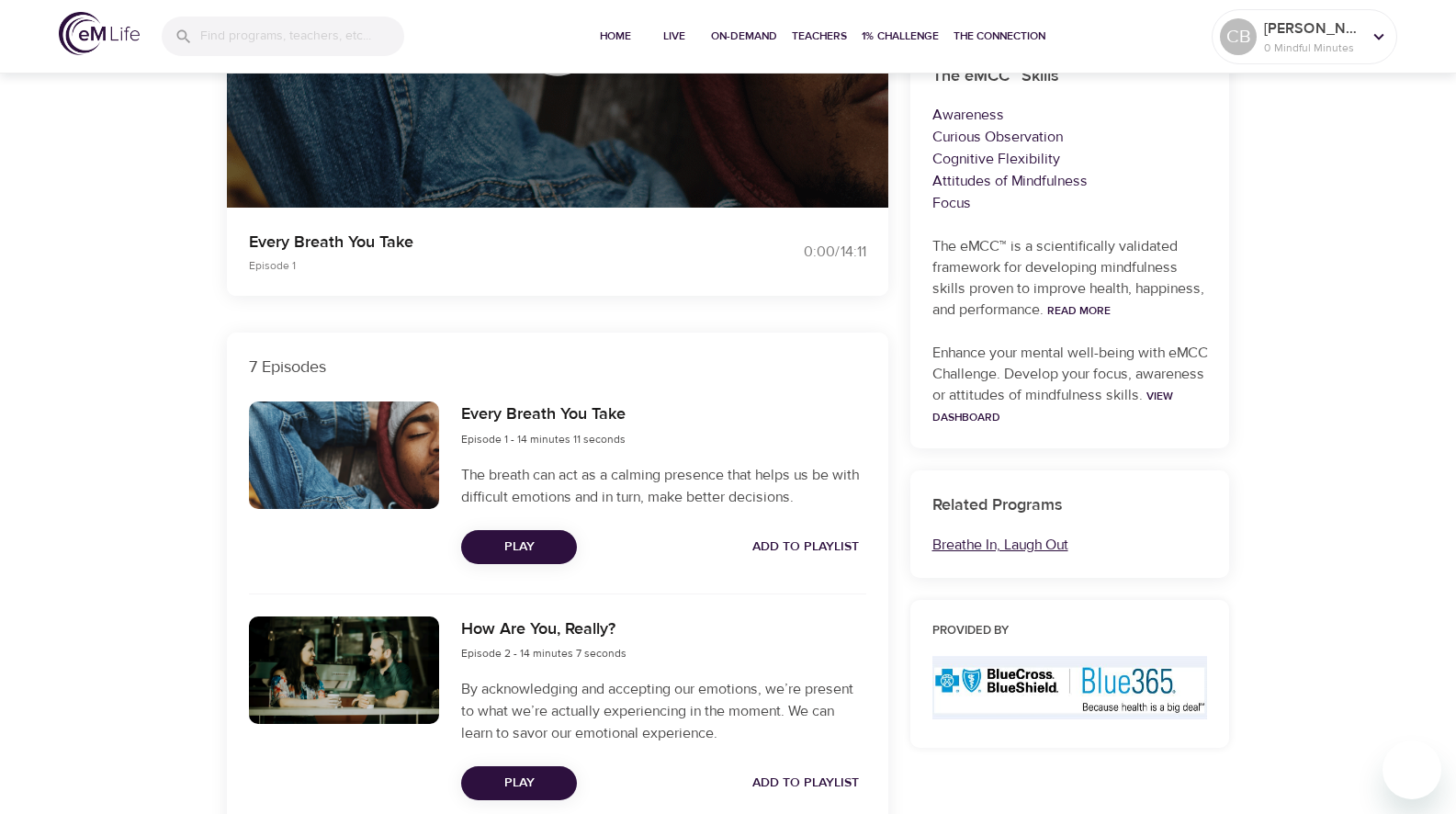
click at [1034, 545] on link "Breathe In, Laugh Out" at bounding box center [1000, 544] width 136 height 18
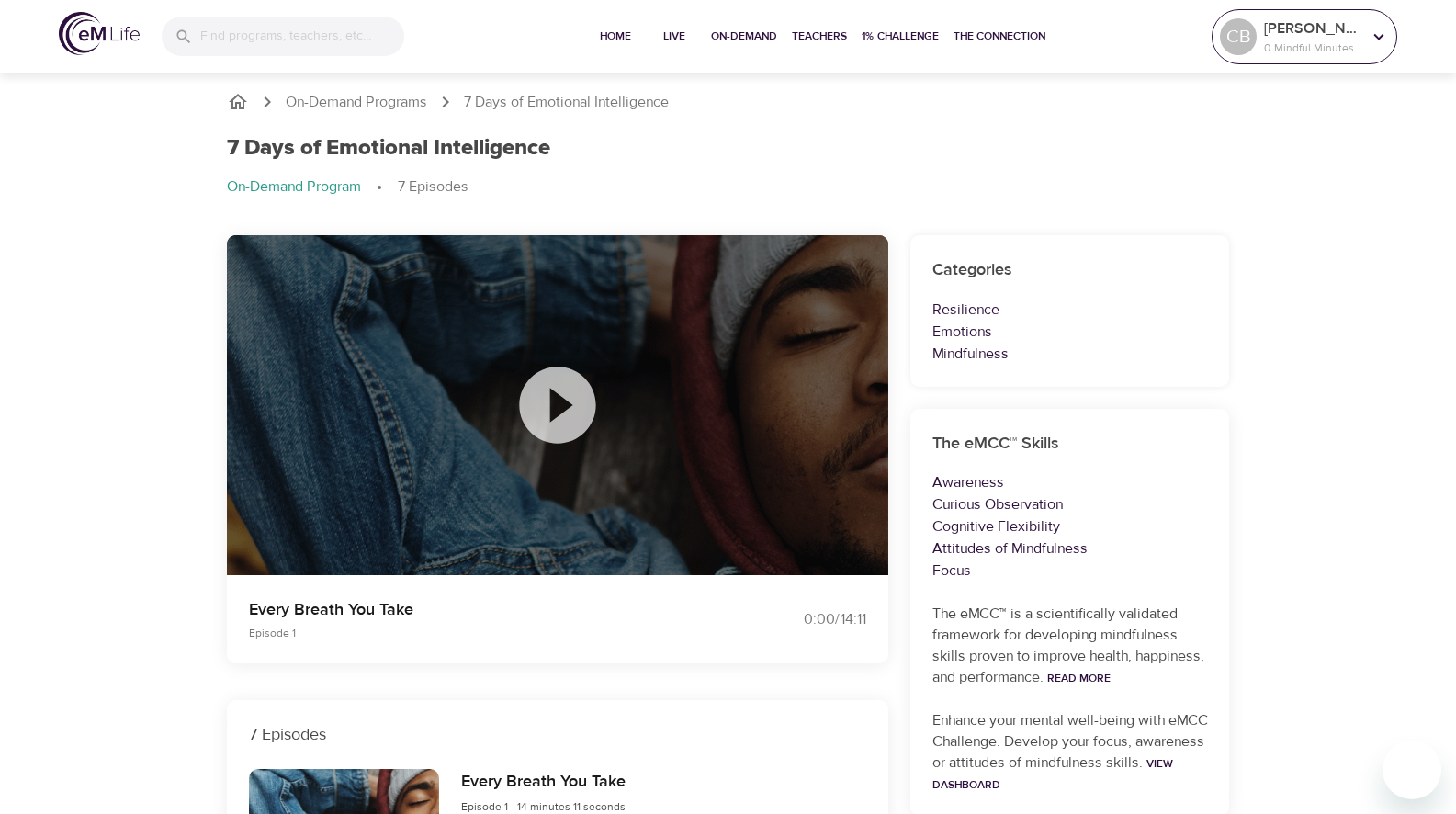
click at [1376, 39] on icon at bounding box center [1378, 37] width 20 height 20
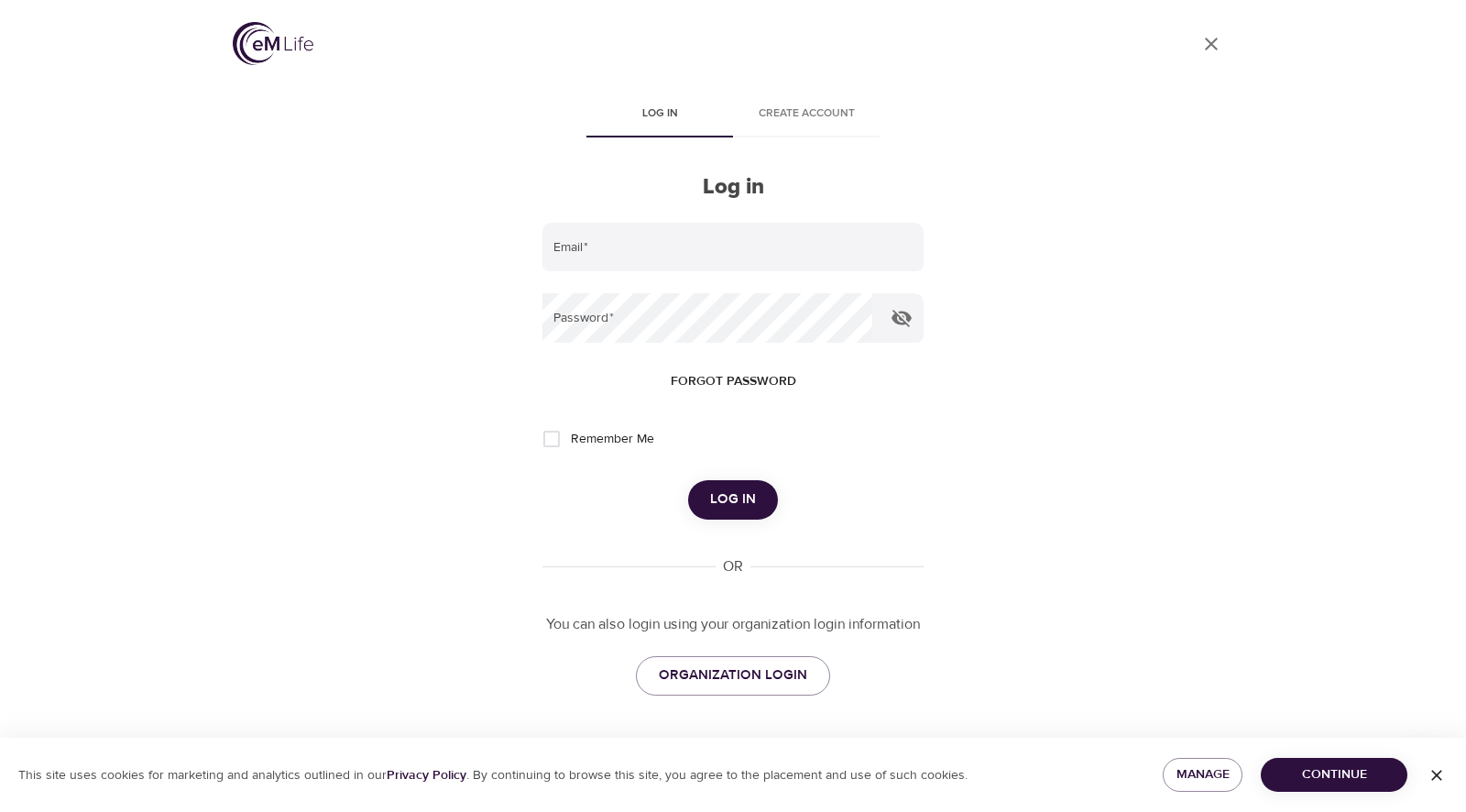
drag, startPoint x: 862, startPoint y: 42, endPoint x: 915, endPoint y: 3, distance: 65.8
click at [869, 39] on div "User Profile" at bounding box center [733, 47] width 1001 height 50
